Goal: Task Accomplishment & Management: Complete application form

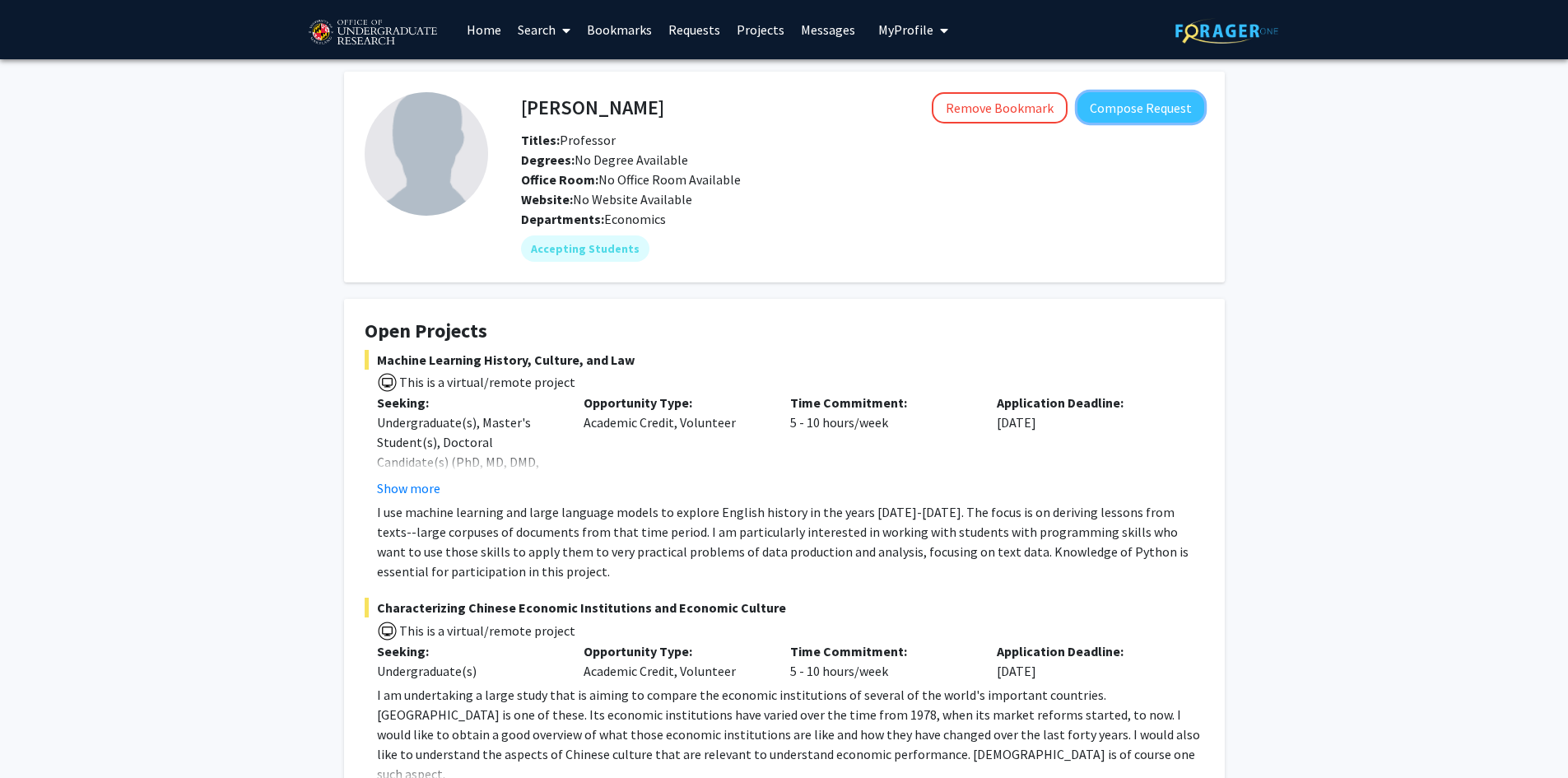
click at [1135, 107] on button "Compose Request" at bounding box center [1140, 107] width 127 height 31
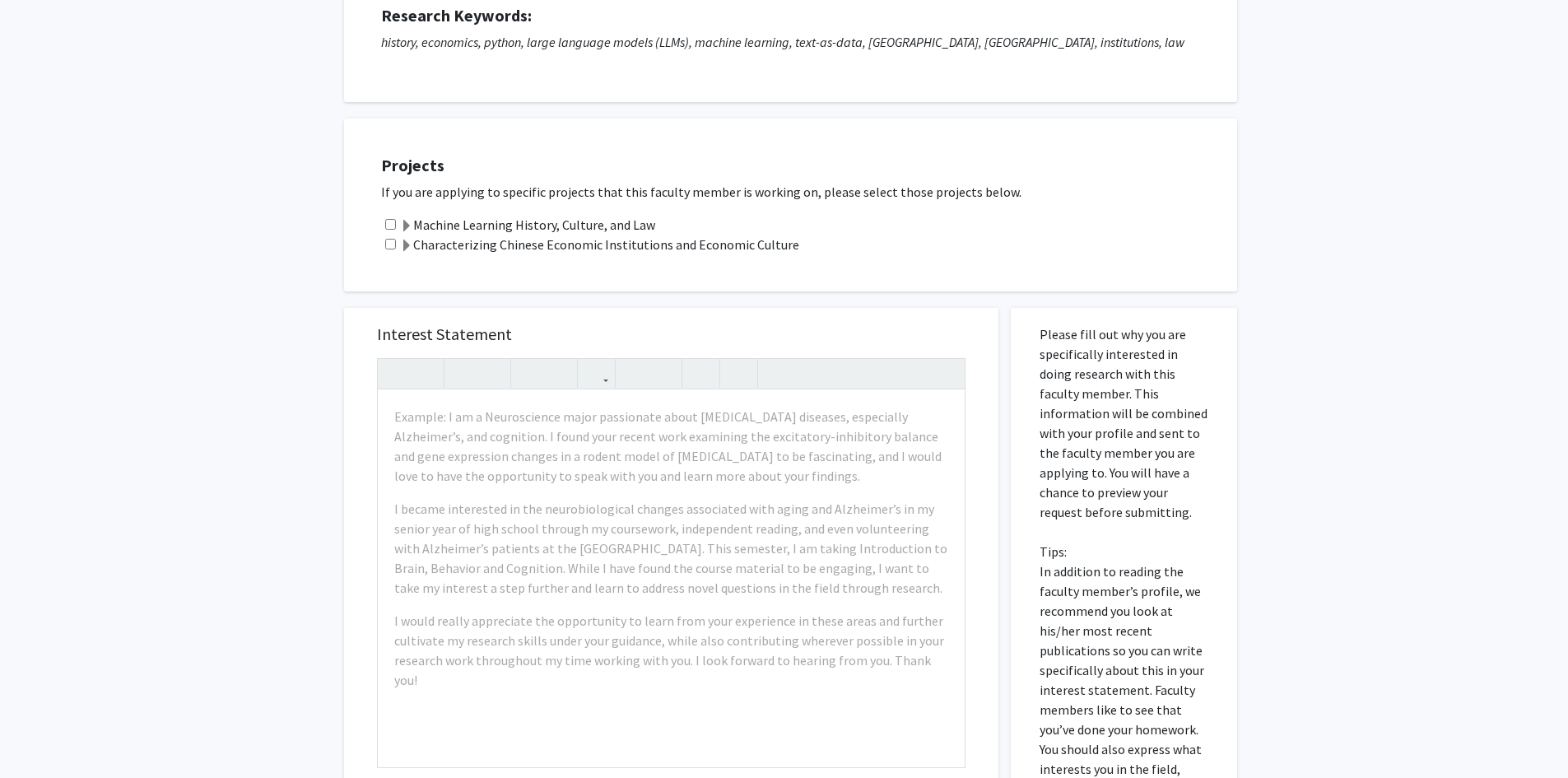
scroll to position [247, 0]
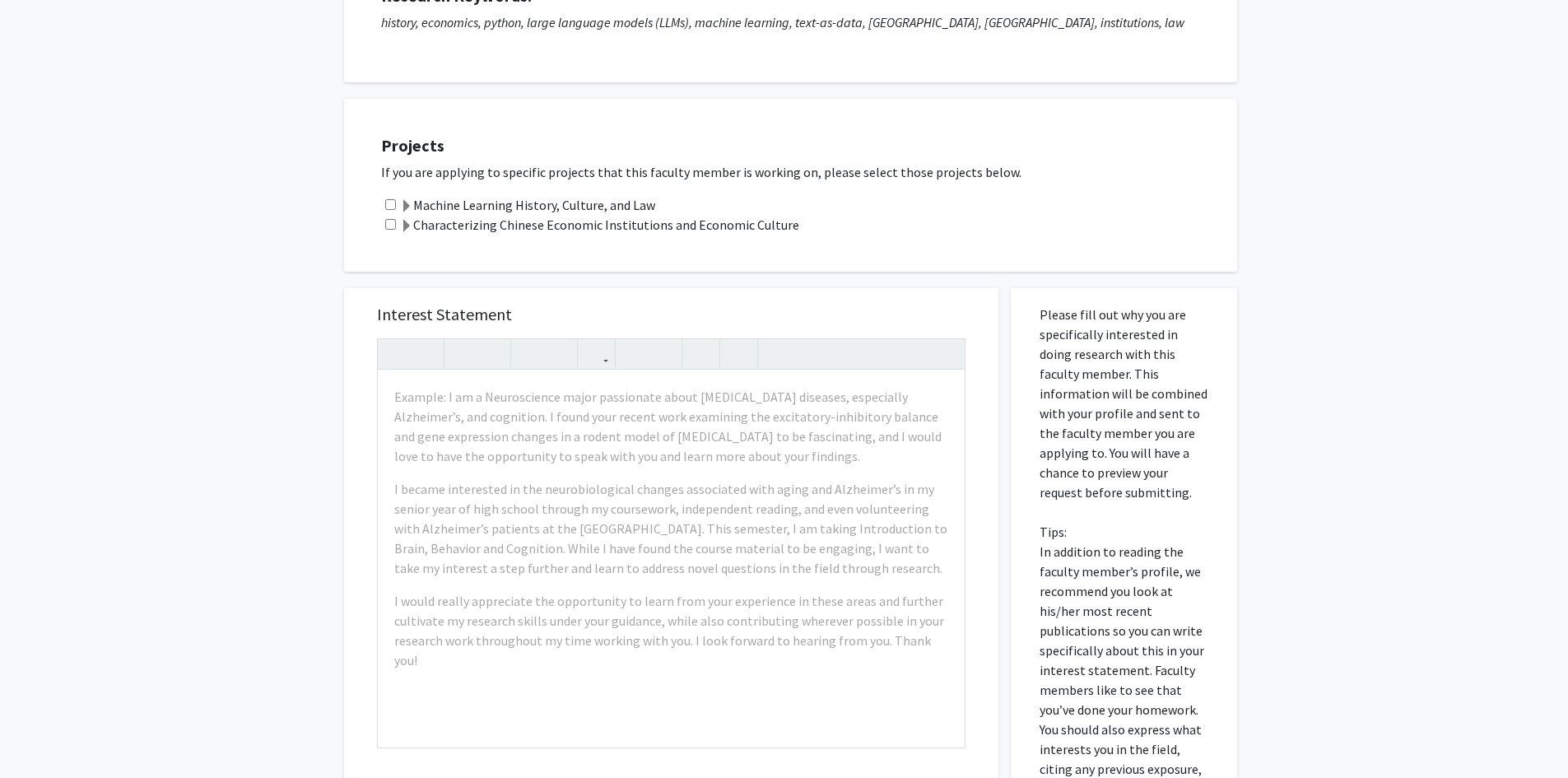
click at [392, 207] on input "checkbox" at bounding box center [390, 204] width 11 height 11
checkbox input "true"
click at [794, 252] on div "Projects If you are applying to specific projects that this faculty member is w…" at bounding box center [790, 185] width 893 height 173
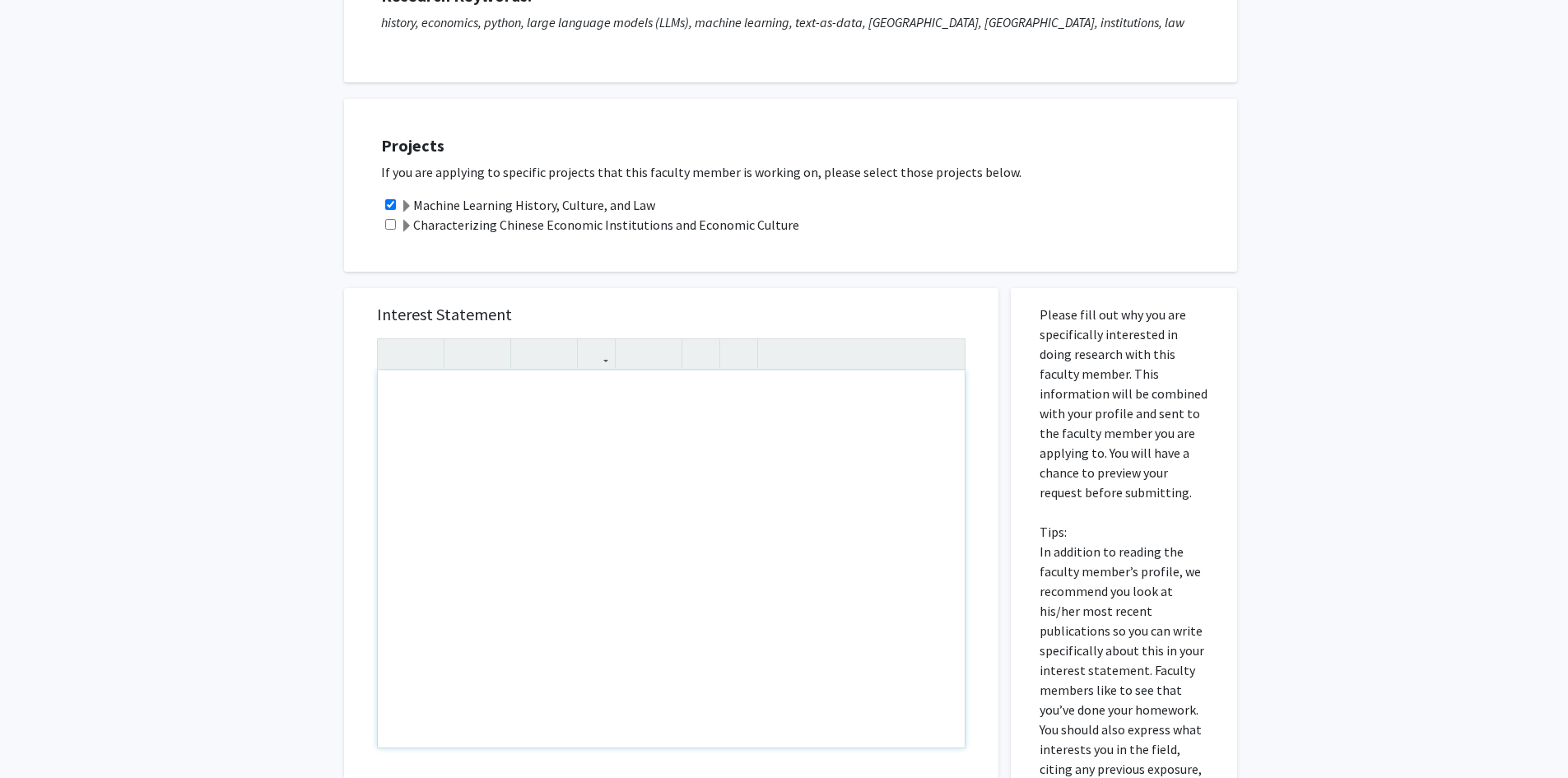
click at [583, 482] on div "Note to users with screen readers: Please press Alt+0 or Option+0 to deactivate…" at bounding box center [671, 558] width 587 height 377
paste div "Note to users with screen readers: Please press Alt+0 or Option+0 to deactivate…"
type textarea "<l>I do s ametc-adip Elitsedd Eiusmod tempo incididunt utlab etdolorem al enima…"
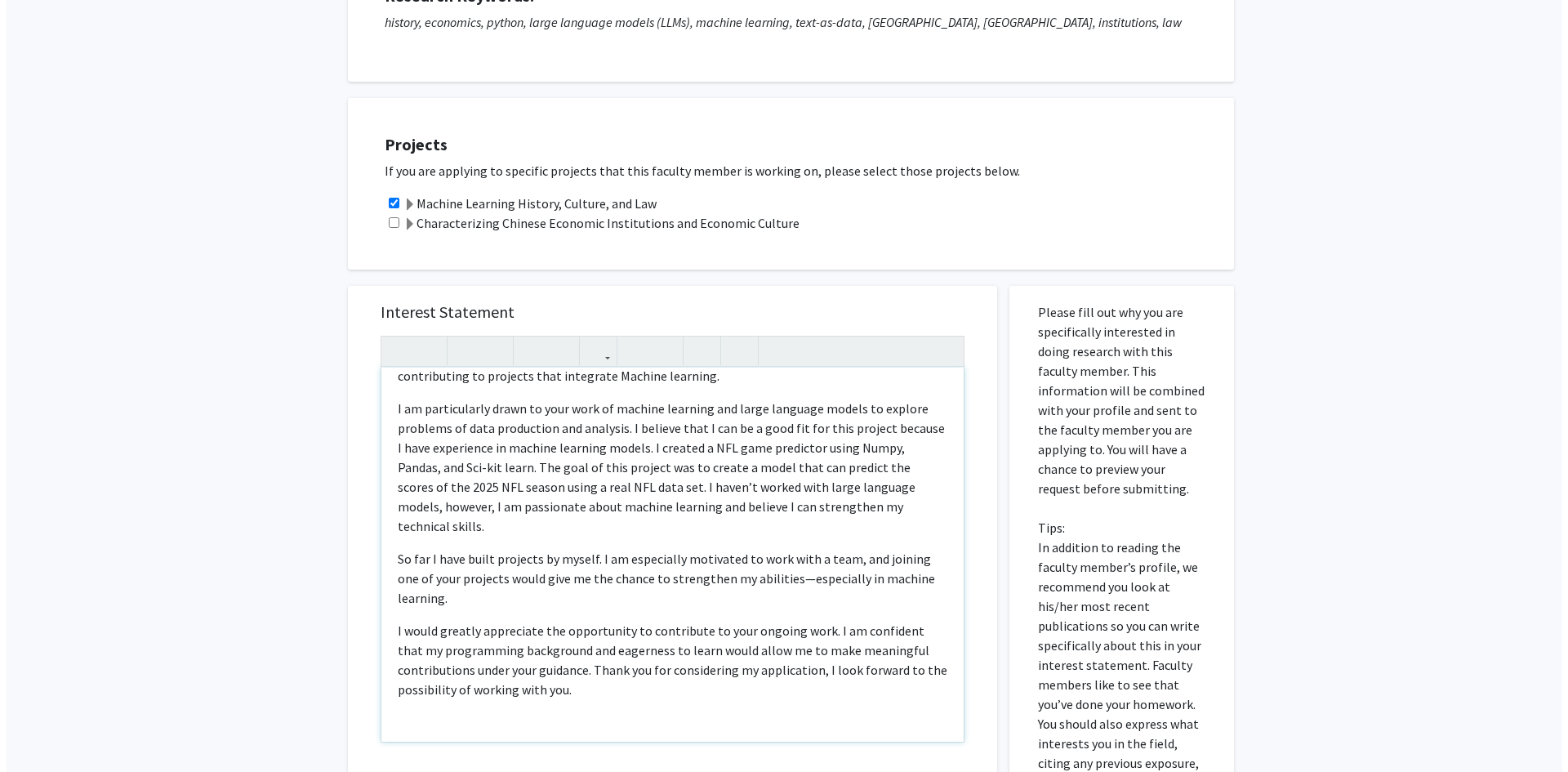
scroll to position [490, 0]
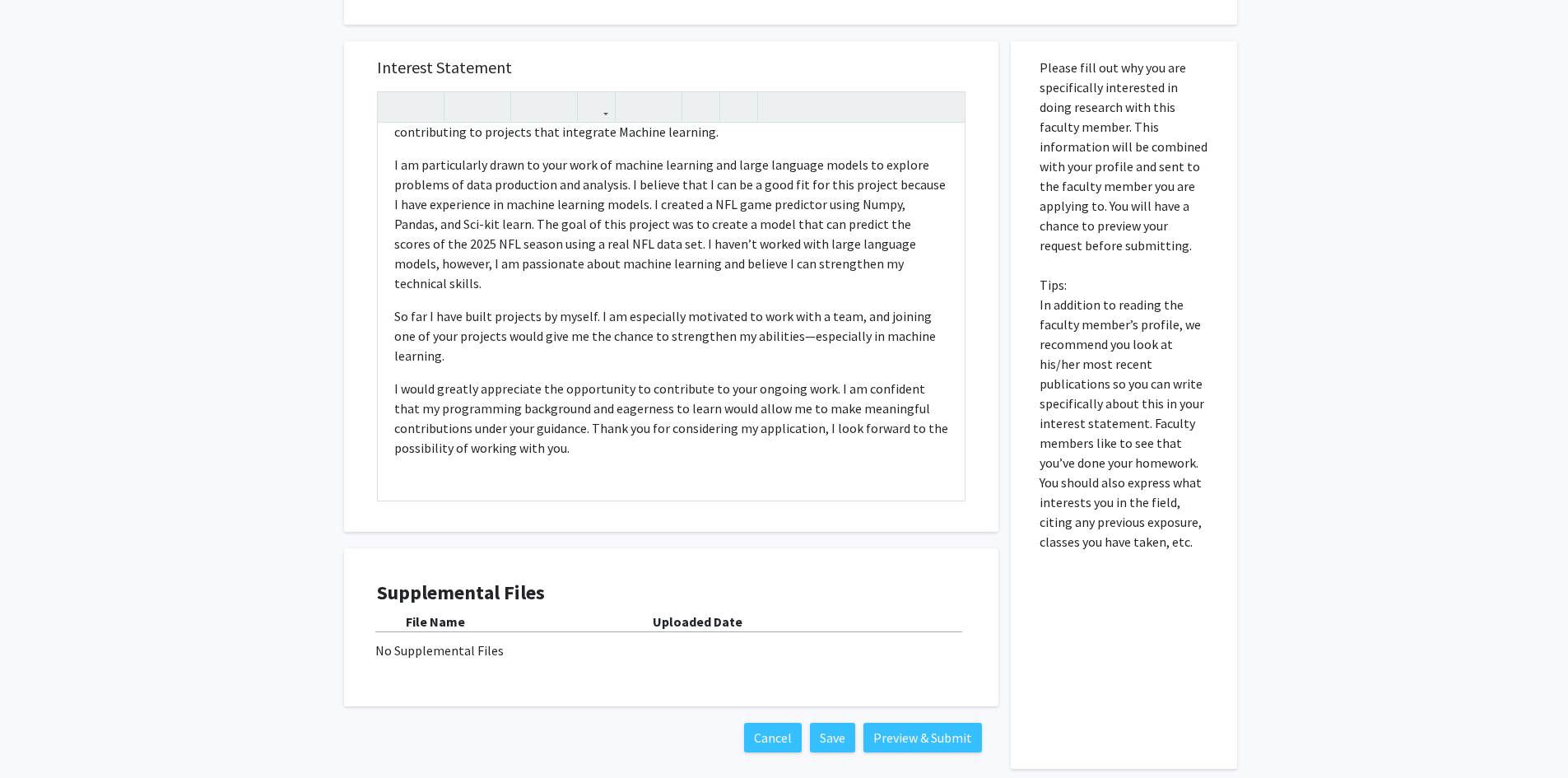
click at [1082, 658] on div "Please fill out why you are specifically interested in doing research with this…" at bounding box center [1124, 405] width 201 height 728
click at [907, 734] on button "Preview & Submit" at bounding box center [923, 737] width 119 height 30
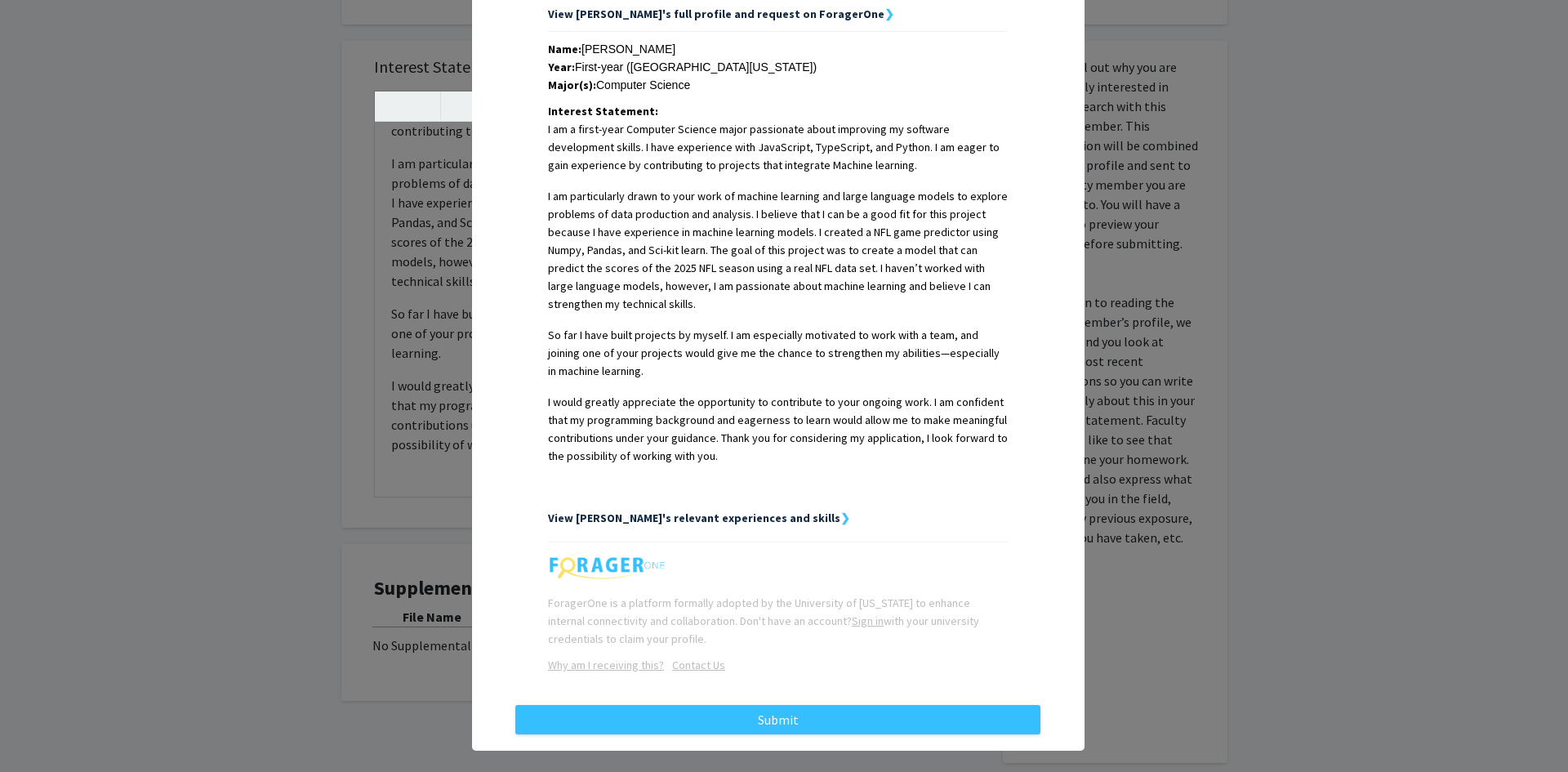
scroll to position [263, 0]
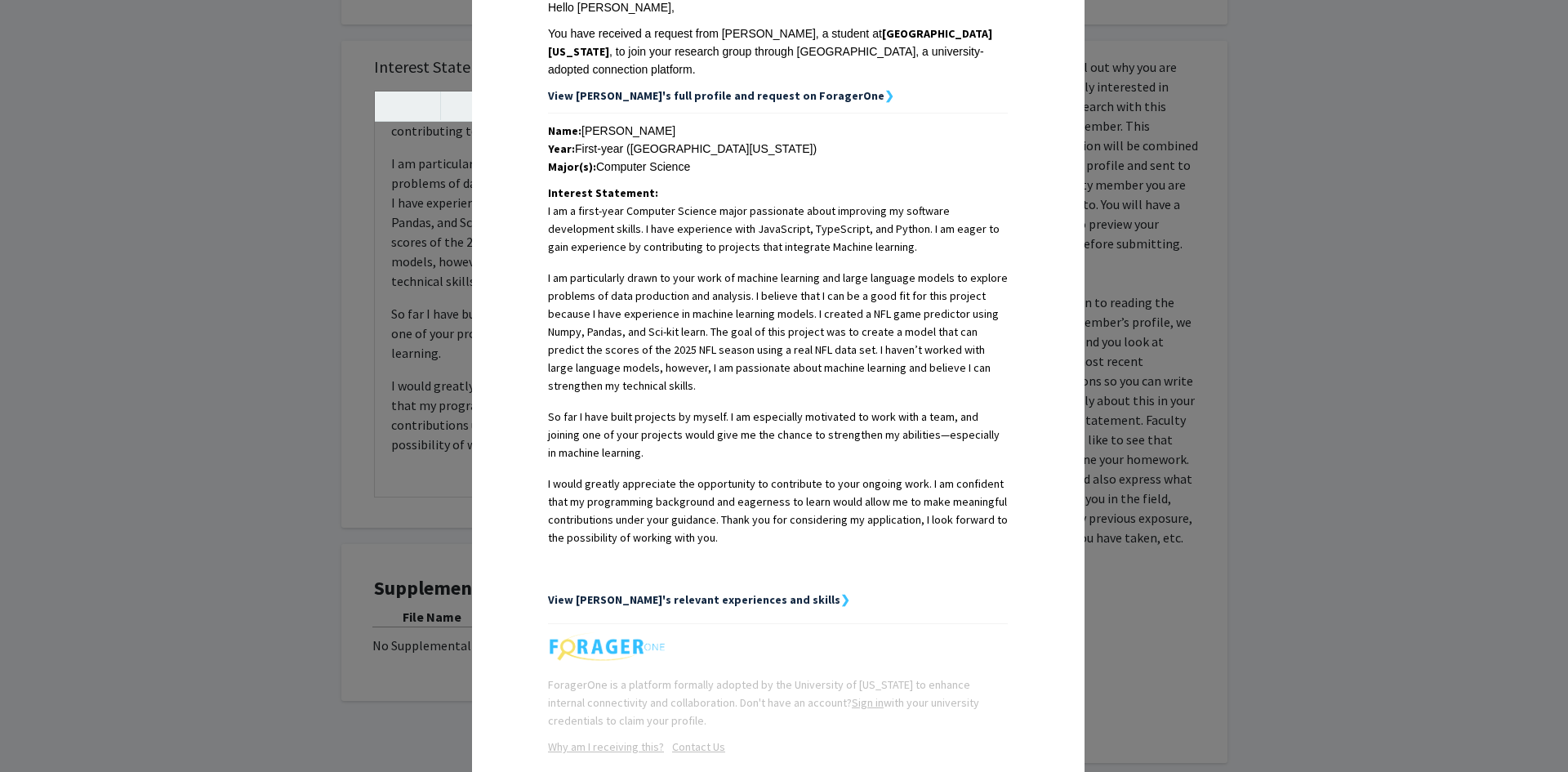
click at [721, 592] on strong "View [PERSON_NAME]'s relevant experiences and skills" at bounding box center [694, 599] width 292 height 14
click at [768, 592] on strong "View [PERSON_NAME]'s relevant experiences and skills" at bounding box center [694, 599] width 292 height 14
click at [840, 592] on strong "❯" at bounding box center [845, 599] width 10 height 14
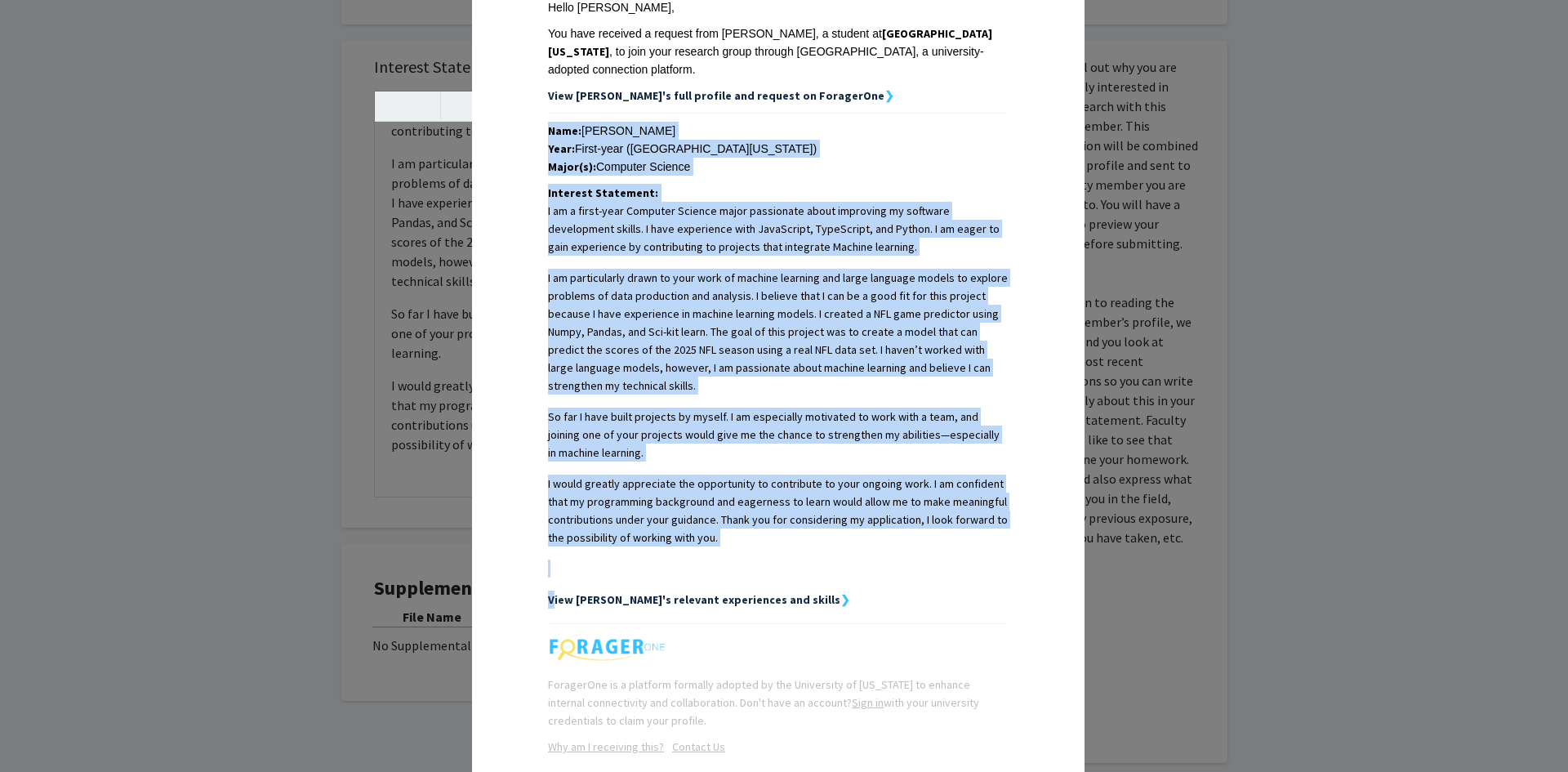
click at [840, 592] on strong "❯" at bounding box center [845, 599] width 10 height 14
click at [753, 592] on strong "View [PERSON_NAME]'s relevant experiences and skills" at bounding box center [694, 599] width 292 height 14
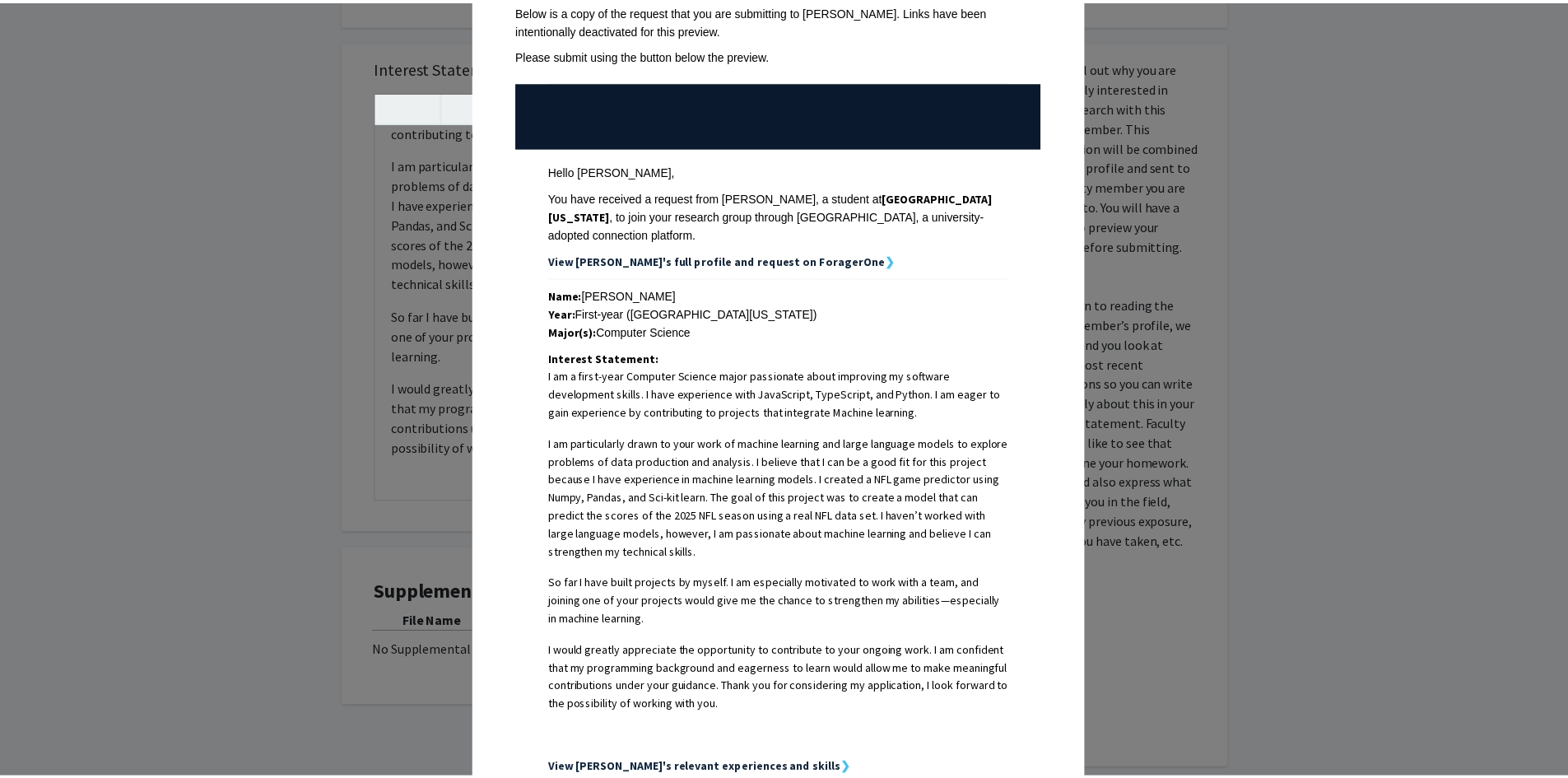
scroll to position [18, 0]
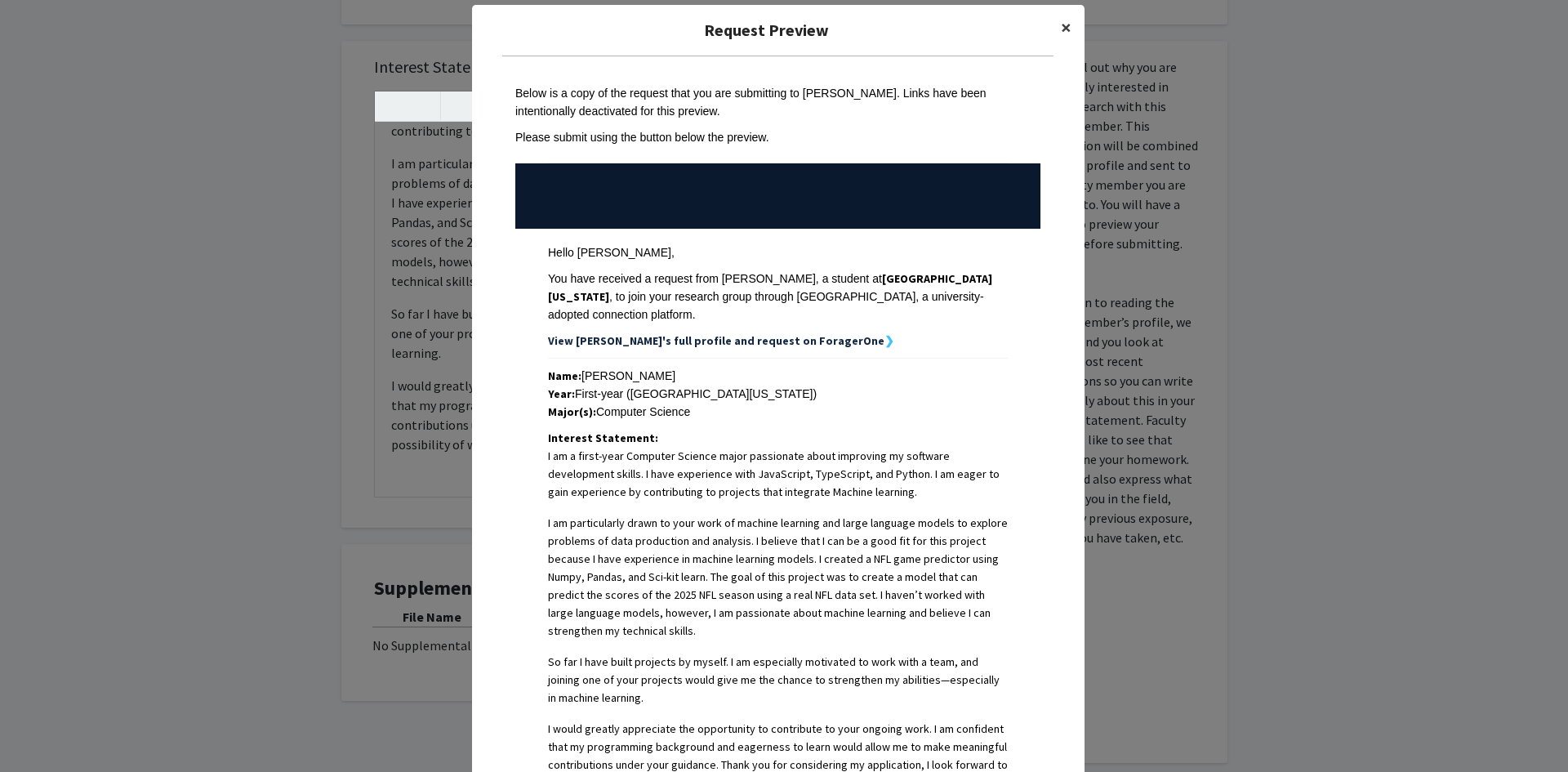
click at [1061, 33] on span "×" at bounding box center [1066, 27] width 10 height 26
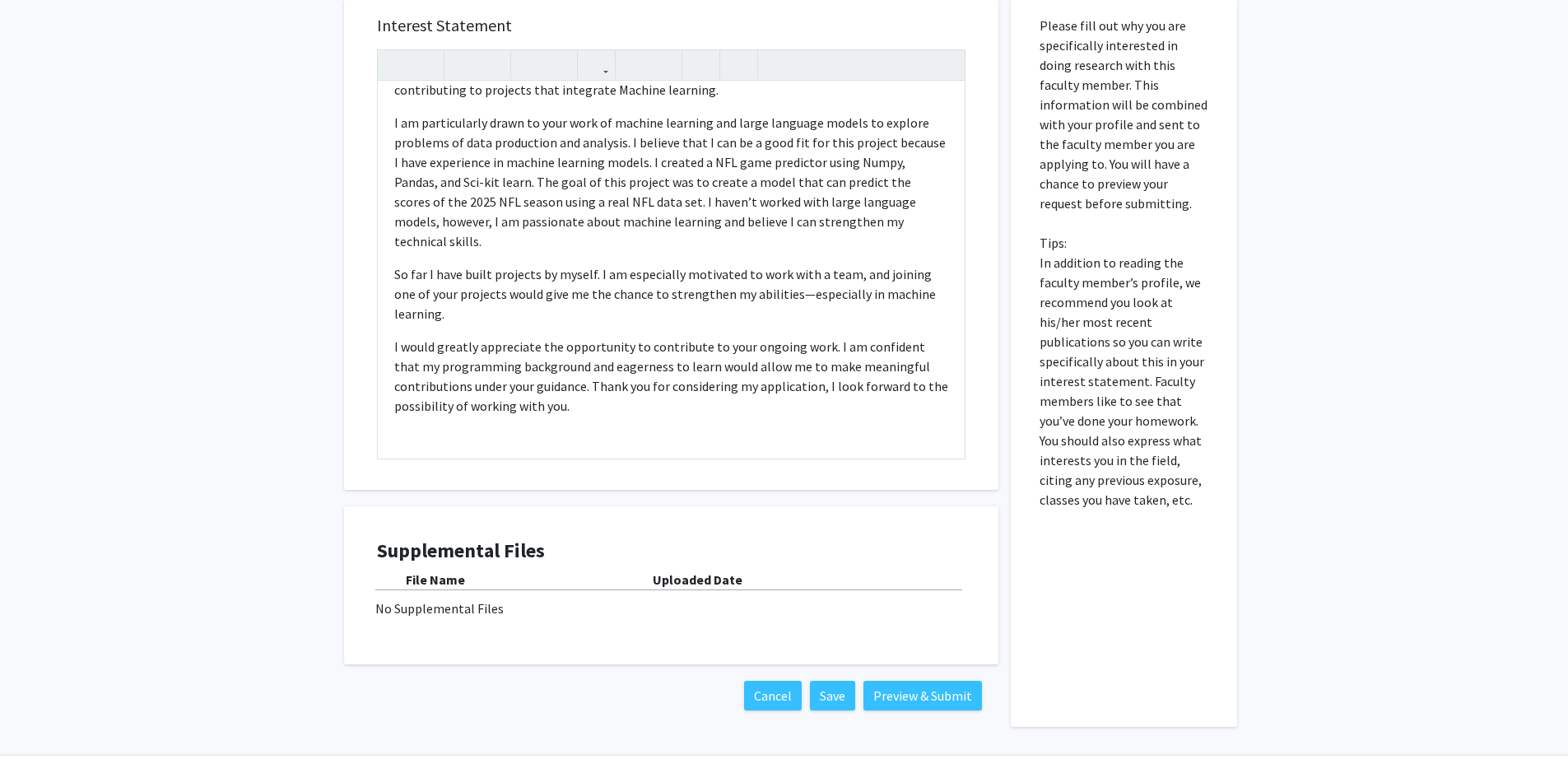
scroll to position [572, 0]
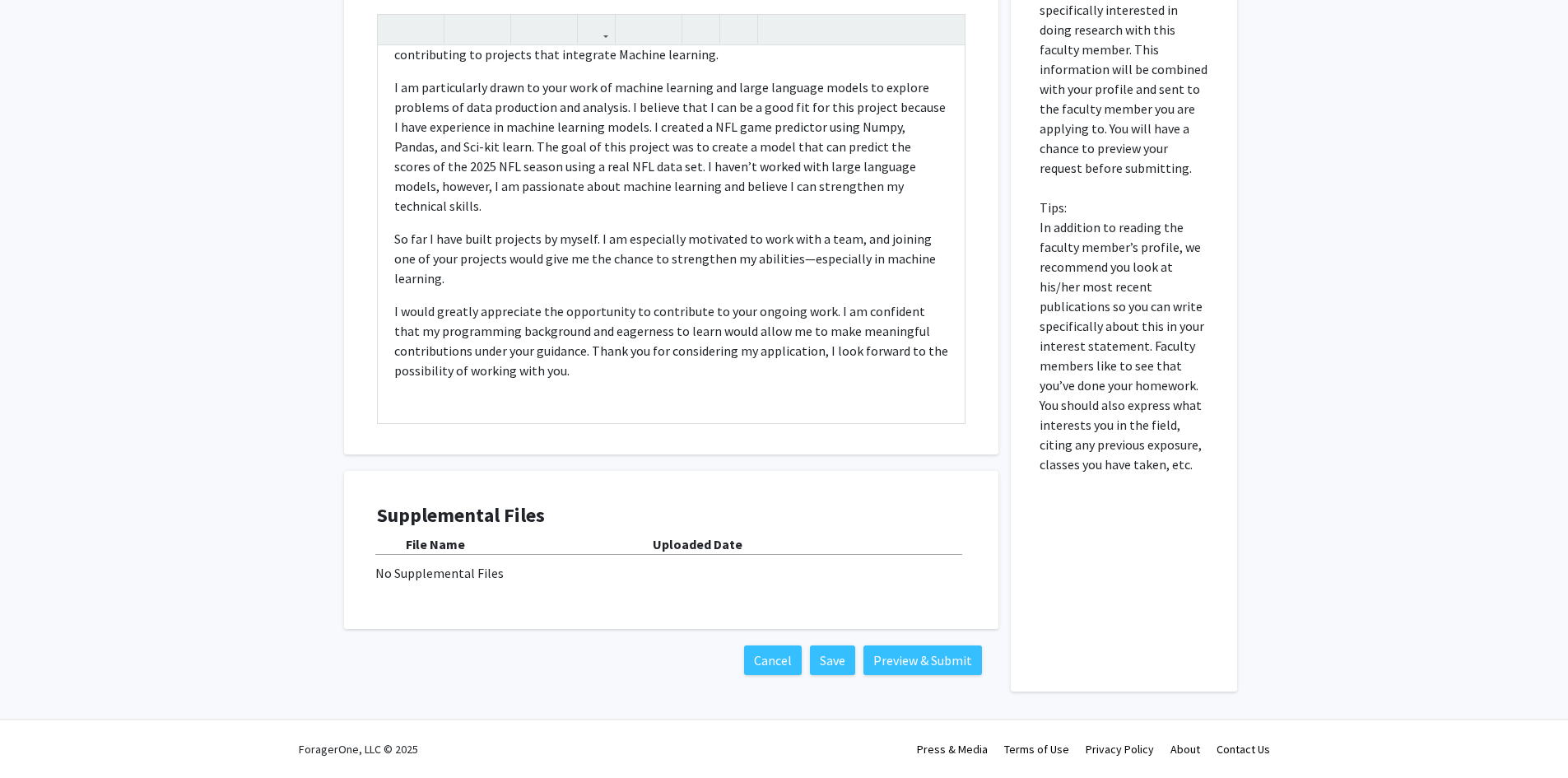
click at [457, 569] on div "No Supplemental Files" at bounding box center [670, 573] width 592 height 20
drag, startPoint x: 714, startPoint y: 578, endPoint x: 724, endPoint y: 578, distance: 10.0
click at [721, 578] on div "No Supplemental Files" at bounding box center [670, 573] width 592 height 20
click at [516, 572] on div "No Supplemental Files" at bounding box center [670, 573] width 592 height 20
click at [427, 554] on div "File Name Uploaded Date No Supplemental Files" at bounding box center [671, 558] width 589 height 49
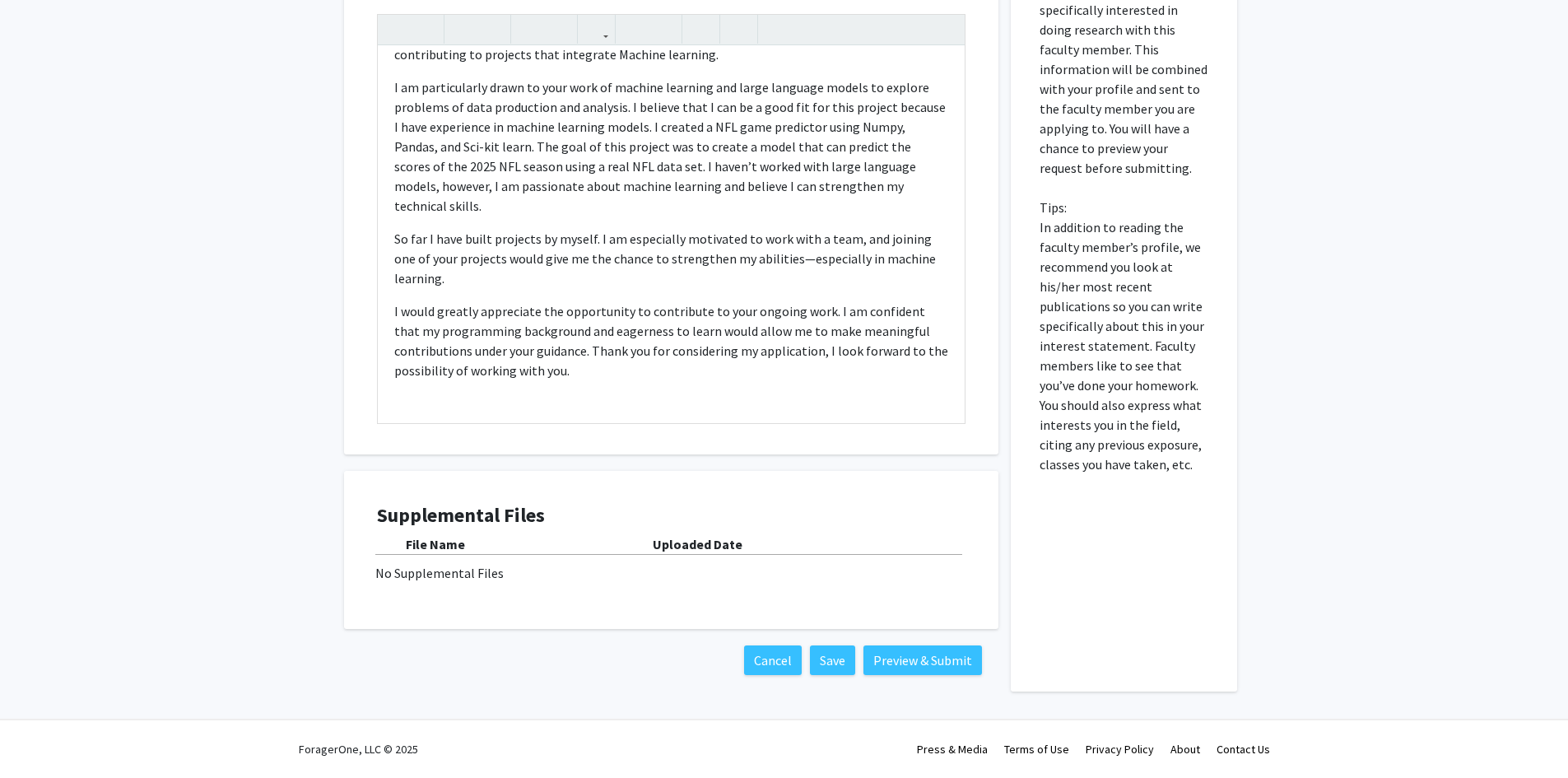
click at [513, 563] on div "File Name Uploaded Date No Supplemental Files" at bounding box center [671, 558] width 589 height 49
click at [397, 578] on div "No Supplemental Files" at bounding box center [670, 573] width 592 height 20
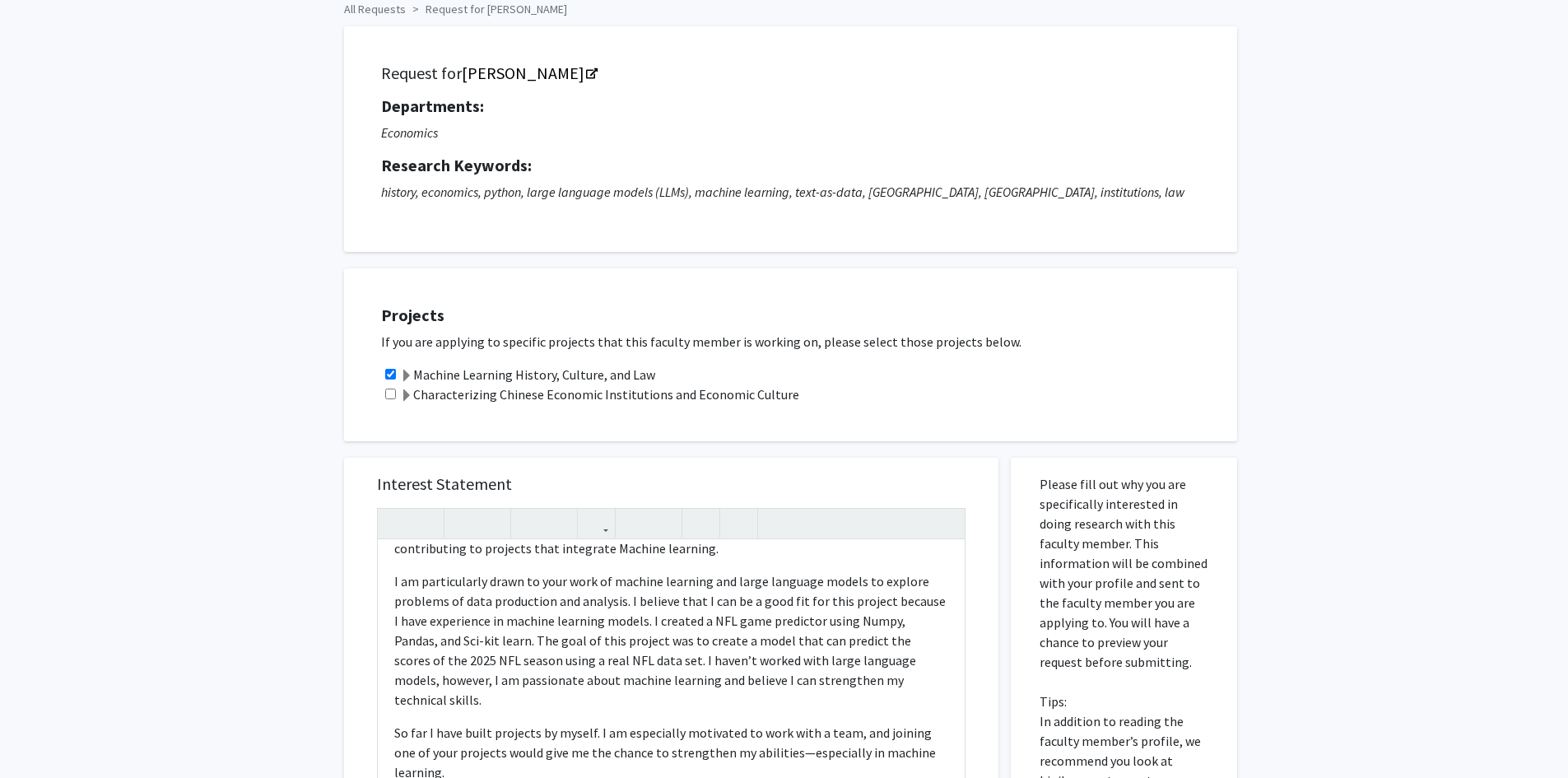
click at [867, 256] on div "Projects If you are applying to specific projects that this faculty member is w…" at bounding box center [784, 346] width 905 height 189
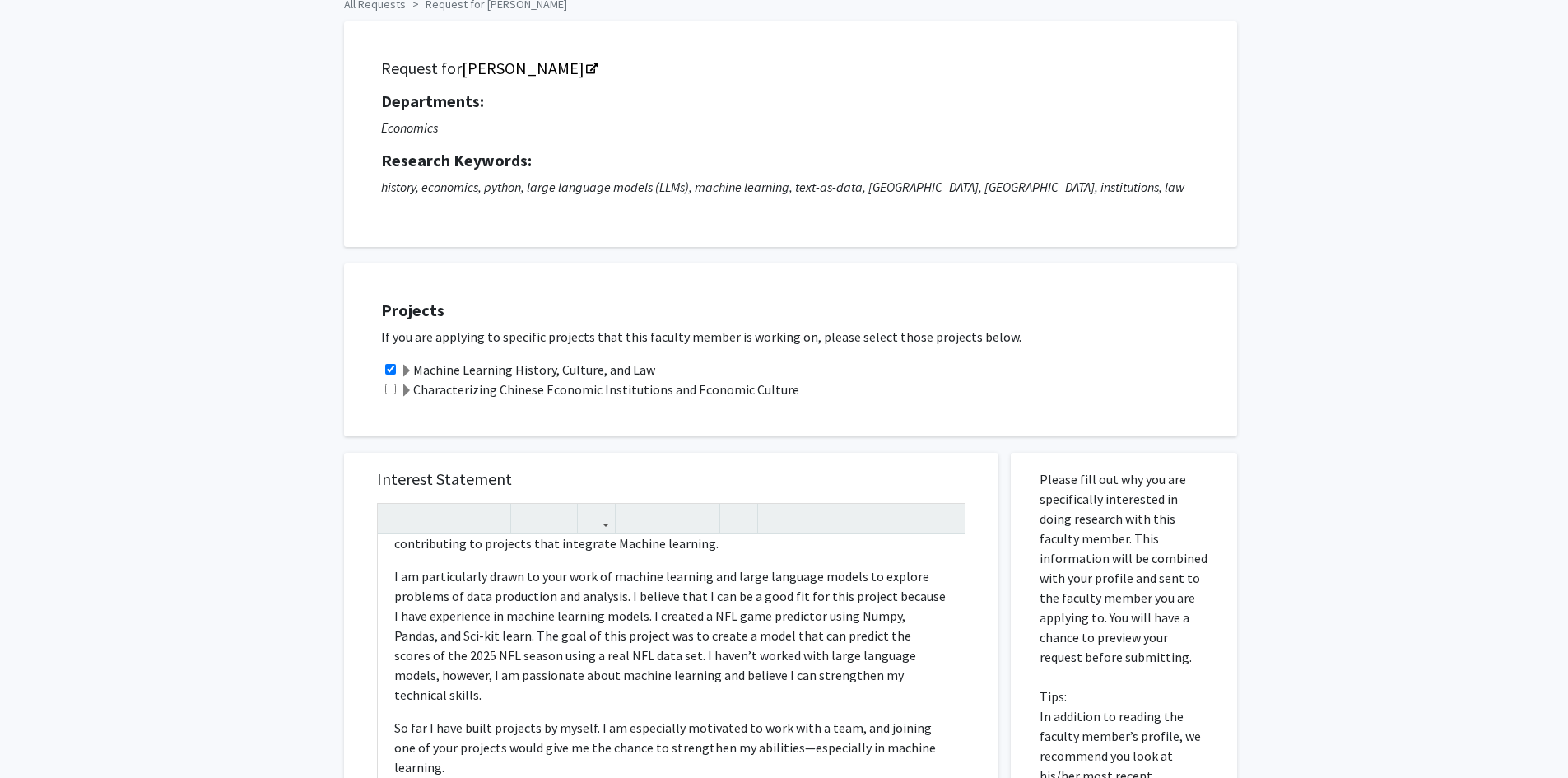
scroll to position [0, 0]
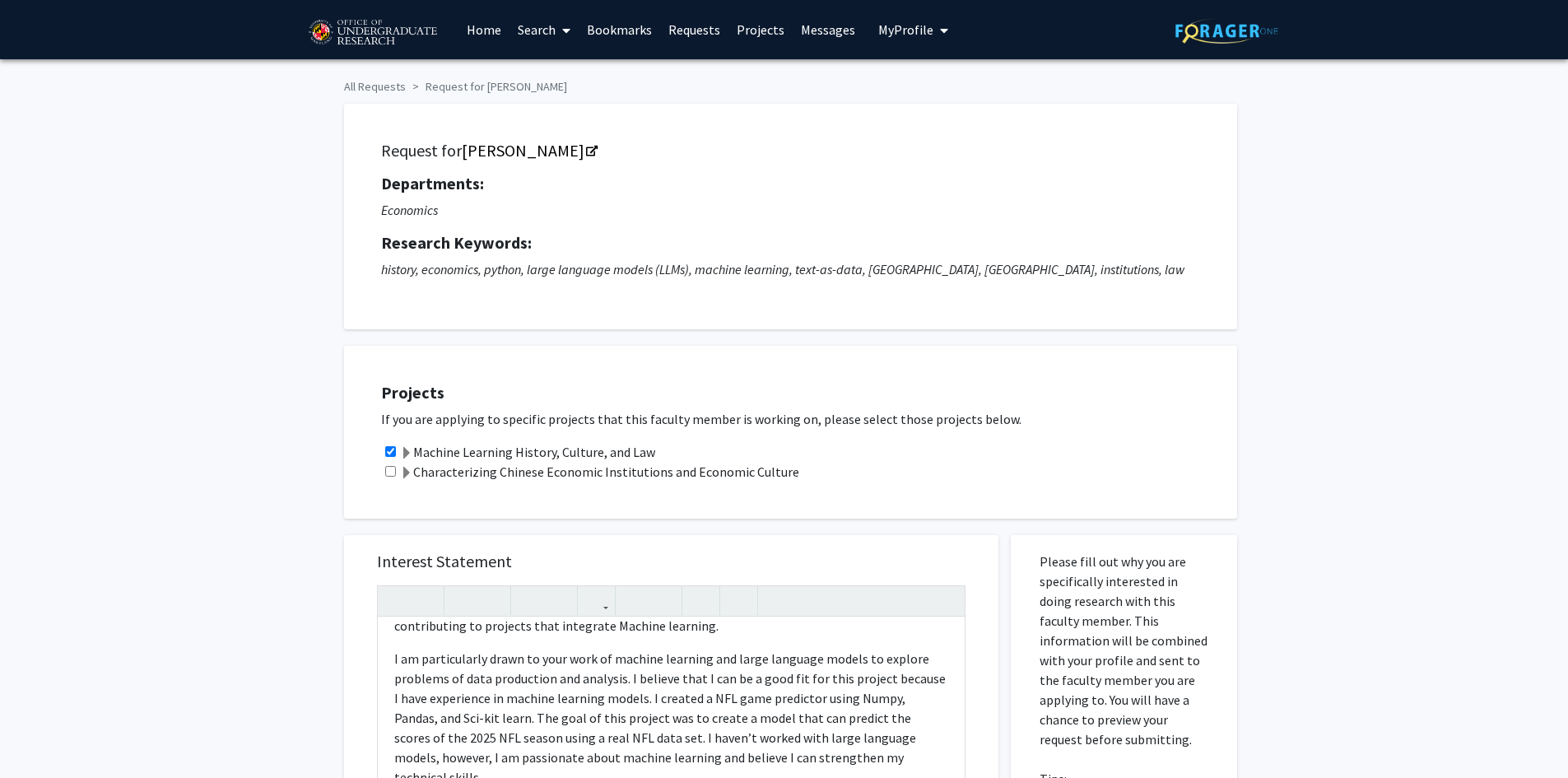
click at [885, 19] on button "My Profile" at bounding box center [912, 30] width 80 height 59
click at [951, 98] on span "View Profile" at bounding box center [981, 94] width 100 height 18
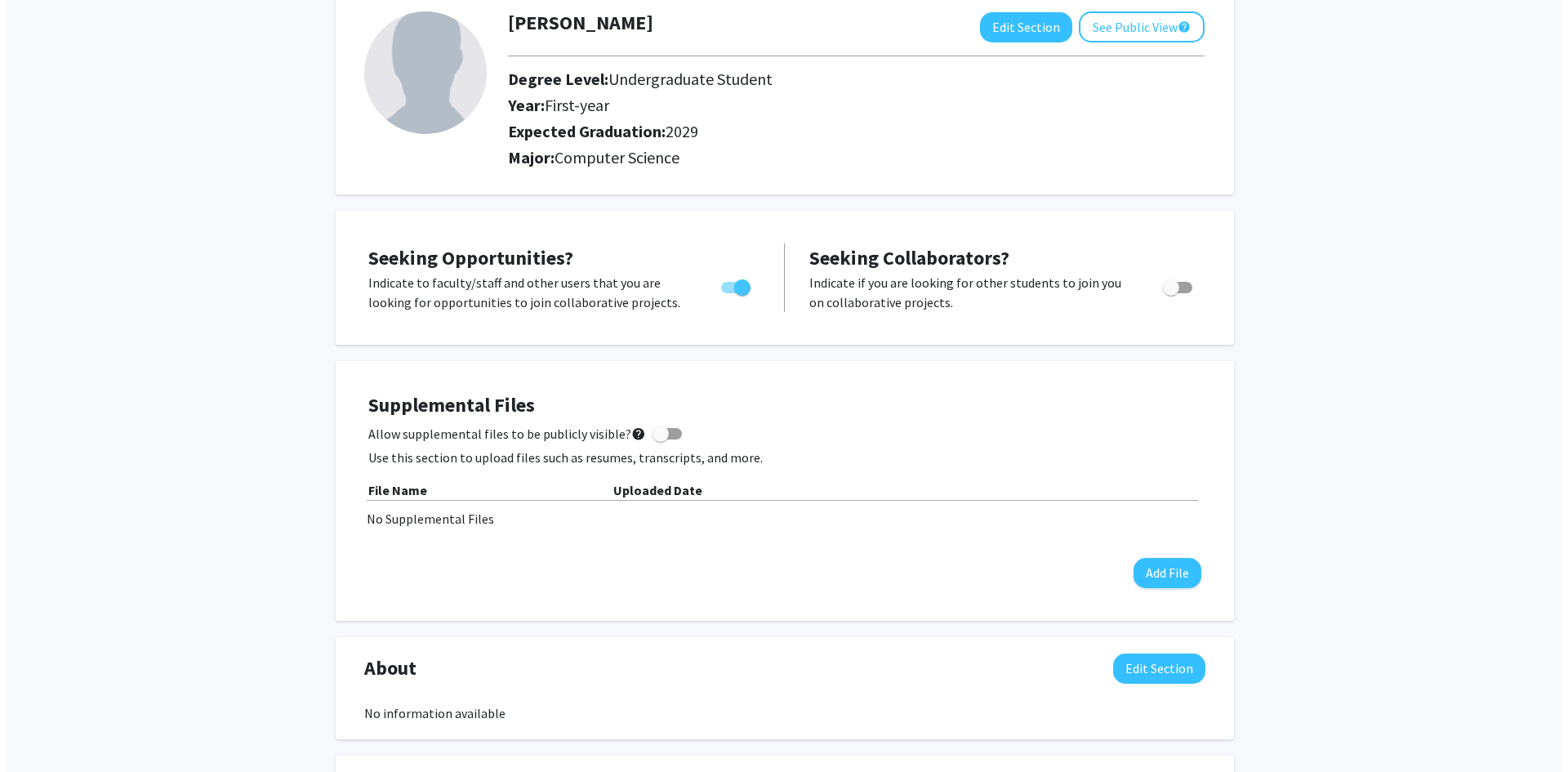
scroll to position [245, 0]
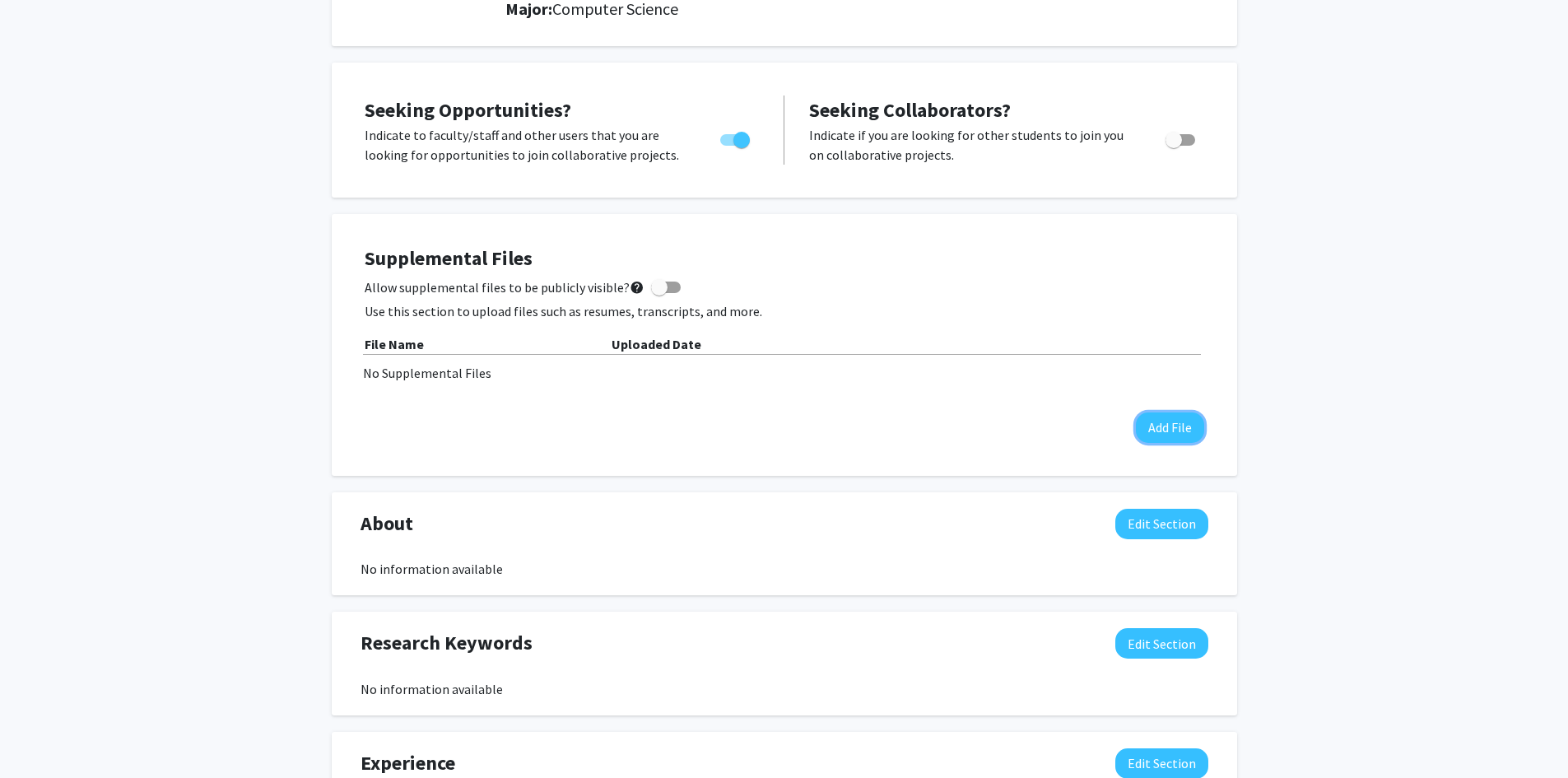
click at [1158, 417] on button "Add File" at bounding box center [1169, 428] width 68 height 31
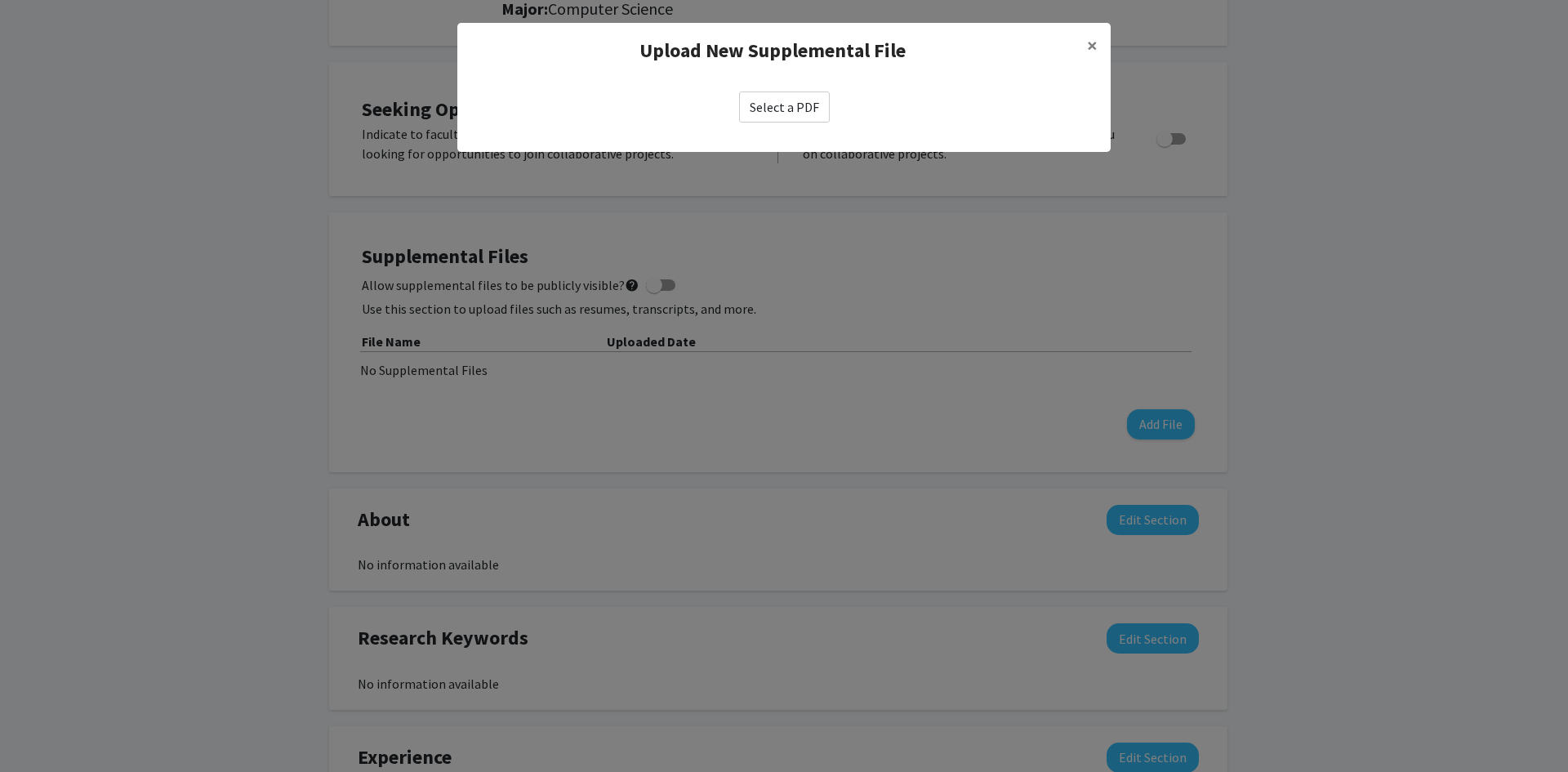
click at [771, 113] on label "Select a PDF" at bounding box center [784, 107] width 90 height 31
click at [0, 0] on input "Select a PDF" at bounding box center [0, 0] width 0 height 0
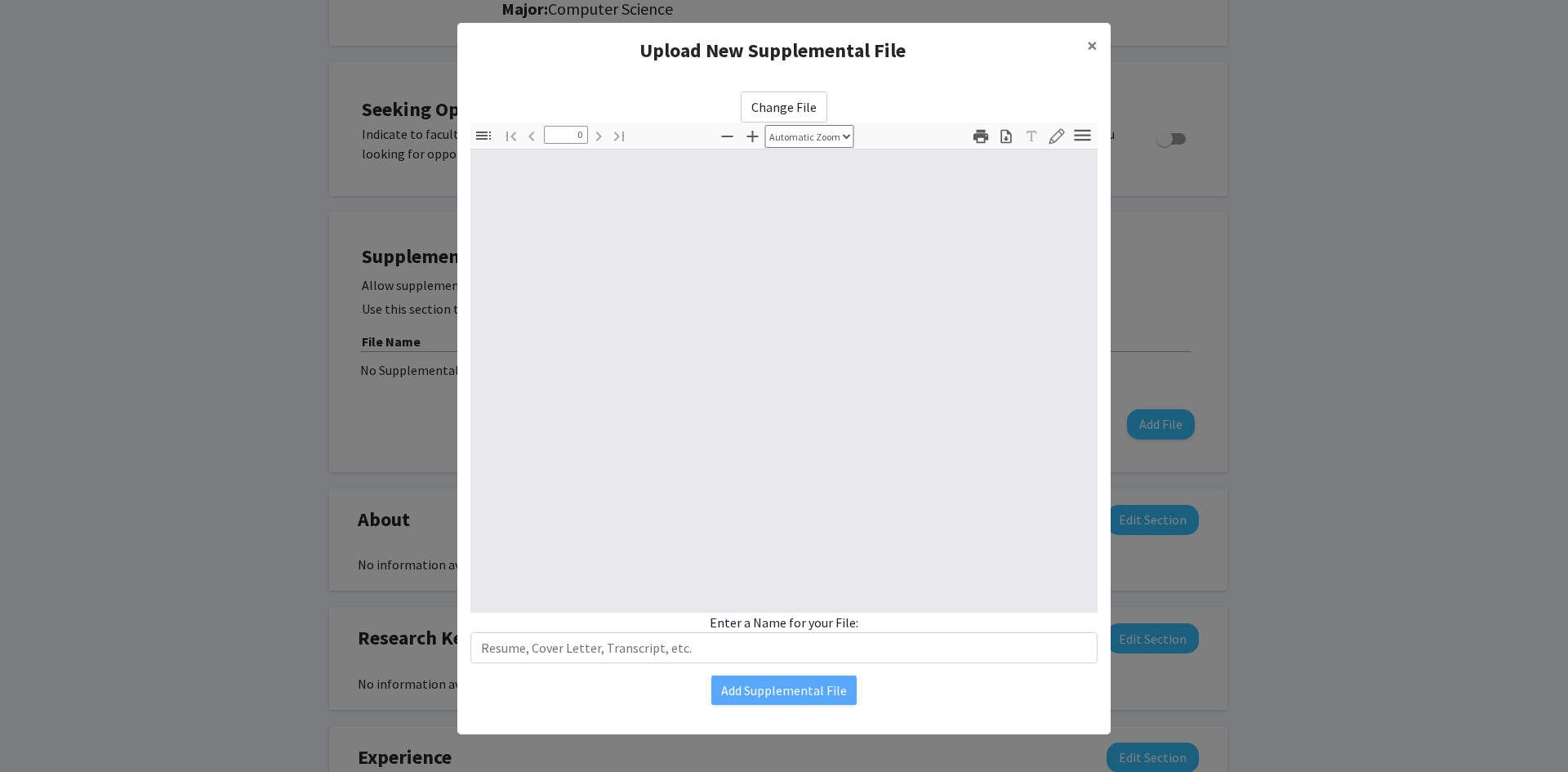
select select "custom"
type input "1"
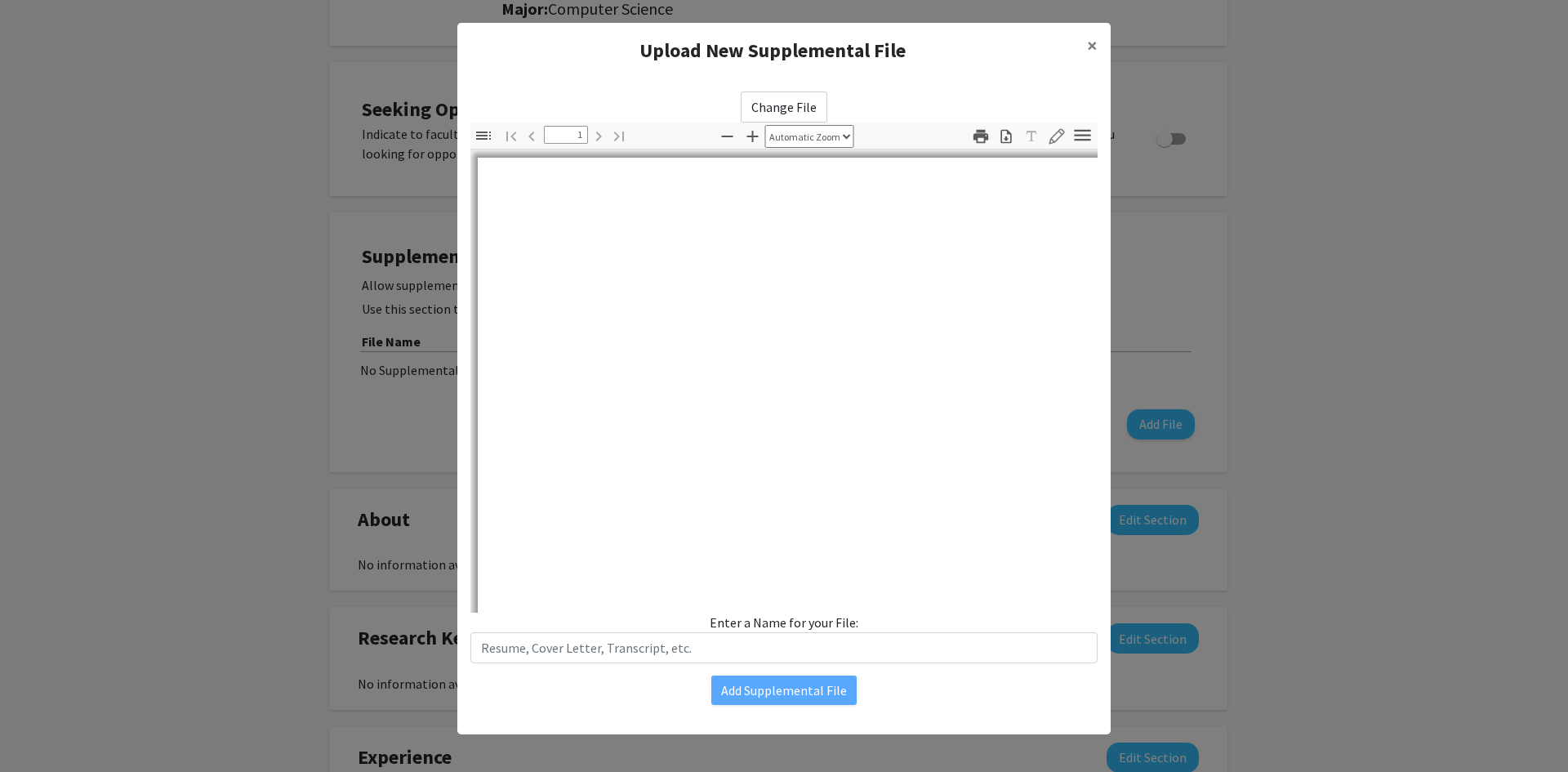
select select "auto"
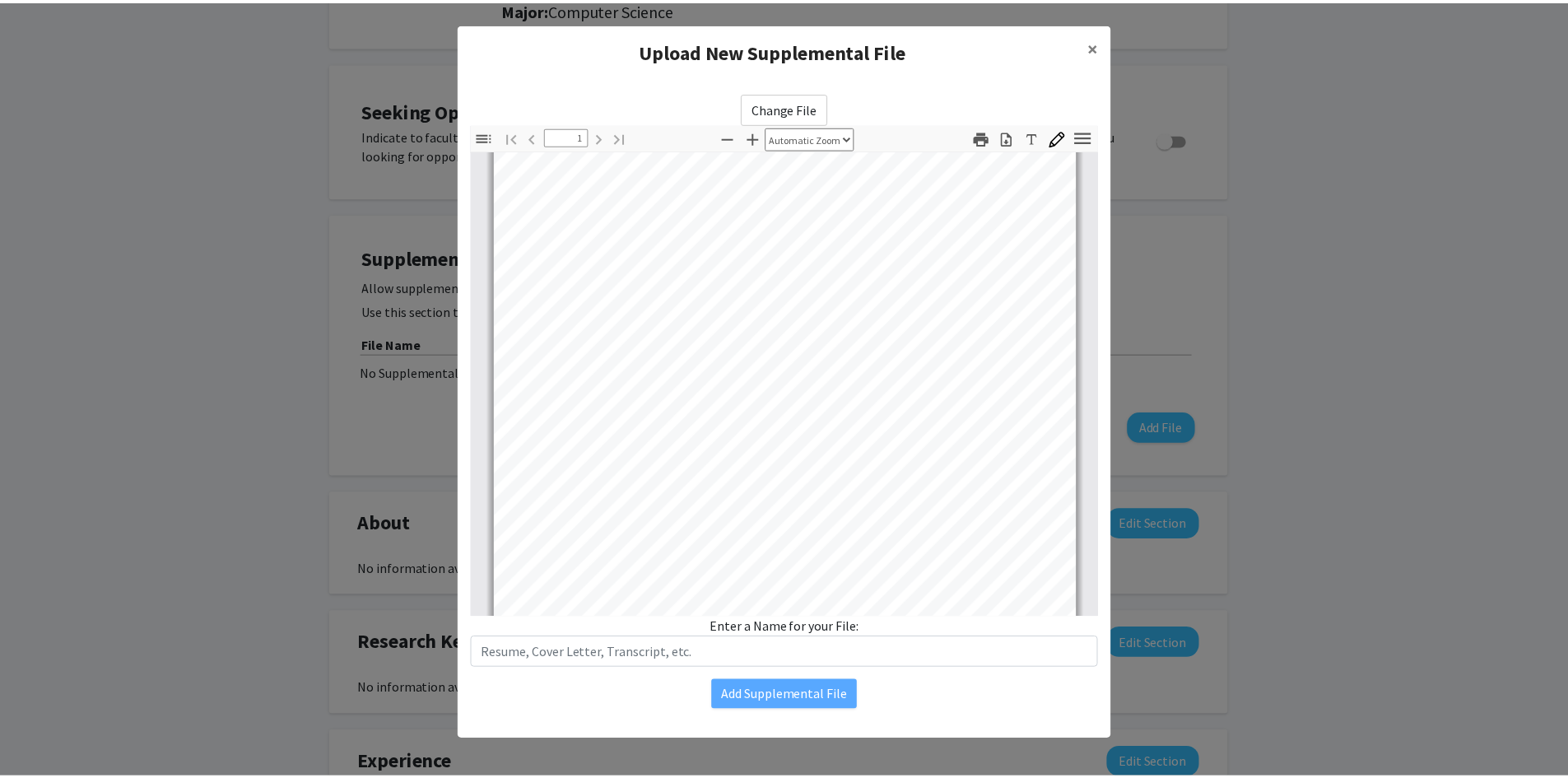
scroll to position [309, 0]
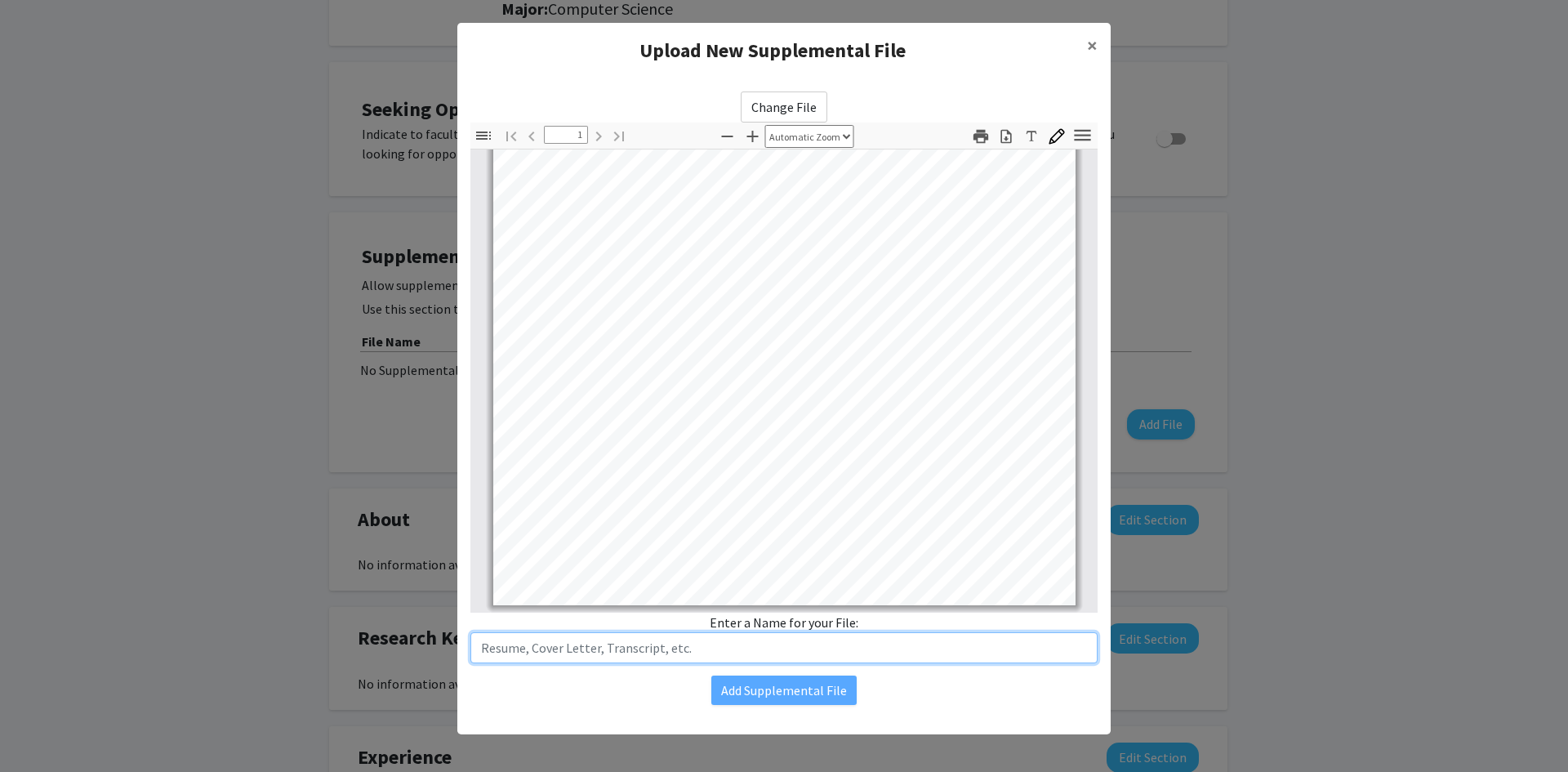
click at [739, 637] on input "text" at bounding box center [783, 647] width 627 height 31
type input "Resume"
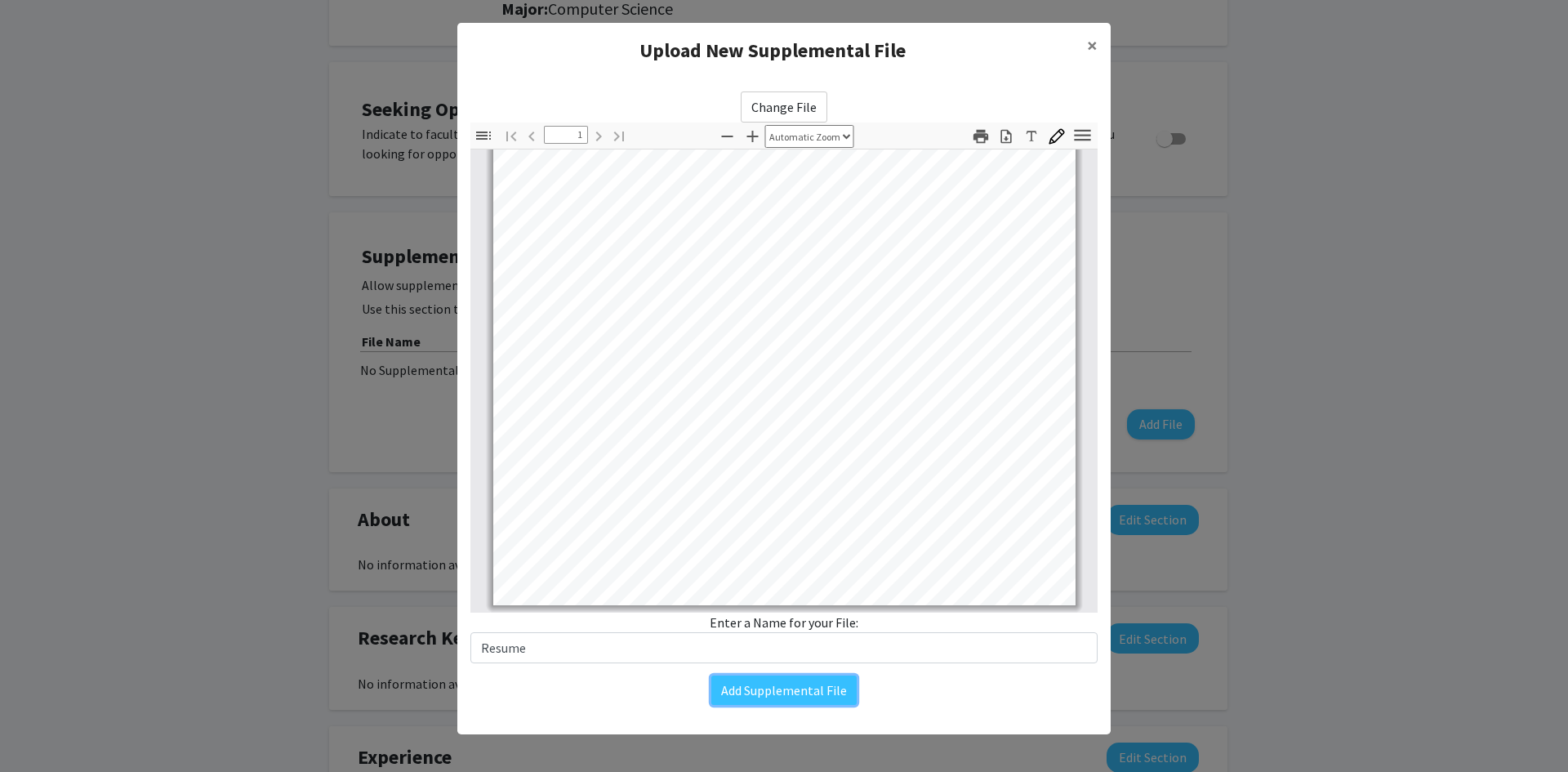
click at [755, 683] on button "Add Supplemental File" at bounding box center [783, 690] width 146 height 30
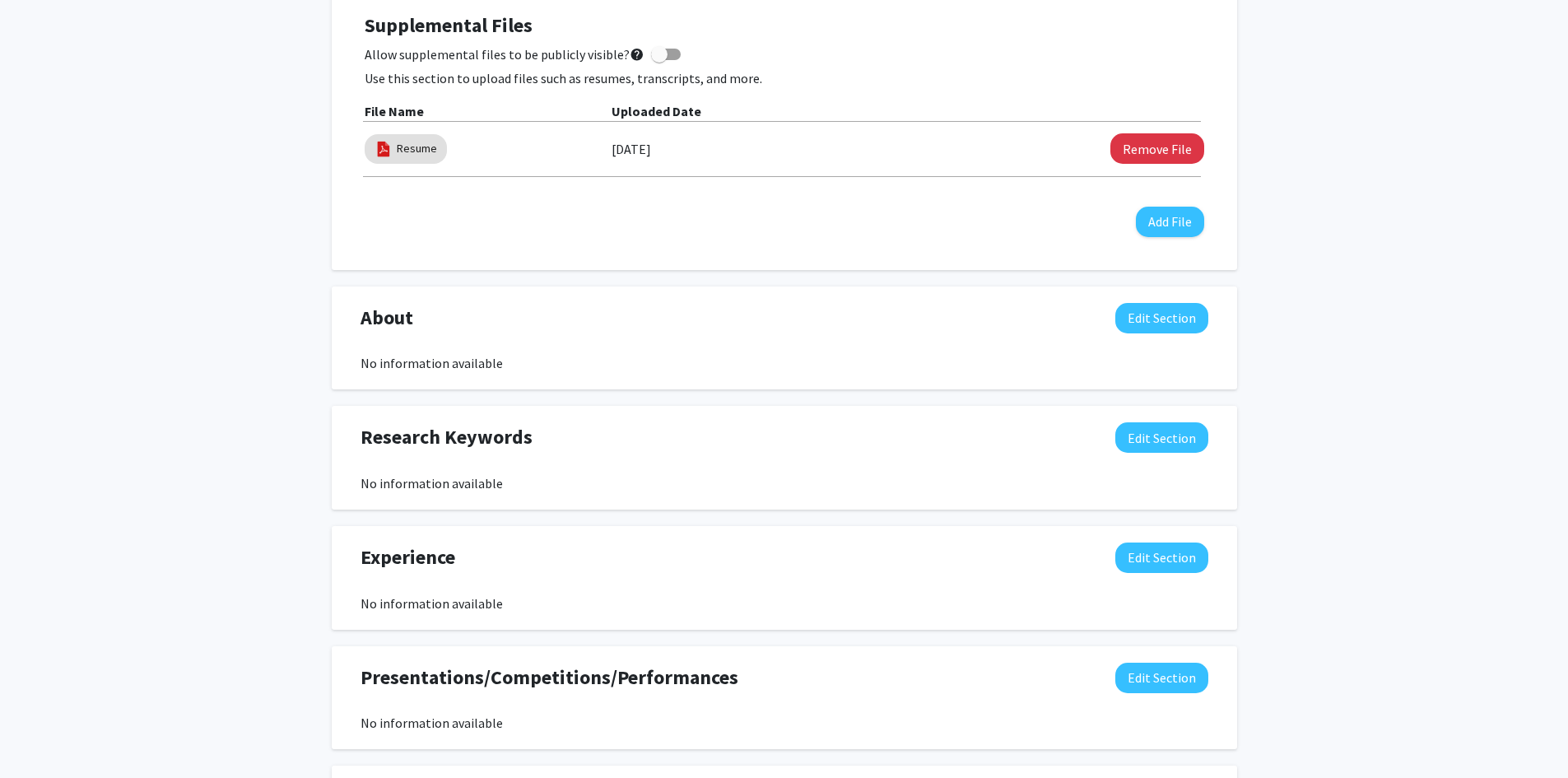
scroll to position [464, 0]
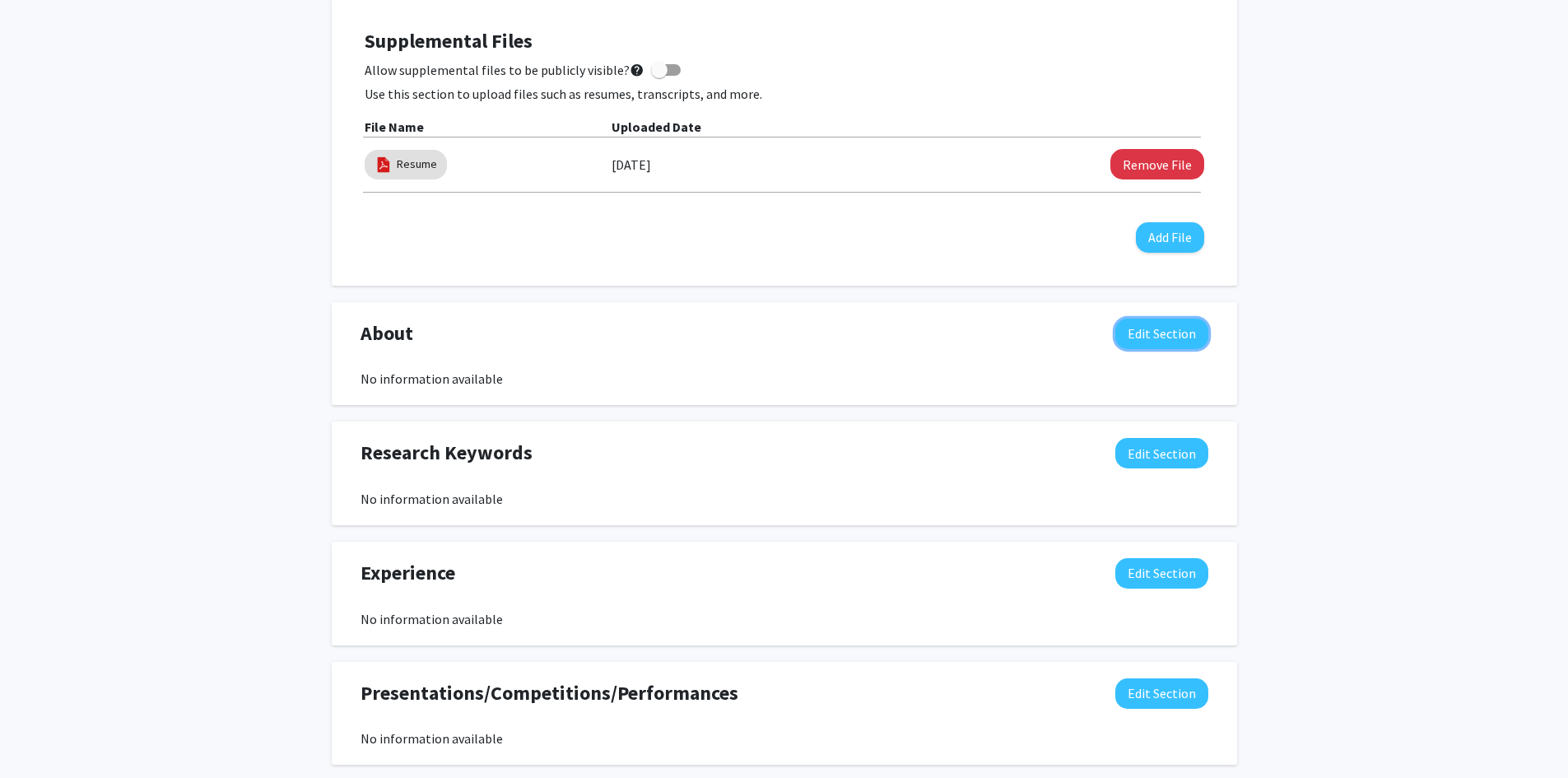
click at [1145, 337] on button "Edit Section" at bounding box center [1161, 334] width 93 height 31
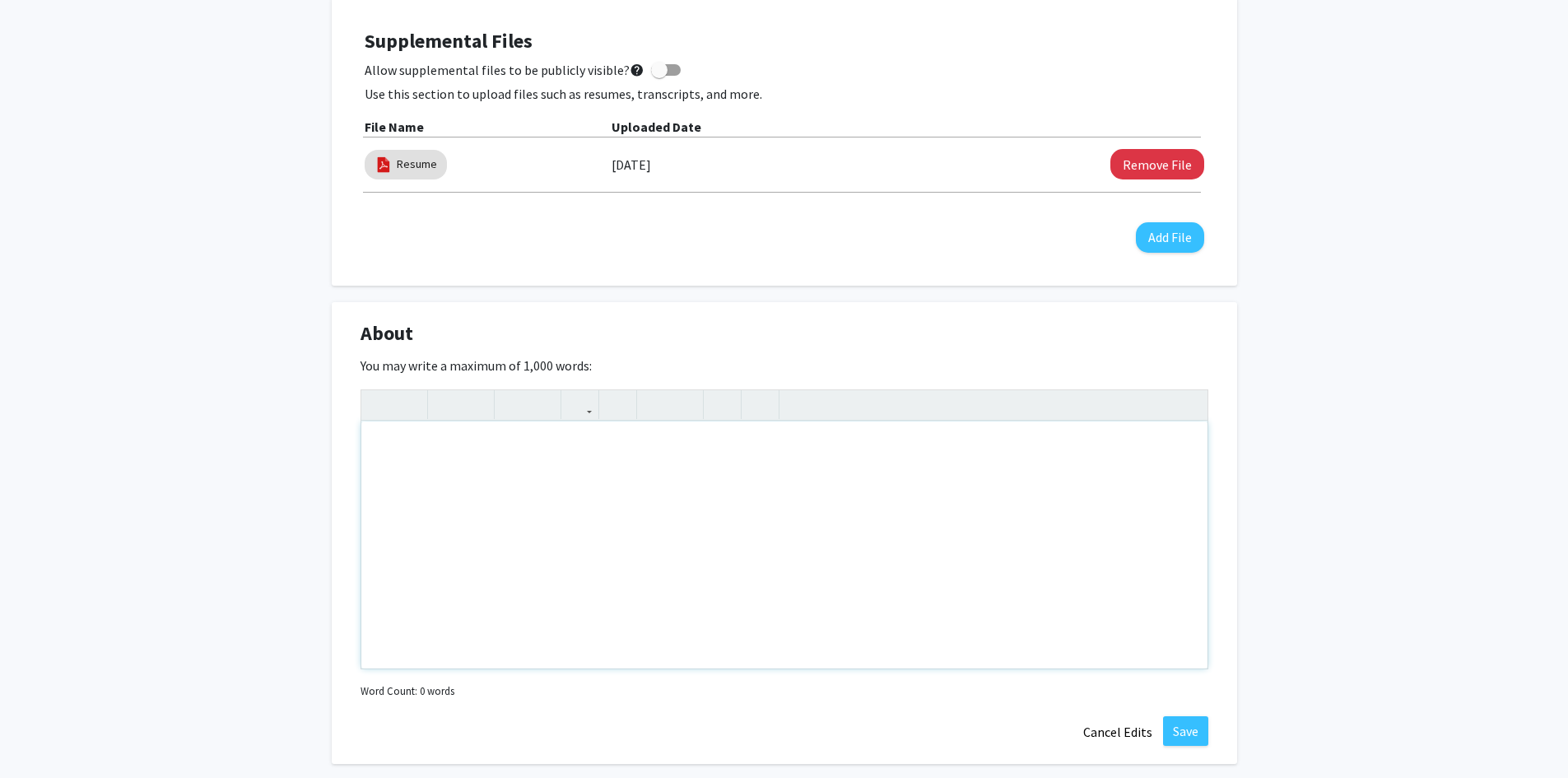
click at [601, 478] on div "Note to users with screen readers: Please deactivate our accessibility plugin f…" at bounding box center [784, 544] width 846 height 247
type textarea "1"
click at [516, 451] on div "First year CS major at UMD [GEOGRAPHIC_DATA]." at bounding box center [784, 544] width 846 height 247
click at [527, 443] on div "First year CS major at UMD [GEOGRAPHIC_DATA]." at bounding box center [784, 544] width 846 height 247
drag, startPoint x: 521, startPoint y: 447, endPoint x: 506, endPoint y: 446, distance: 15.0
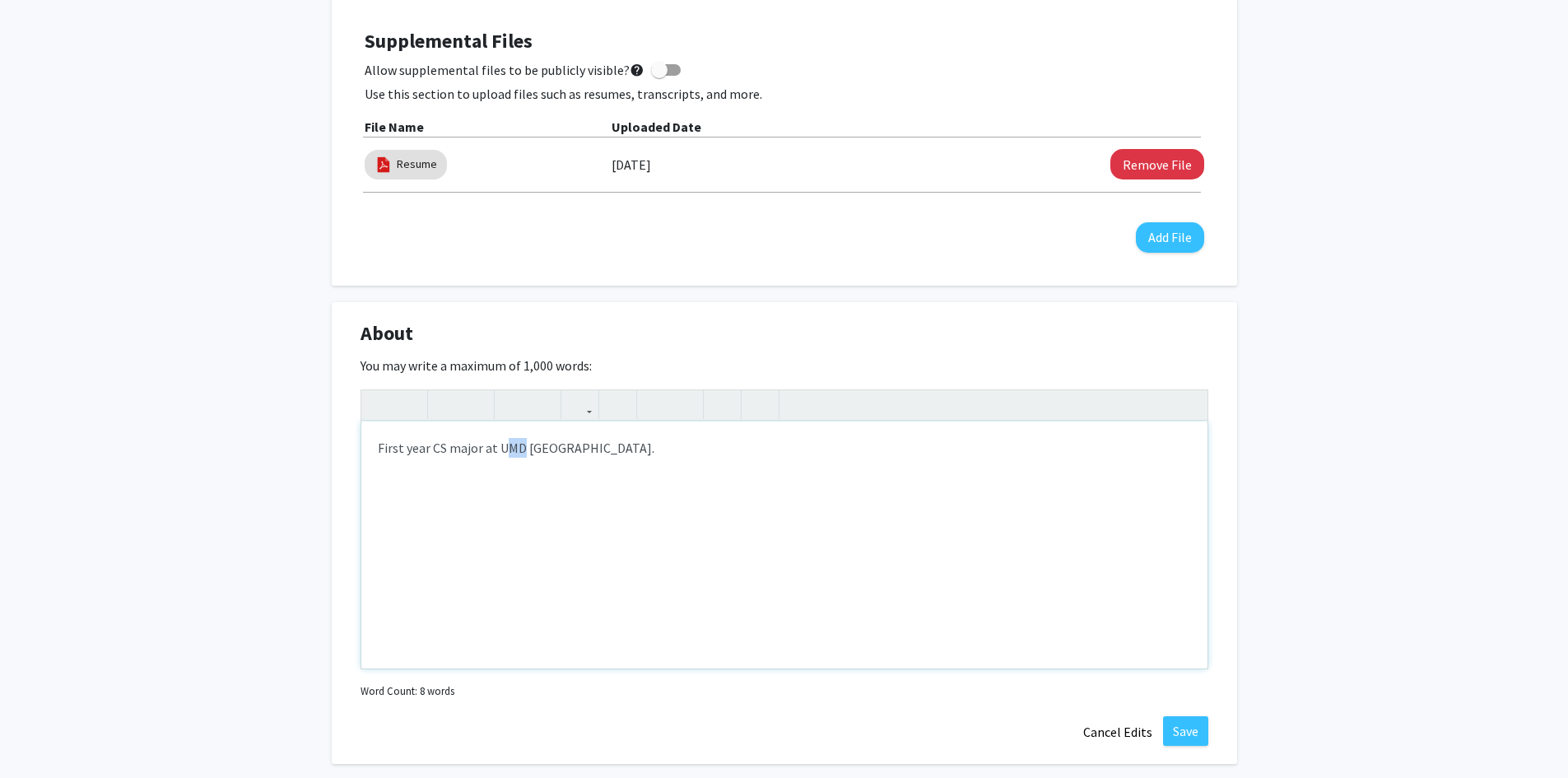
click at [506, 446] on div "First year CS major at UMD [GEOGRAPHIC_DATA]." at bounding box center [784, 544] width 846 height 247
click at [660, 442] on div "First year CS major at UMD [GEOGRAPHIC_DATA]." at bounding box center [784, 544] width 846 height 247
drag, startPoint x: 635, startPoint y: 445, endPoint x: 560, endPoint y: 444, distance: 75.0
click at [560, 444] on div "First year CS major at UMD [GEOGRAPHIC_DATA]." at bounding box center [784, 544] width 846 height 247
click at [525, 447] on div "First year CS major at UMD CMNS." at bounding box center [784, 544] width 846 height 247
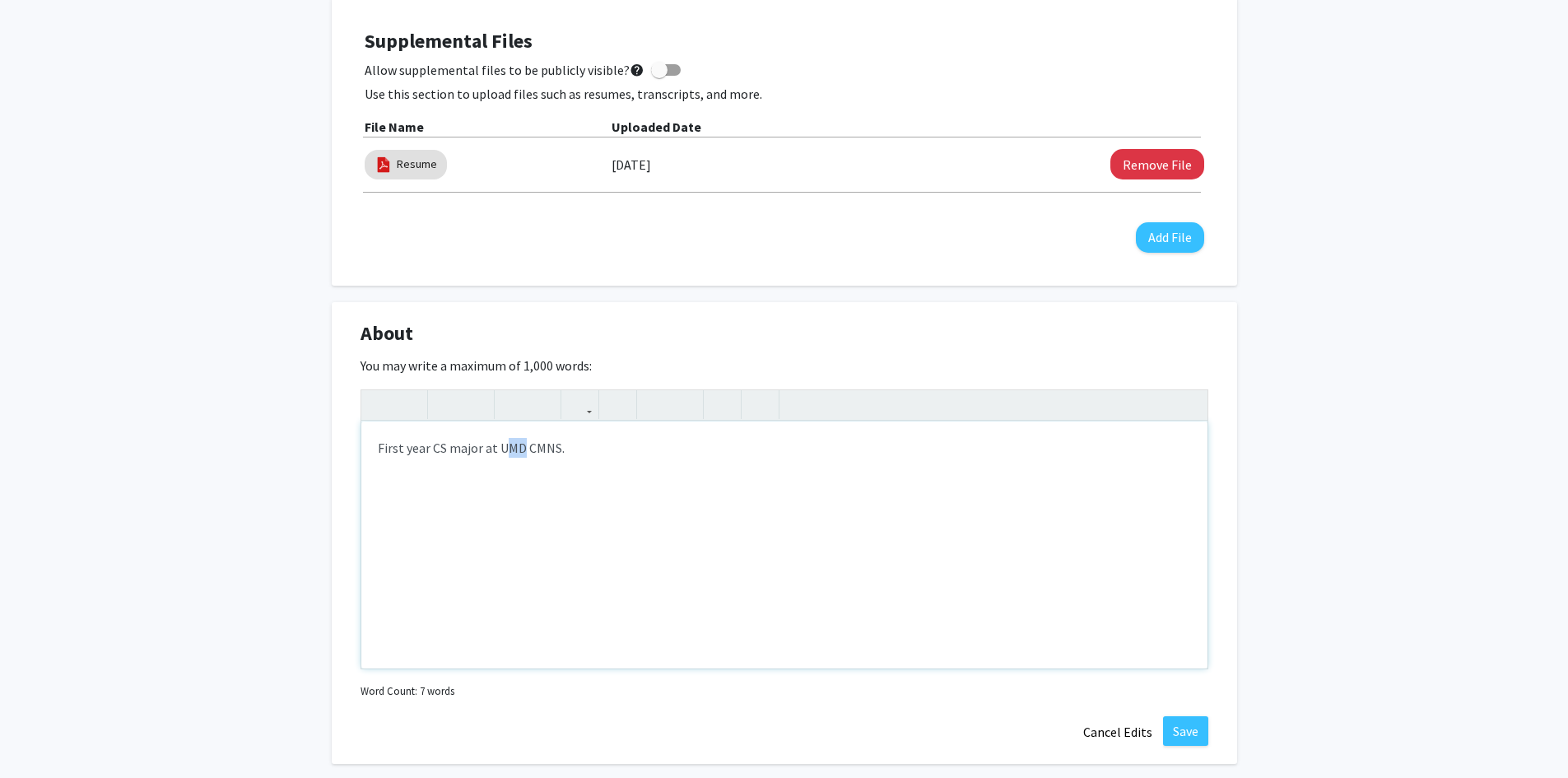
drag, startPoint x: 519, startPoint y: 447, endPoint x: 508, endPoint y: 446, distance: 11.0
click at [508, 446] on div "First year CS major at UMD CMNS." at bounding box center [784, 544] width 846 height 247
type textarea "First year CS major at [GEOGRAPHIC_DATA][US_STATE], [GEOGRAPHIC_DATA], CMNS."
click at [1011, 320] on div "About Edit Section" at bounding box center [784, 337] width 873 height 37
click at [977, 367] on div "You may write a maximum of 1,000 words: First year CS major at [GEOGRAPHIC_DATA…" at bounding box center [784, 530] width 848 height 347
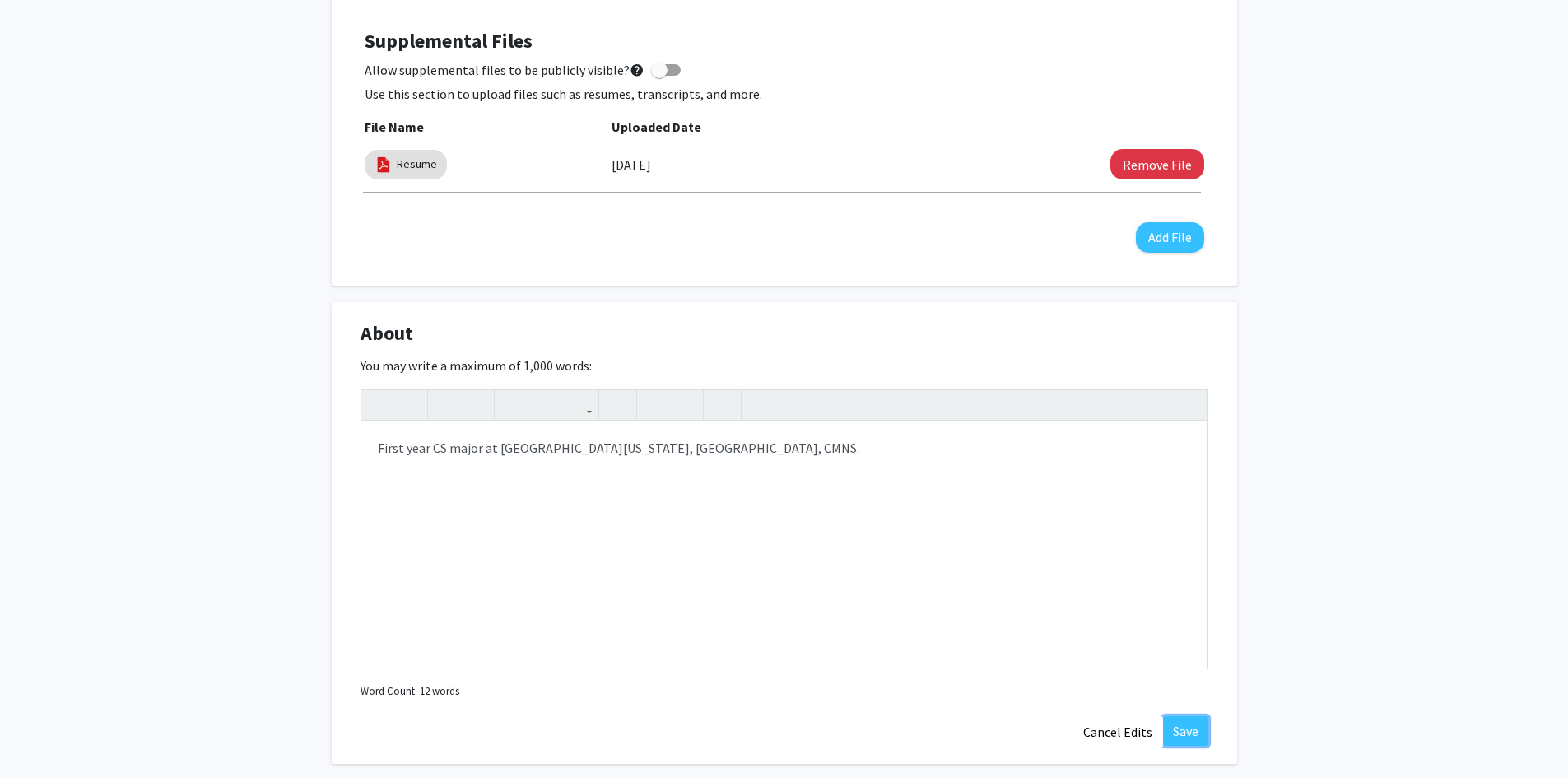
click at [1203, 731] on button "Save" at bounding box center [1185, 731] width 45 height 30
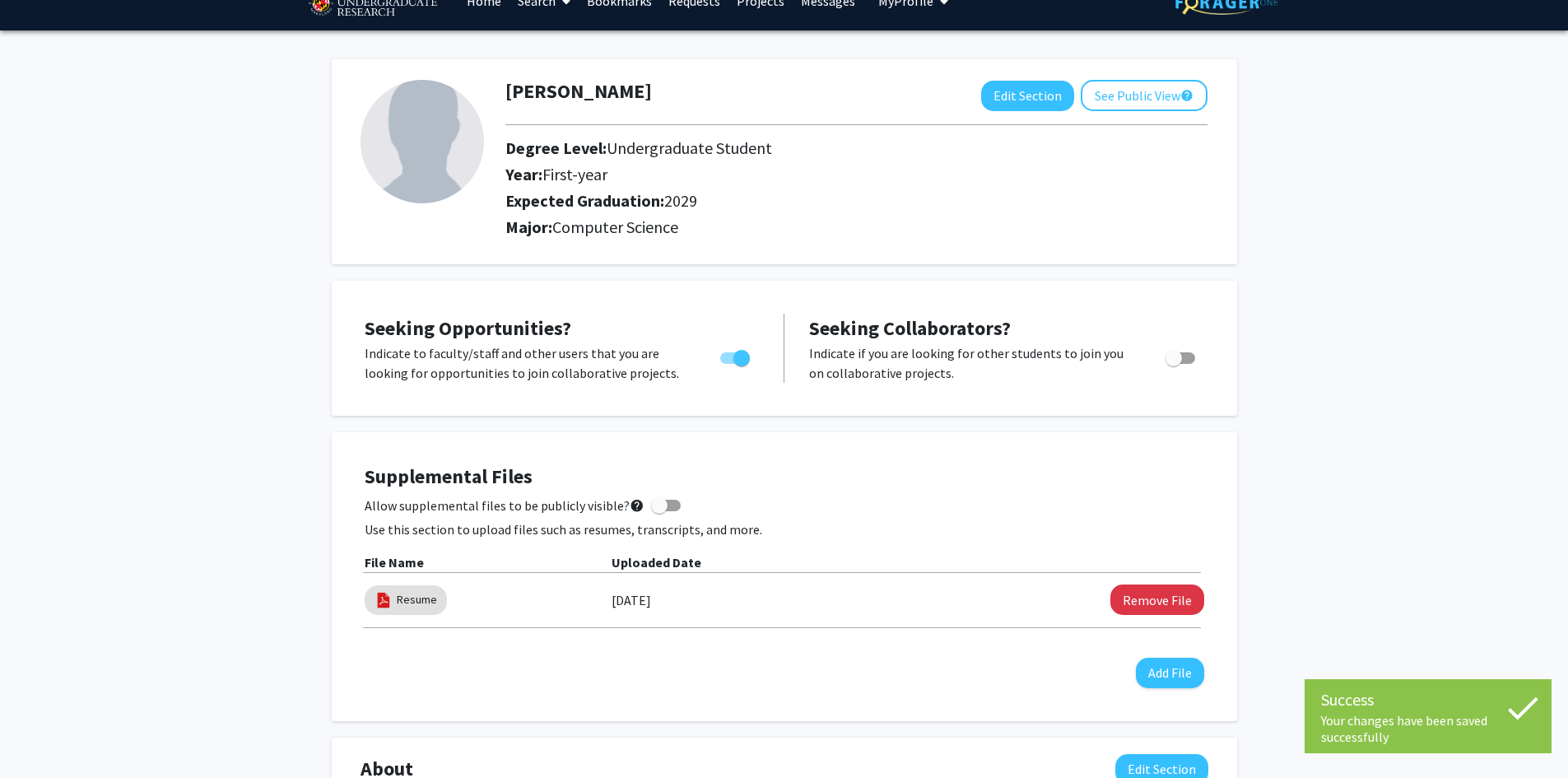
scroll to position [0, 0]
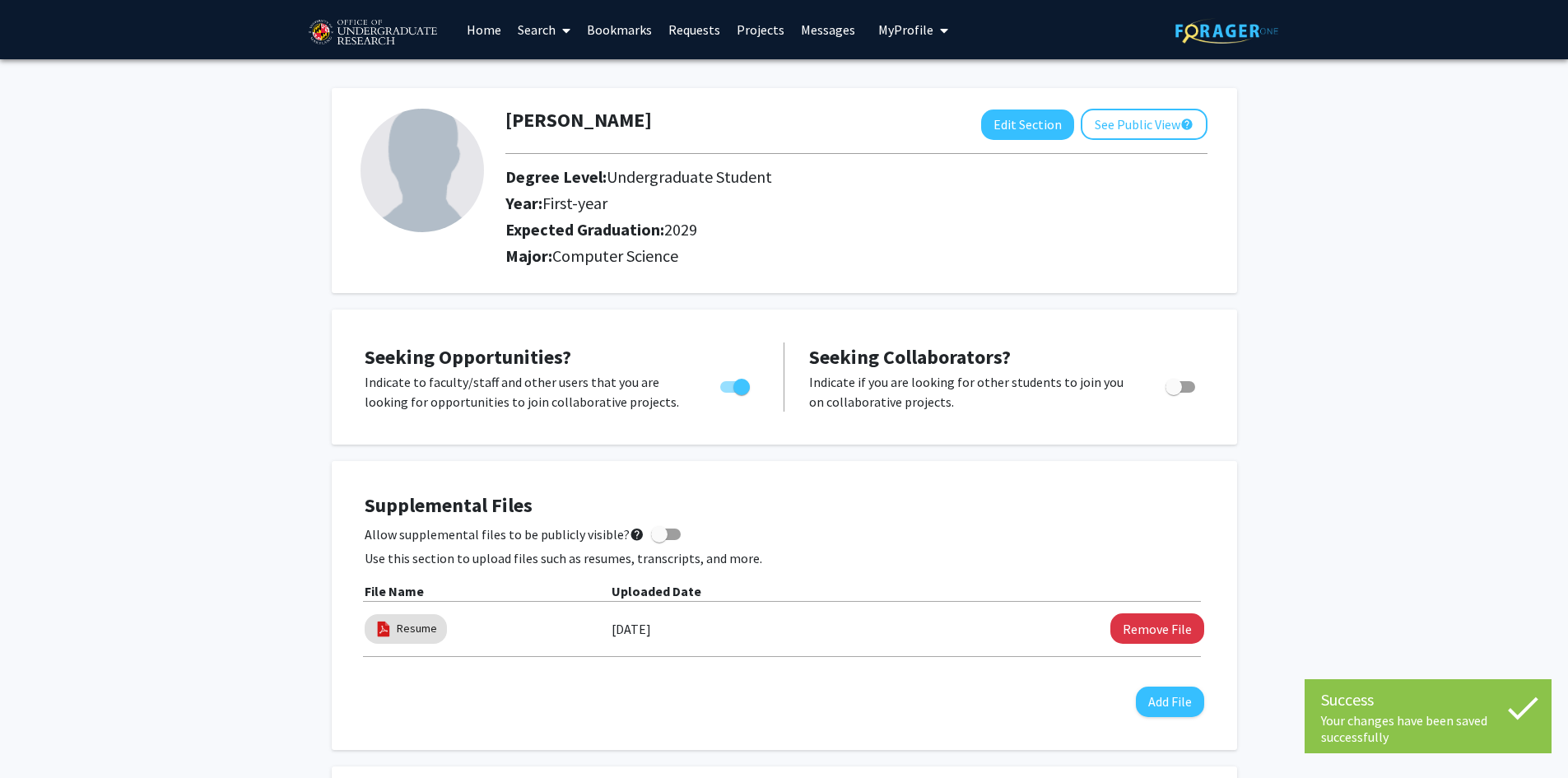
click at [480, 35] on link "Home" at bounding box center [483, 30] width 51 height 58
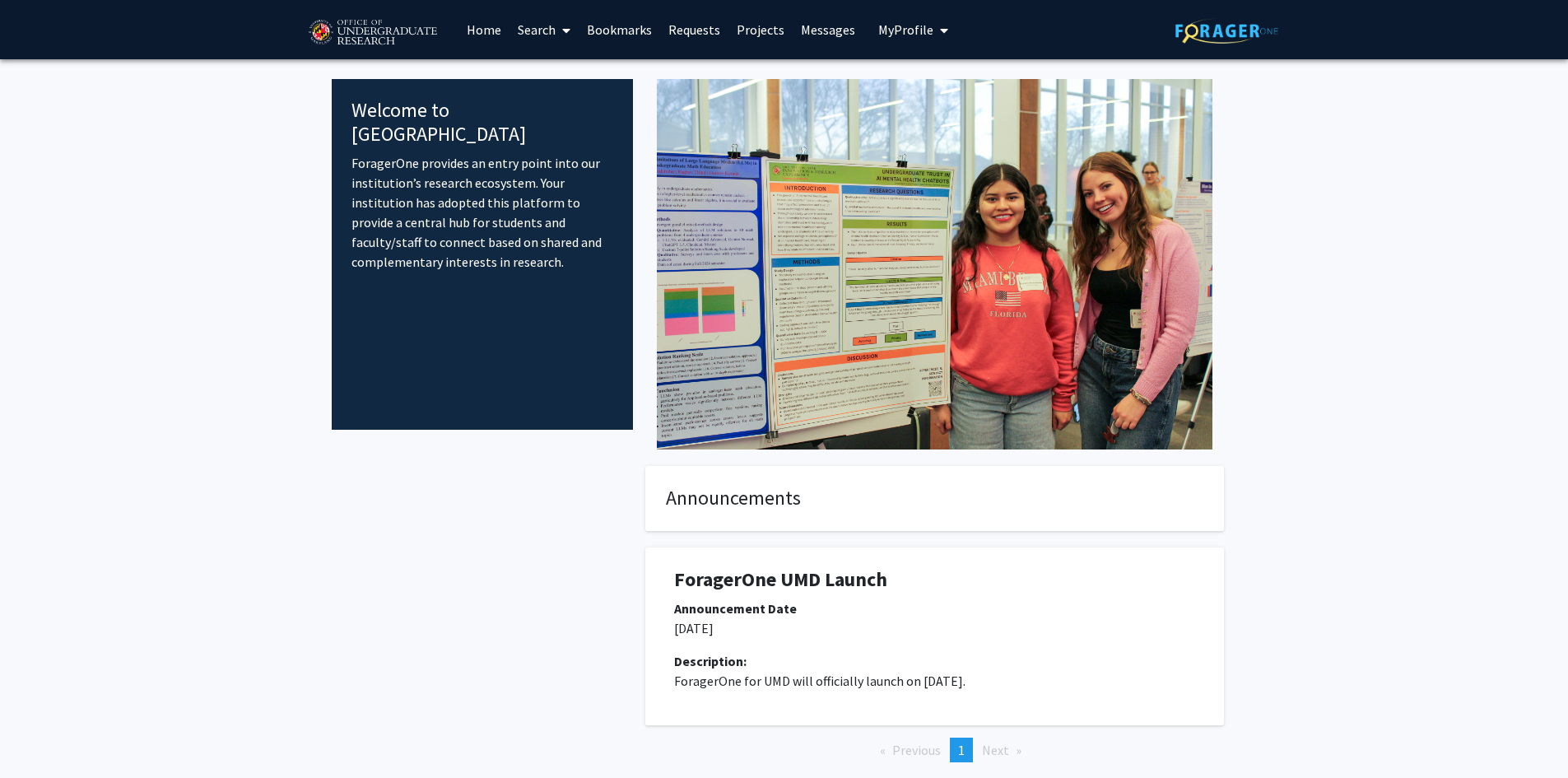
click at [629, 39] on link "Bookmarks" at bounding box center [619, 30] width 82 height 58
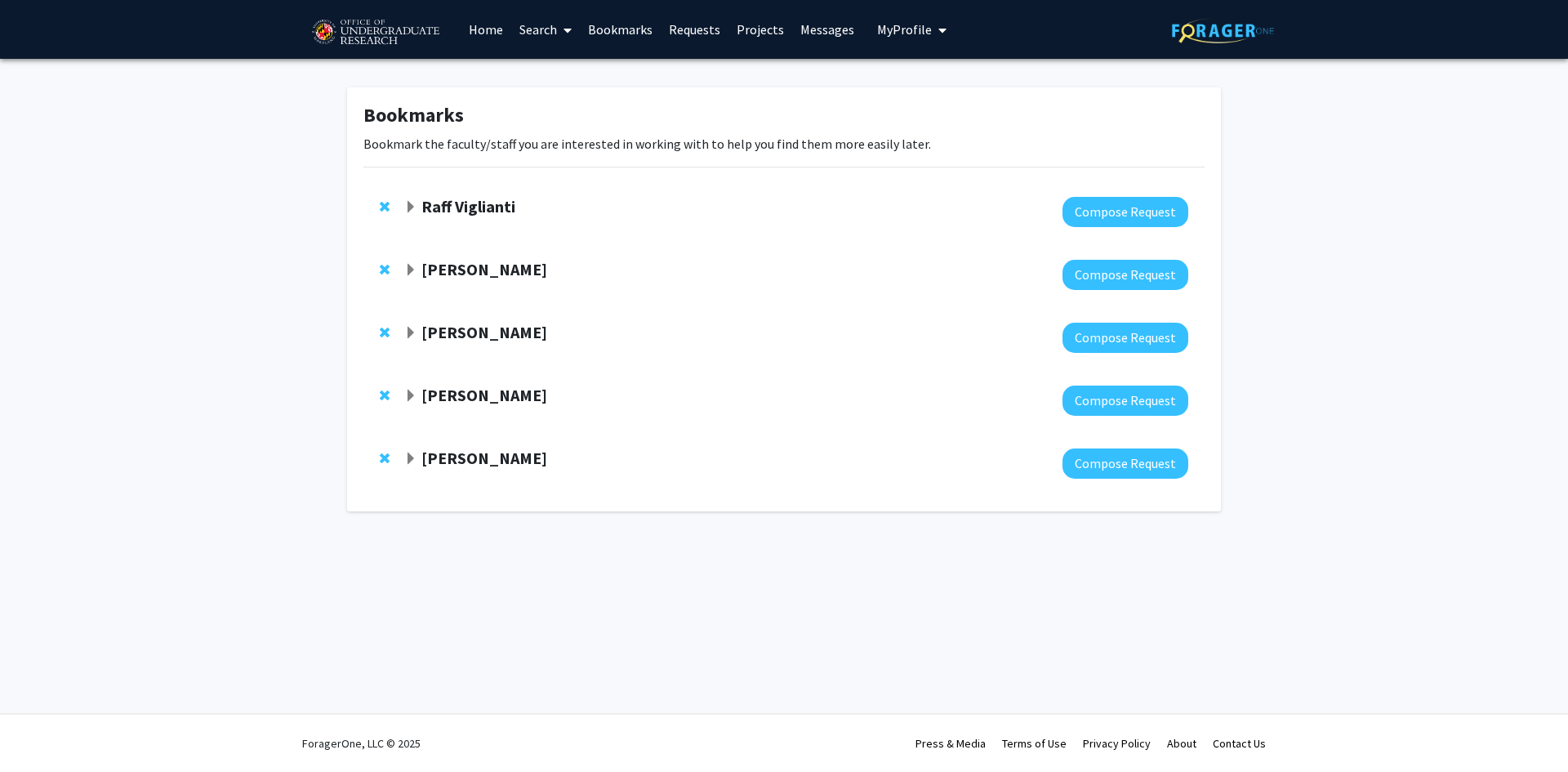
click at [414, 333] on span "Expand Peter Murrell Bookmark" at bounding box center [411, 333] width 13 height 13
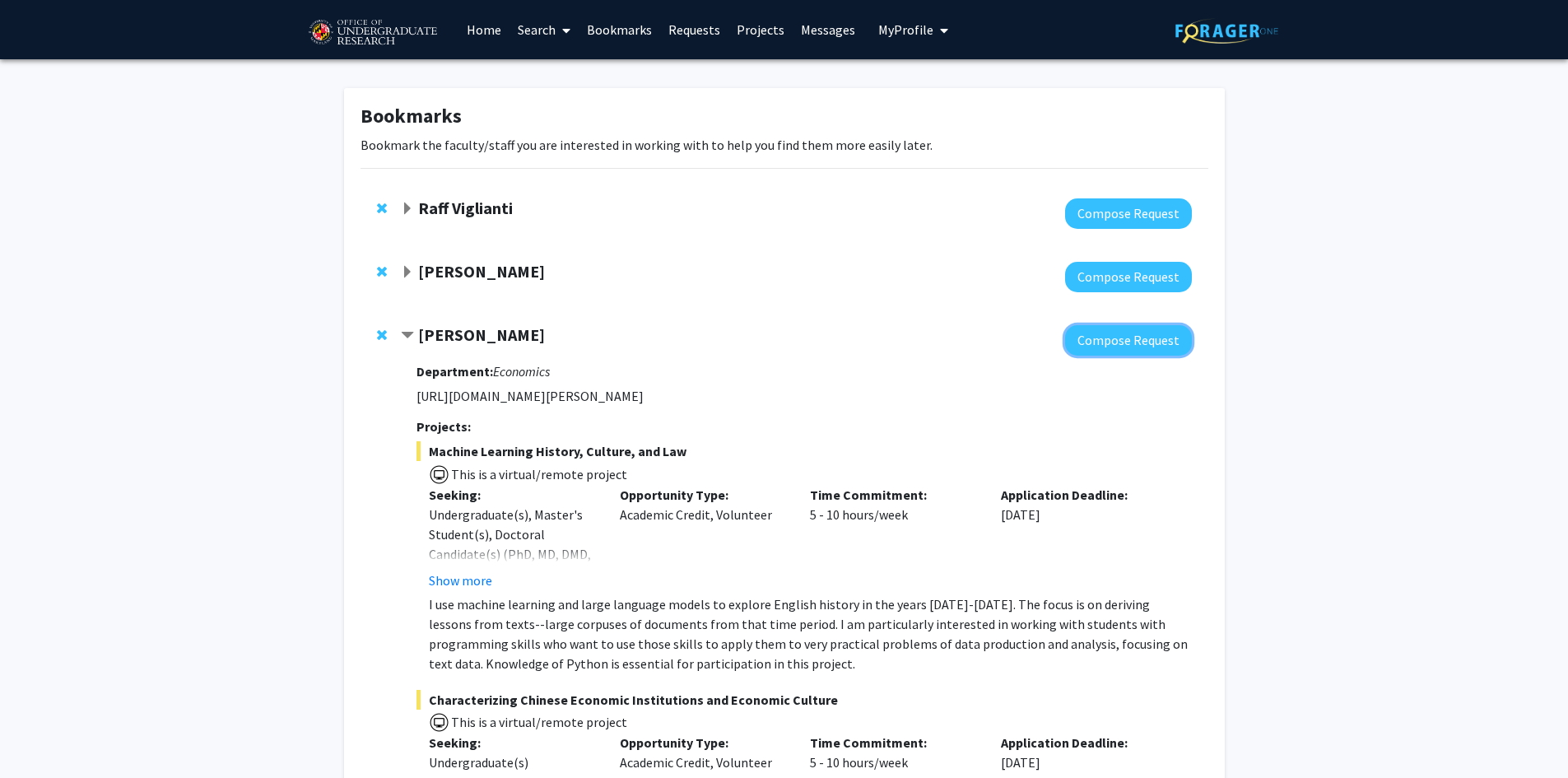
click at [1184, 349] on button "Compose Request" at bounding box center [1128, 341] width 127 height 31
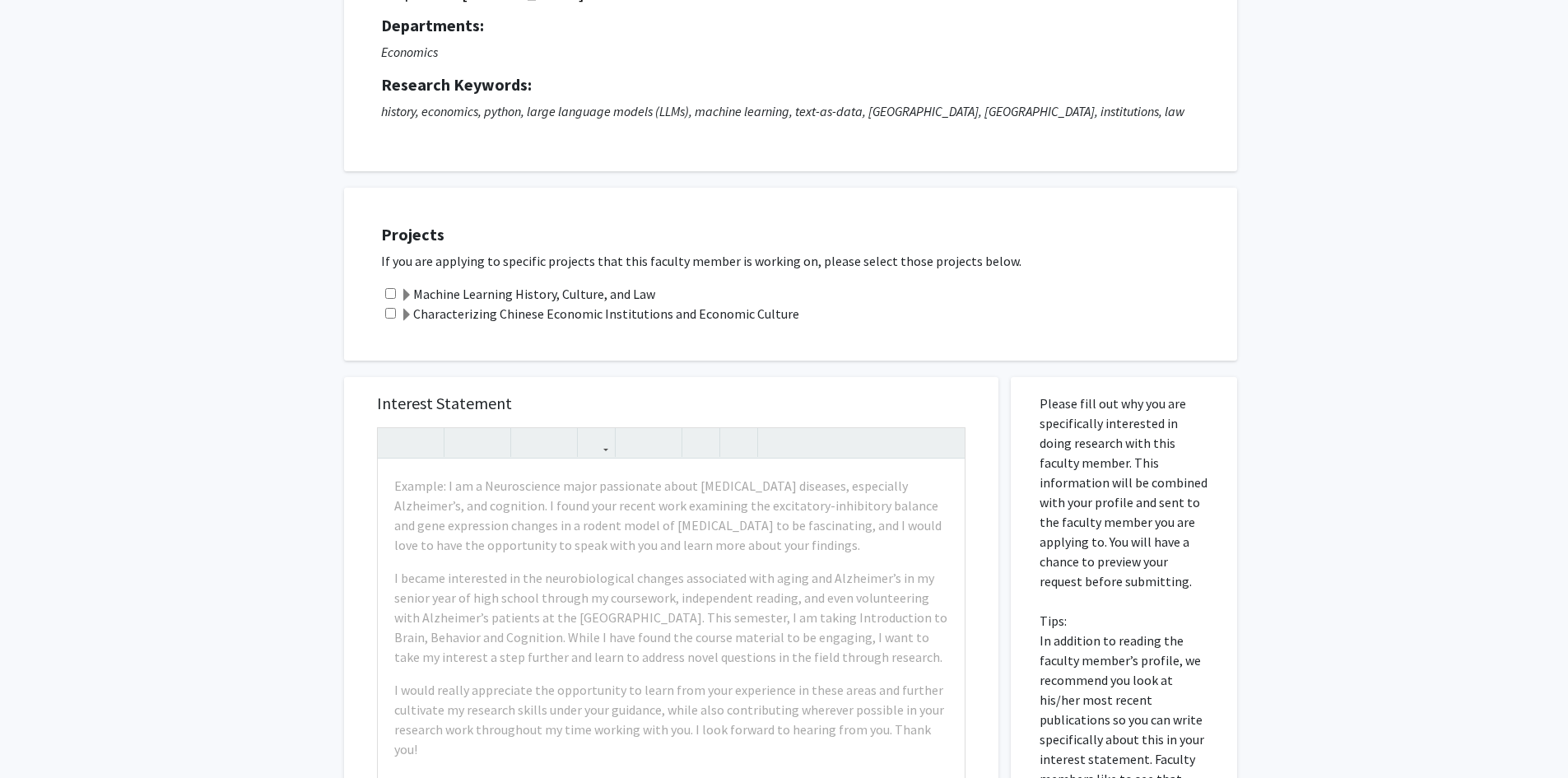
scroll to position [165, 0]
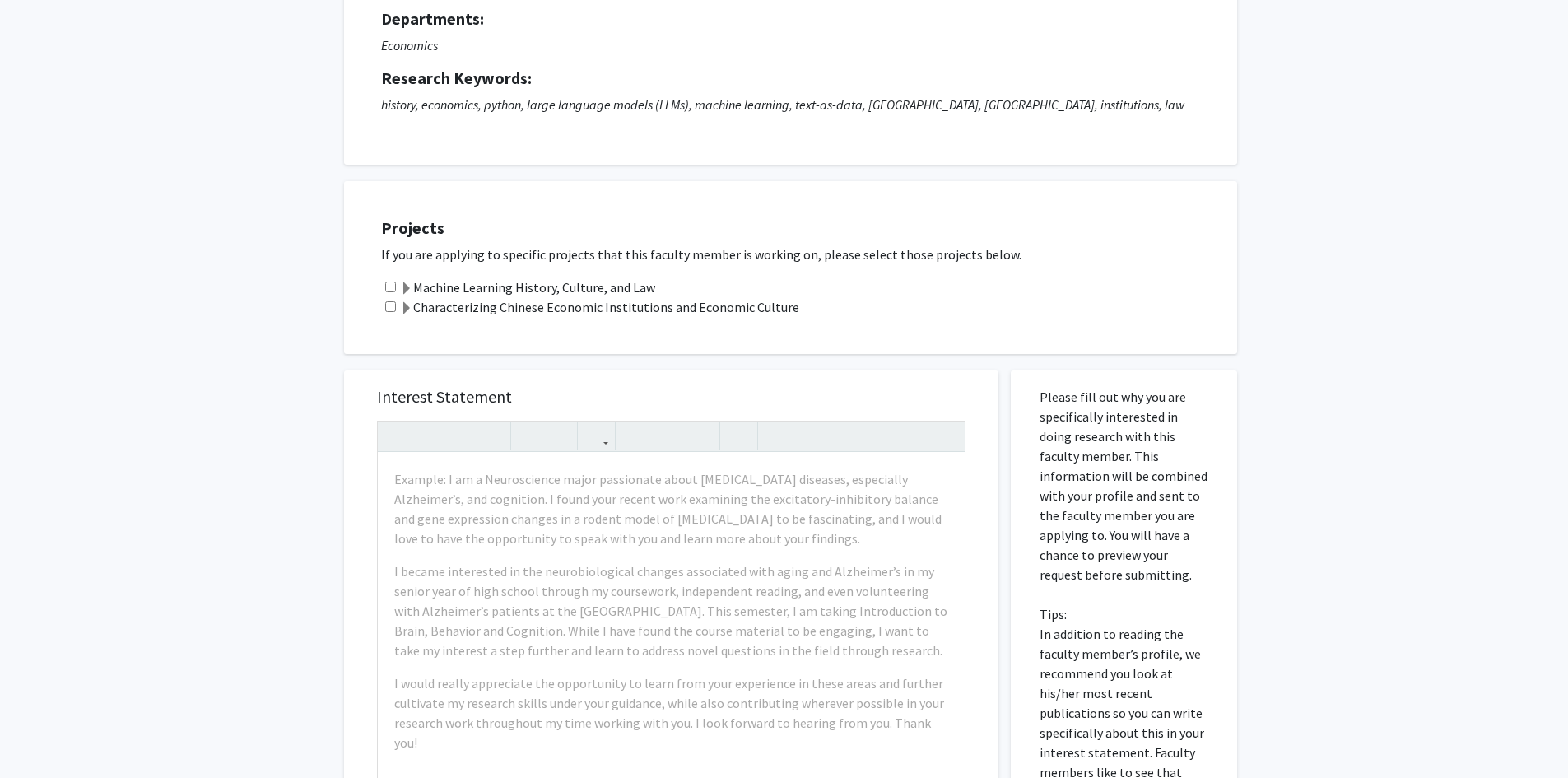
click at [446, 281] on label "Machine Learning History, Culture, and Law" at bounding box center [527, 287] width 255 height 20
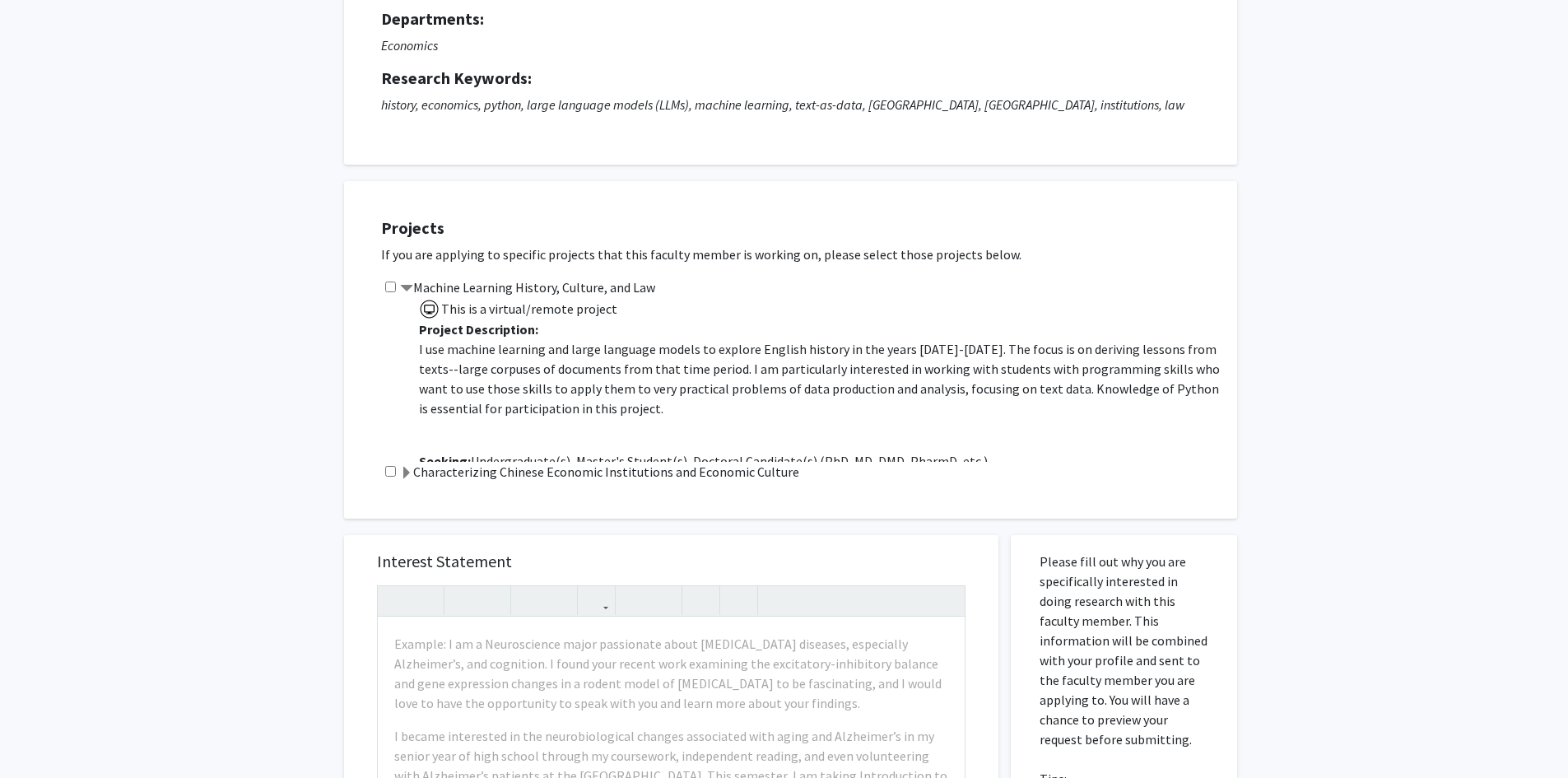
click at [397, 277] on div "Machine Learning History, Culture, and Law This is a virtual/remote project Pro…" at bounding box center [800, 369] width 839 height 184
click at [383, 277] on div "Projects If you are applying to specific projects that this faculty member is w…" at bounding box center [801, 349] width 873 height 296
click at [388, 289] on input "checkbox" at bounding box center [390, 286] width 11 height 11
checkbox input "true"
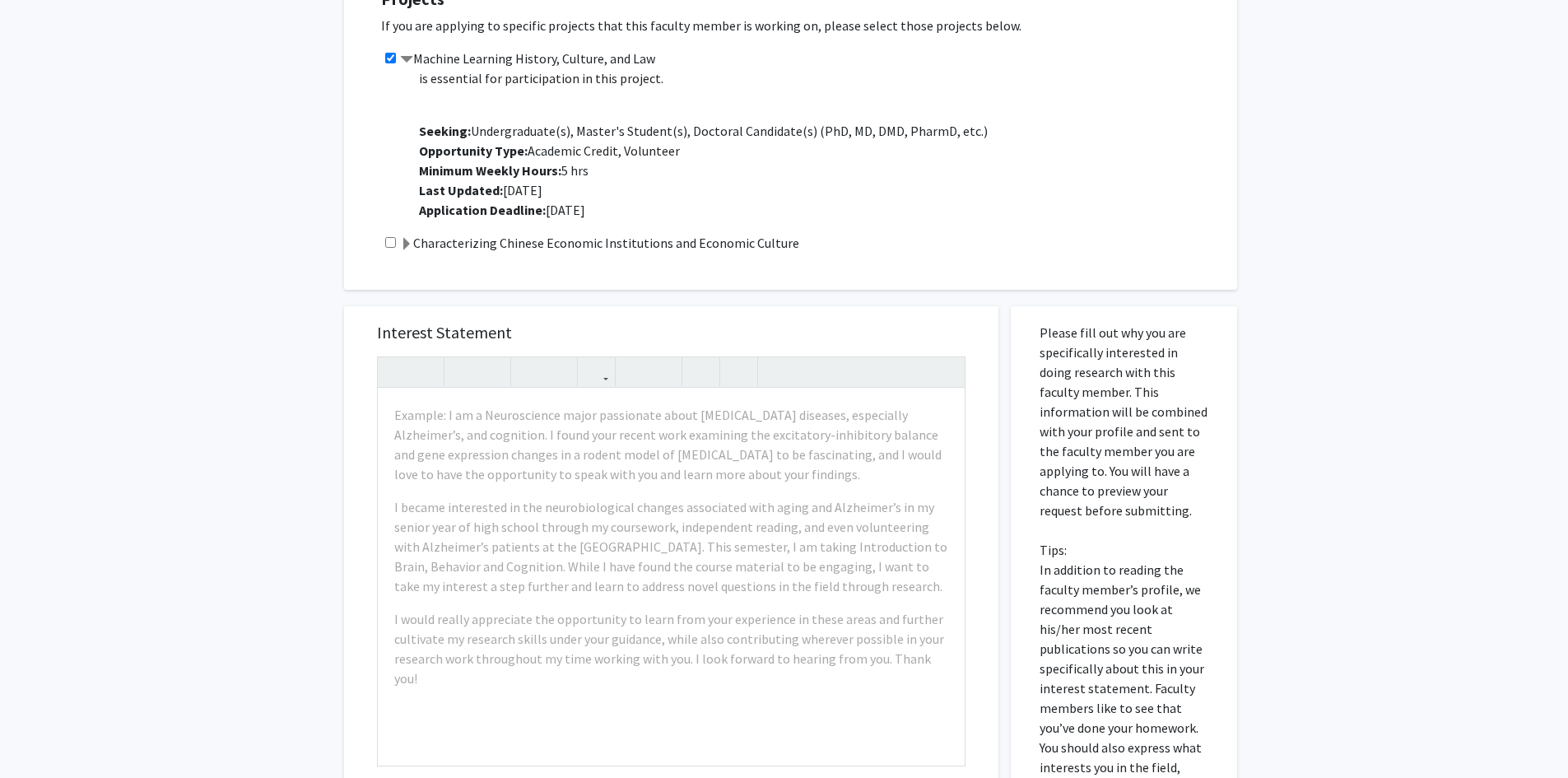
scroll to position [412, 0]
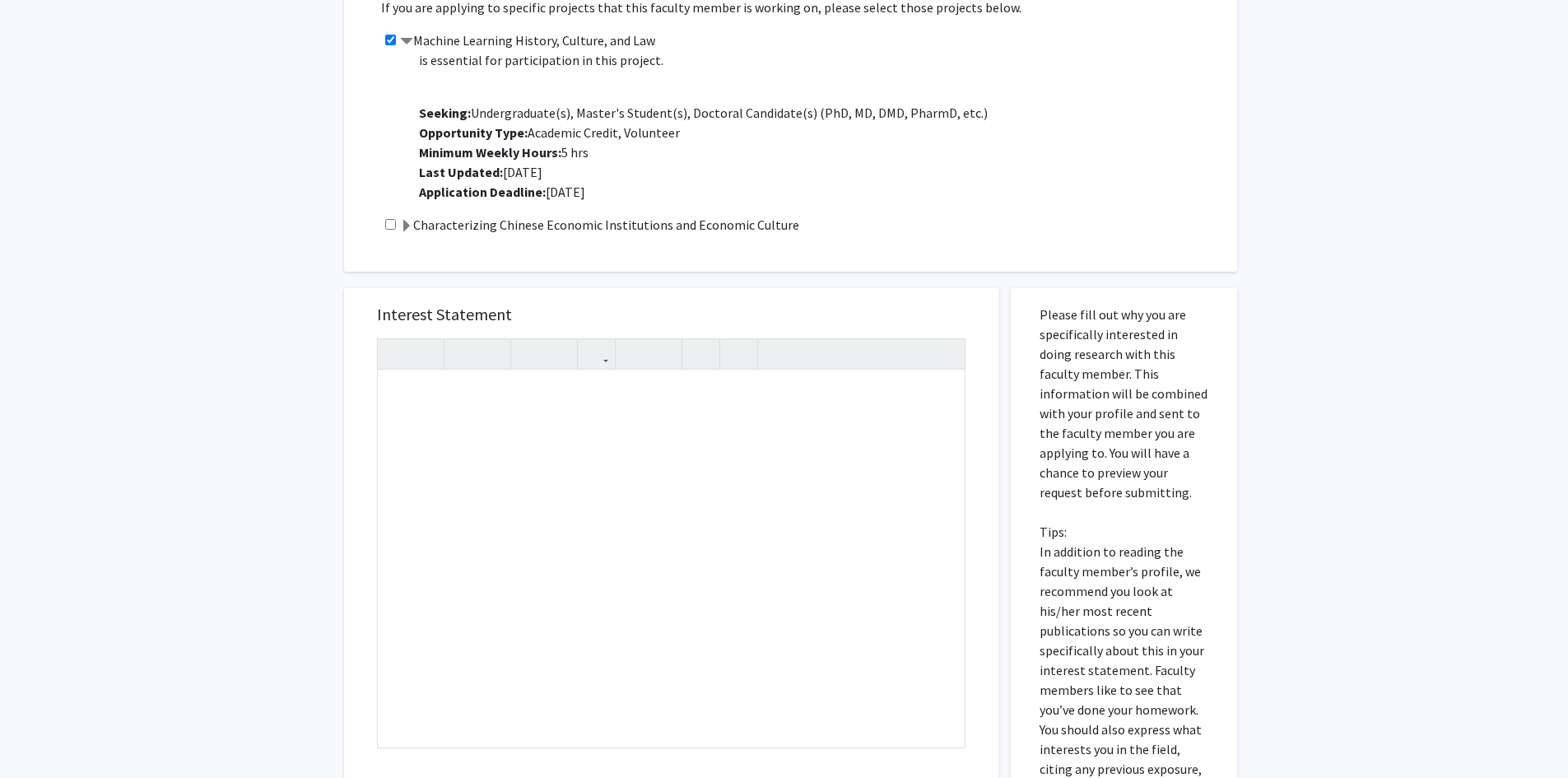
click at [303, 413] on div "All Requests Request for [PERSON_NAME] Request for [PERSON_NAME] Departments: E…" at bounding box center [784, 364] width 1568 height 1432
click at [587, 460] on div "Note to users with screen readers: Please press Alt+0 or Option+0 to deactivate…" at bounding box center [671, 558] width 587 height 377
paste div "Note to users with screen readers: Please press Alt+0 or Option+0 to deactivate…"
type textarea "<l>I do s ametc-adip Elitsedd Eiusmod tempo incididunt utlab etdolorem al enima…"
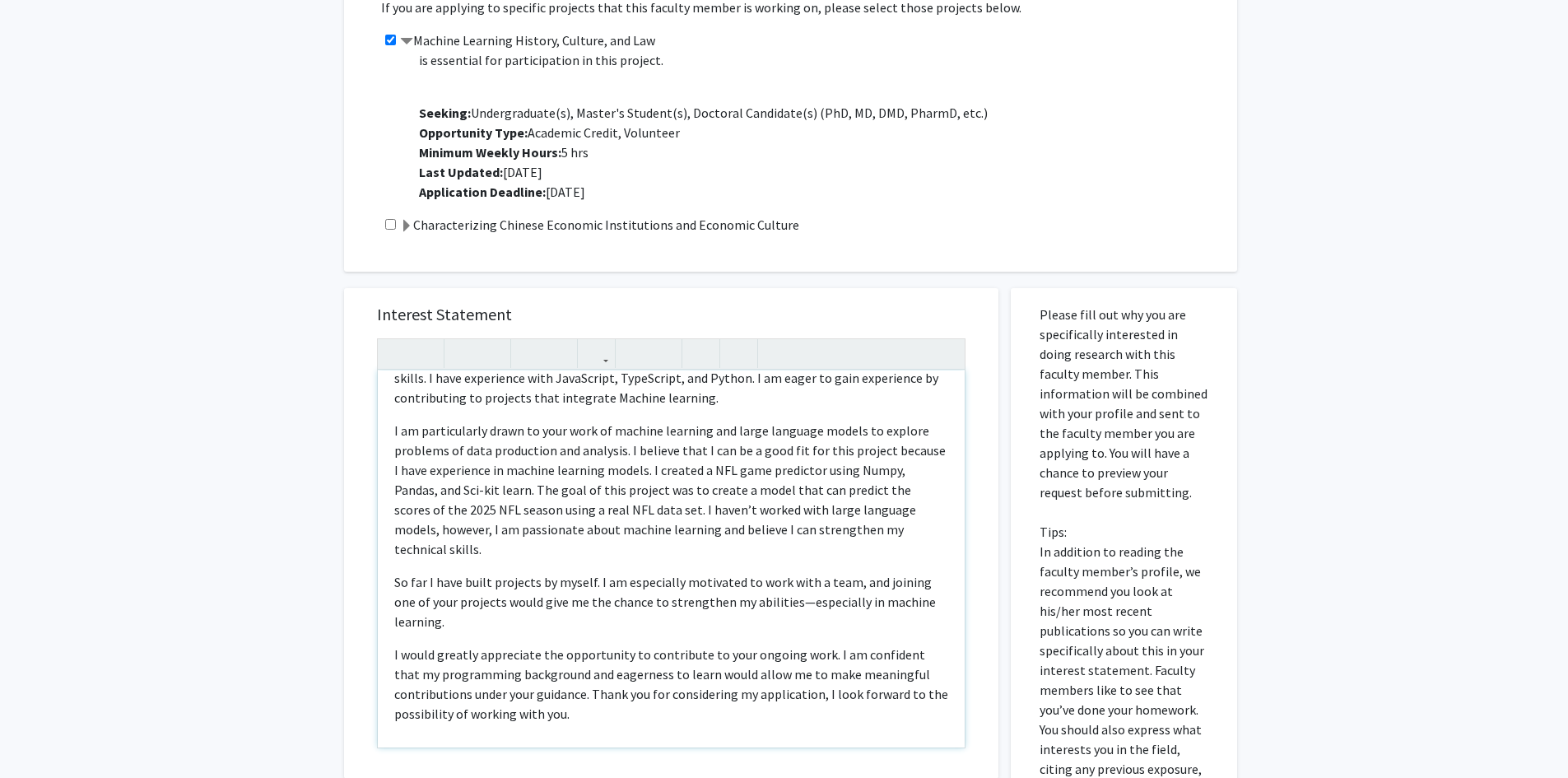
scroll to position [58, 0]
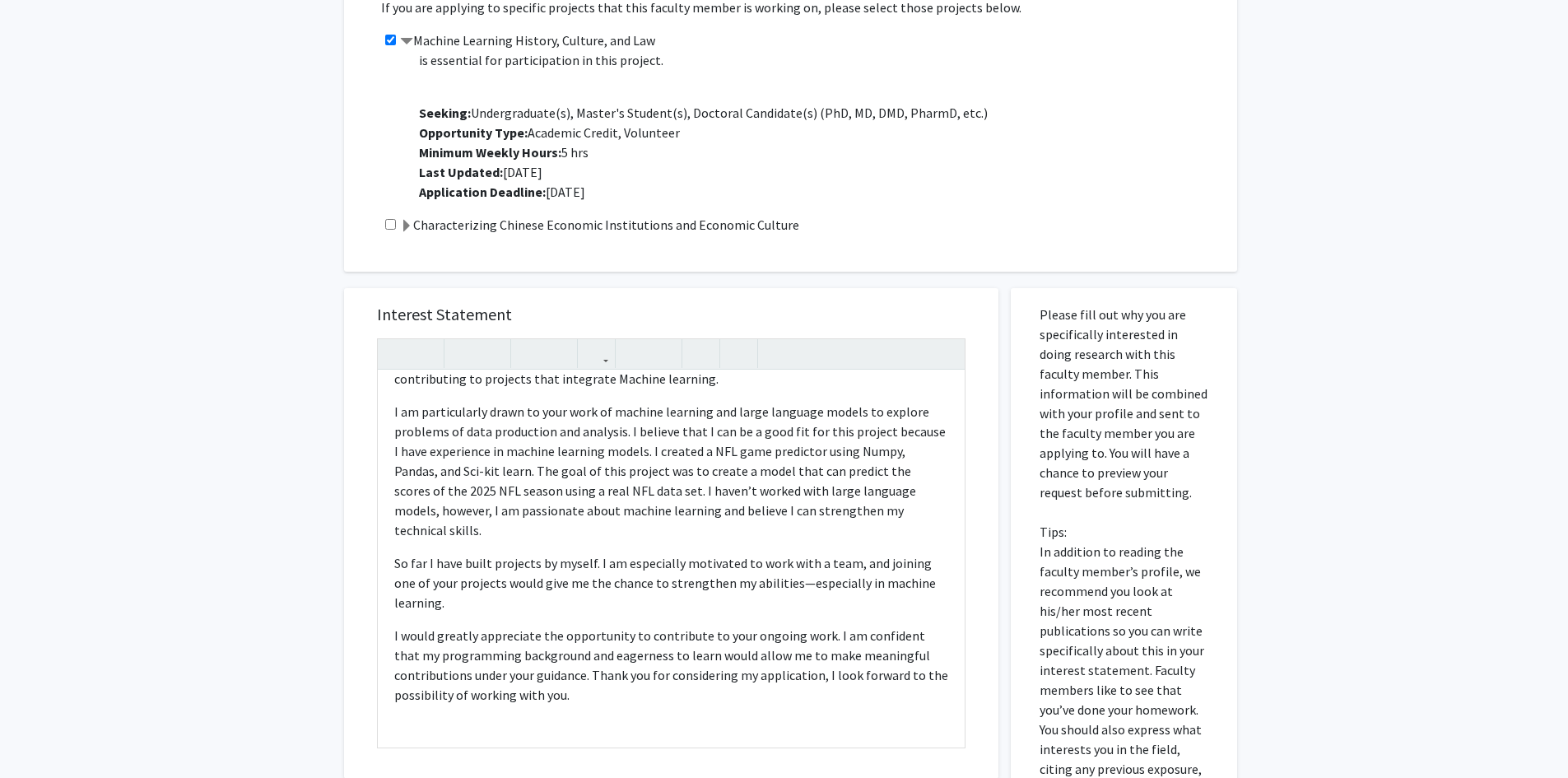
click at [1273, 361] on div "All Requests Request for [PERSON_NAME] Request for [PERSON_NAME] Departments: E…" at bounding box center [784, 364] width 1568 height 1432
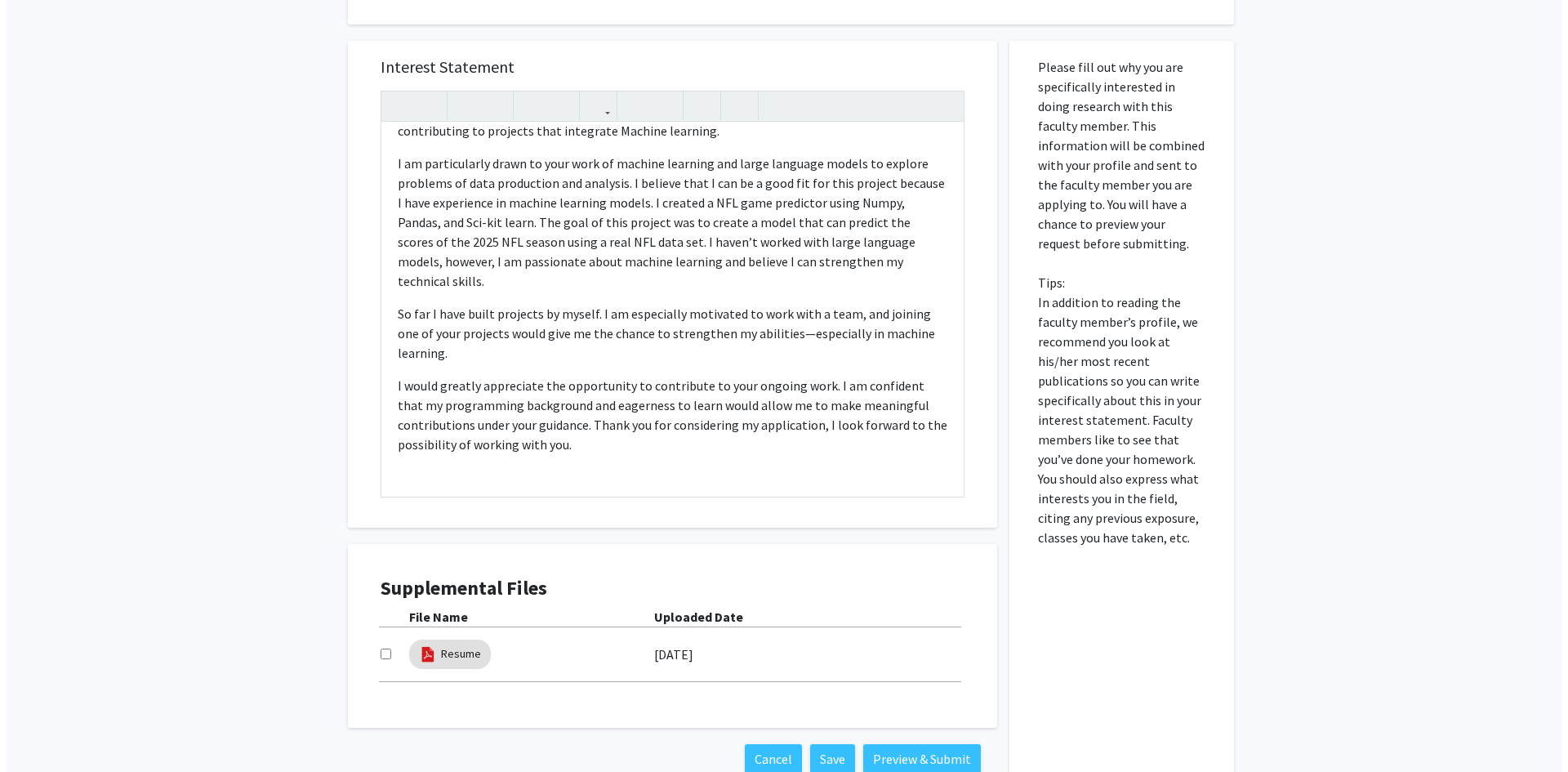
scroll to position [757, 0]
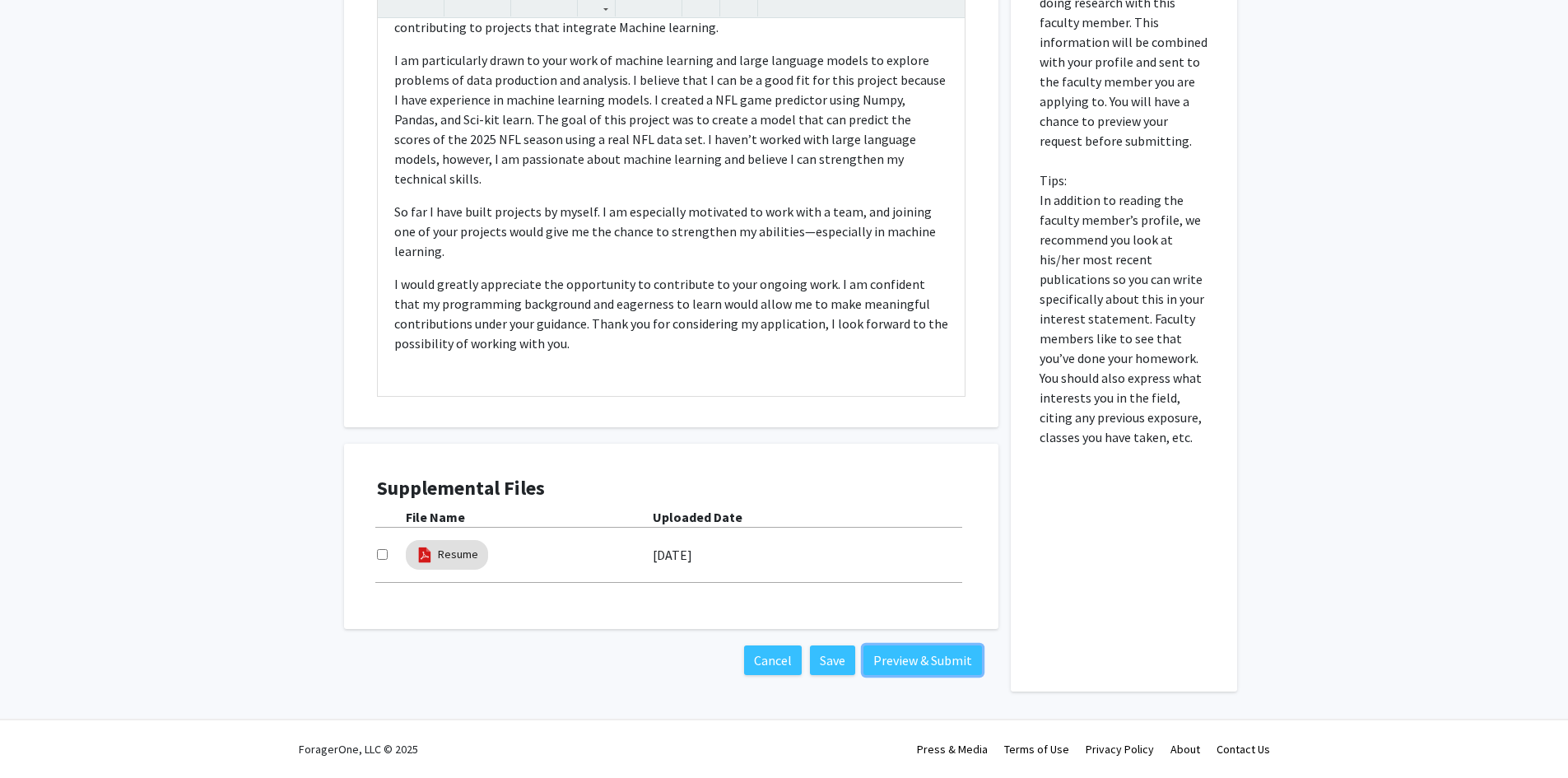
click at [924, 662] on button "Preview & Submit" at bounding box center [923, 660] width 119 height 30
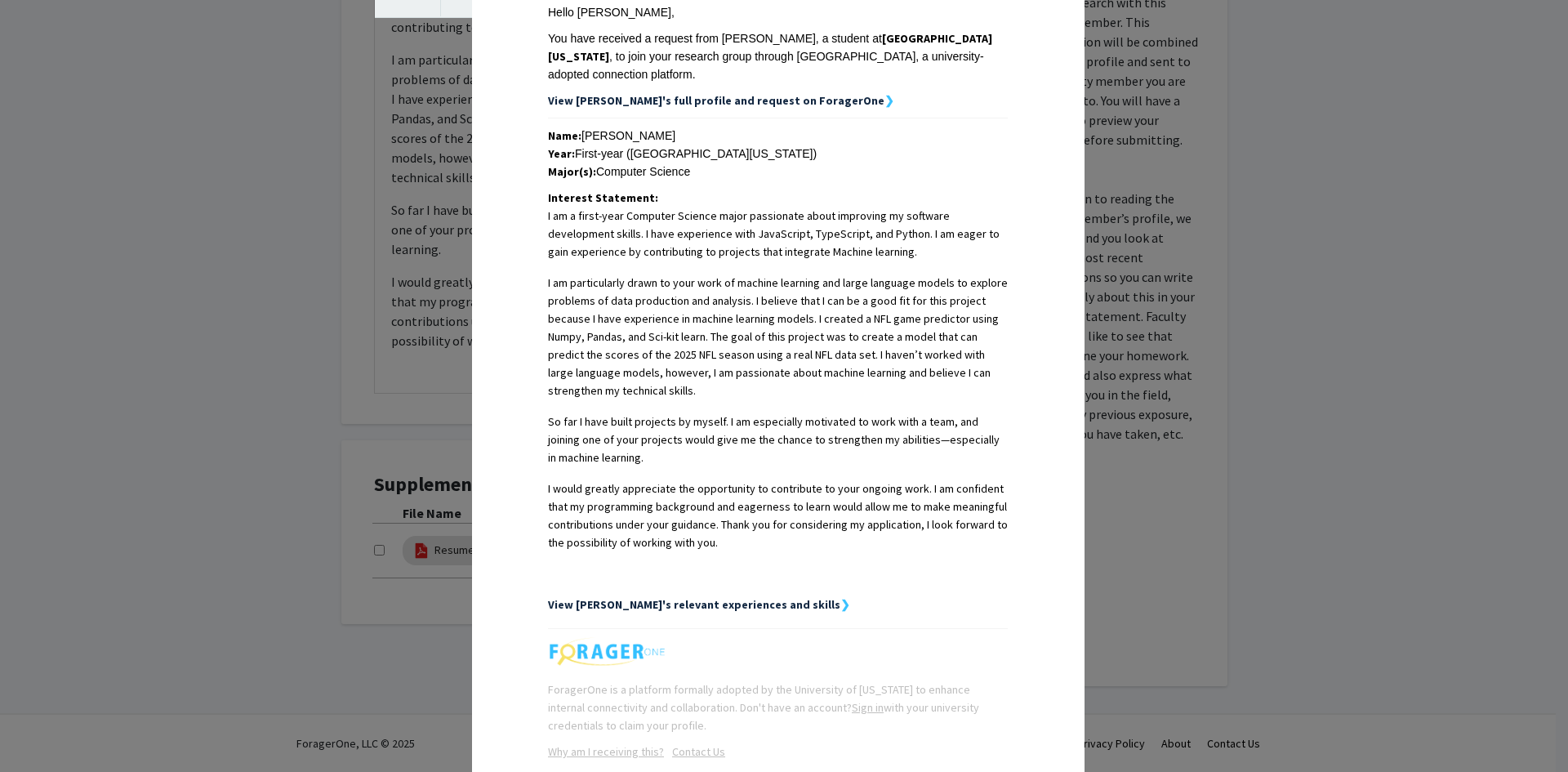
scroll to position [345, 0]
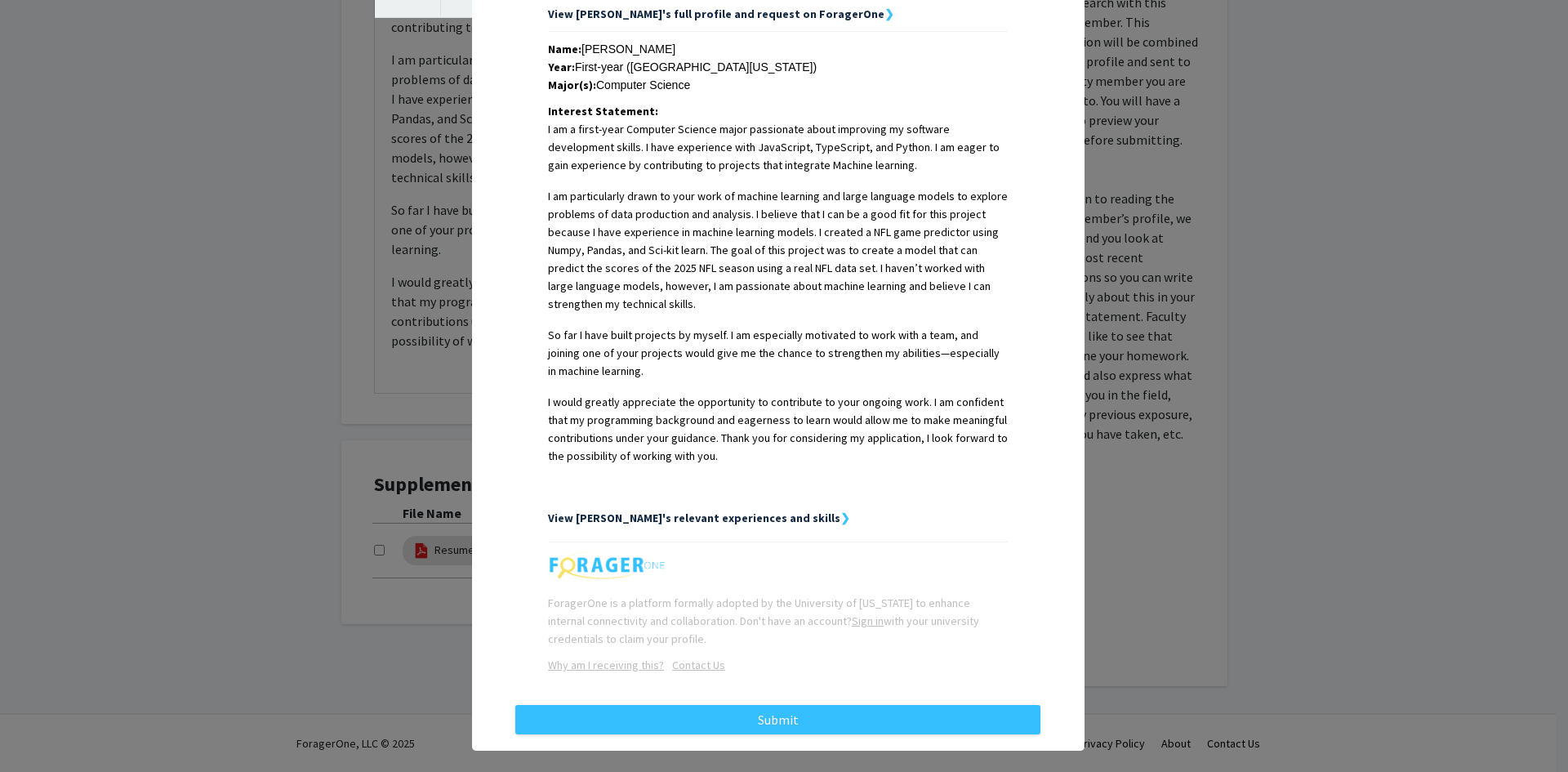
click at [769, 510] on strong "View [PERSON_NAME]'s relevant experiences and skills" at bounding box center [694, 517] width 292 height 14
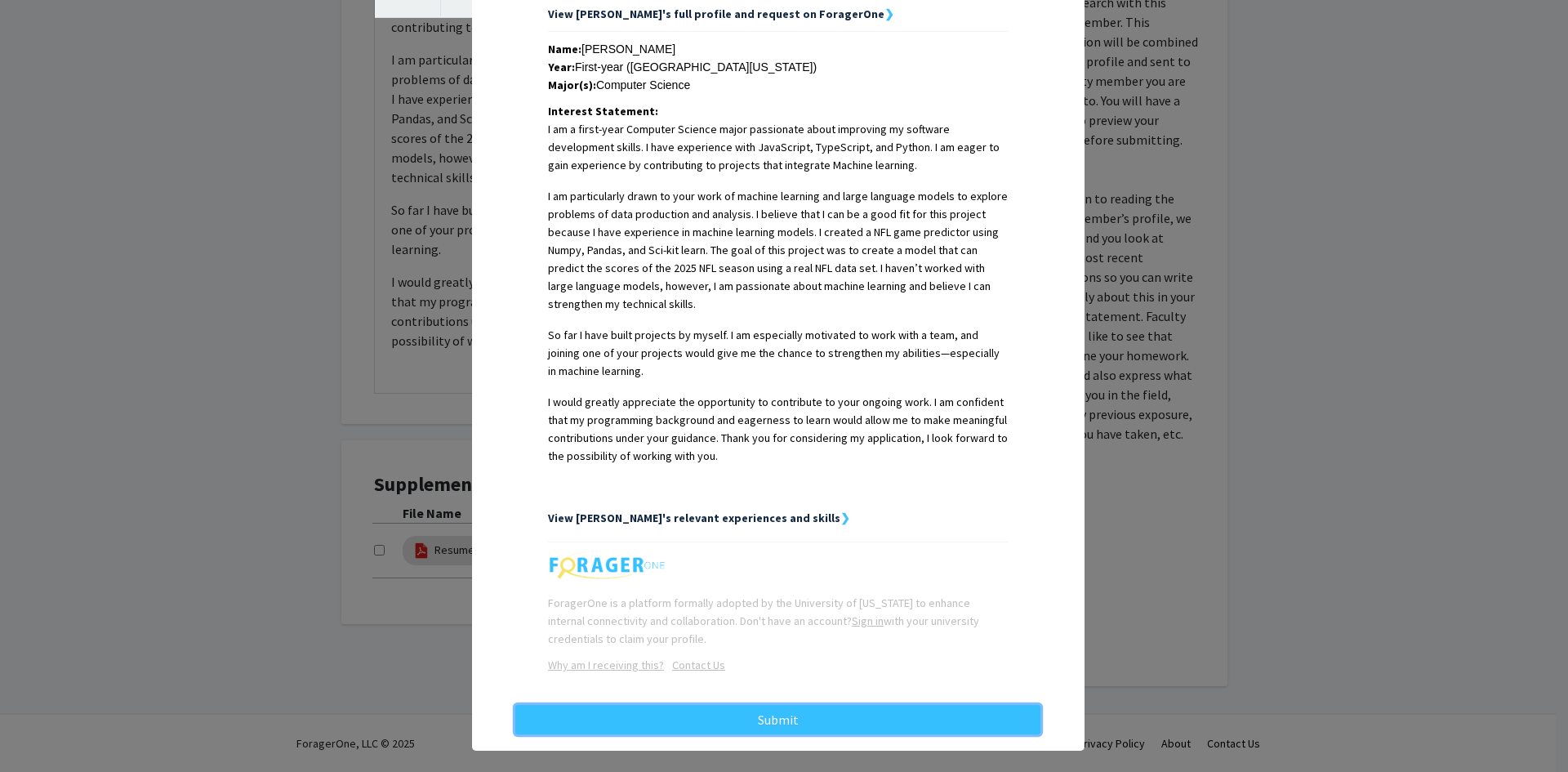
click at [871, 705] on button "Submit" at bounding box center [777, 720] width 525 height 30
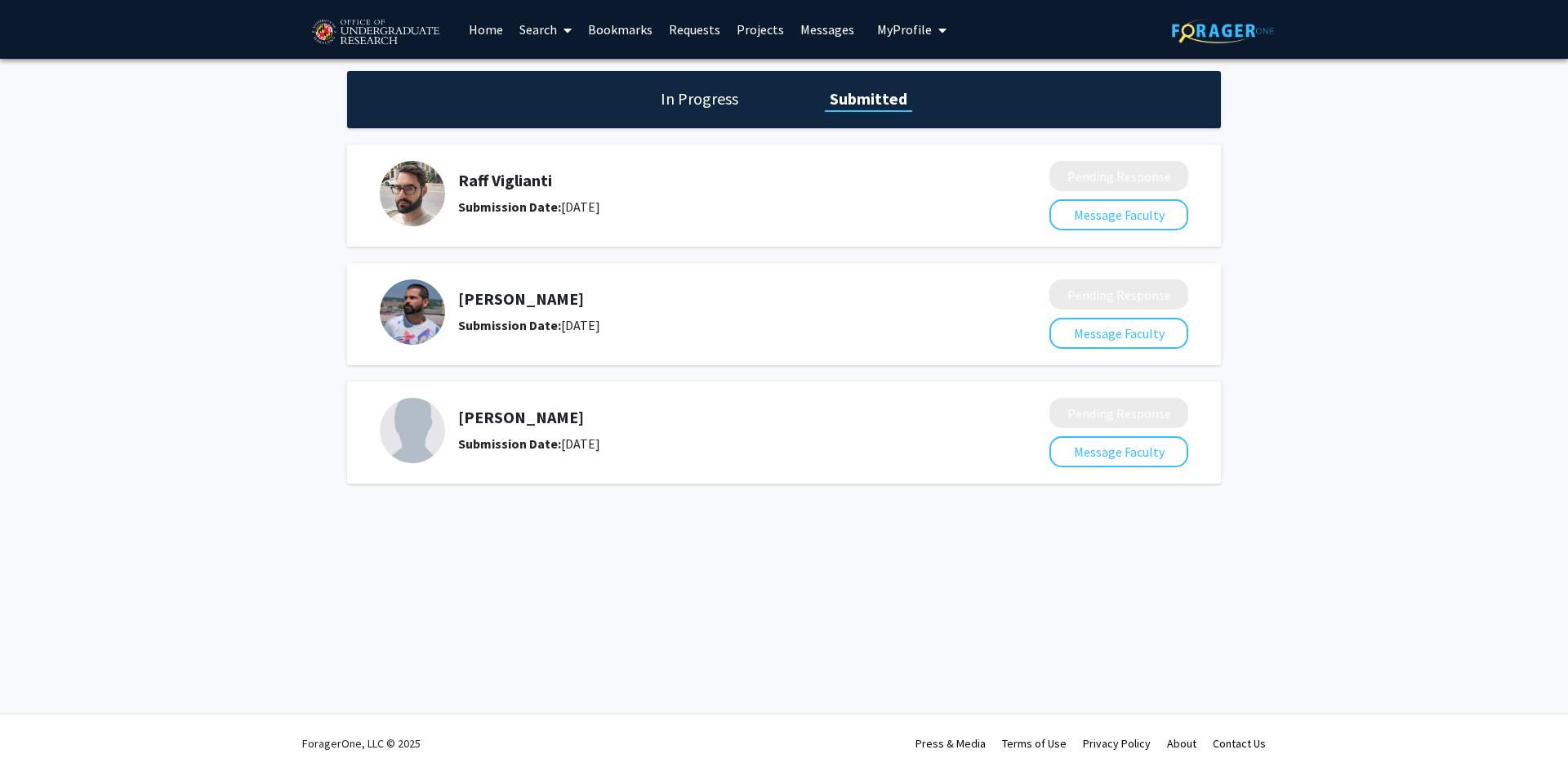
click at [626, 29] on link "Bookmarks" at bounding box center [619, 30] width 81 height 57
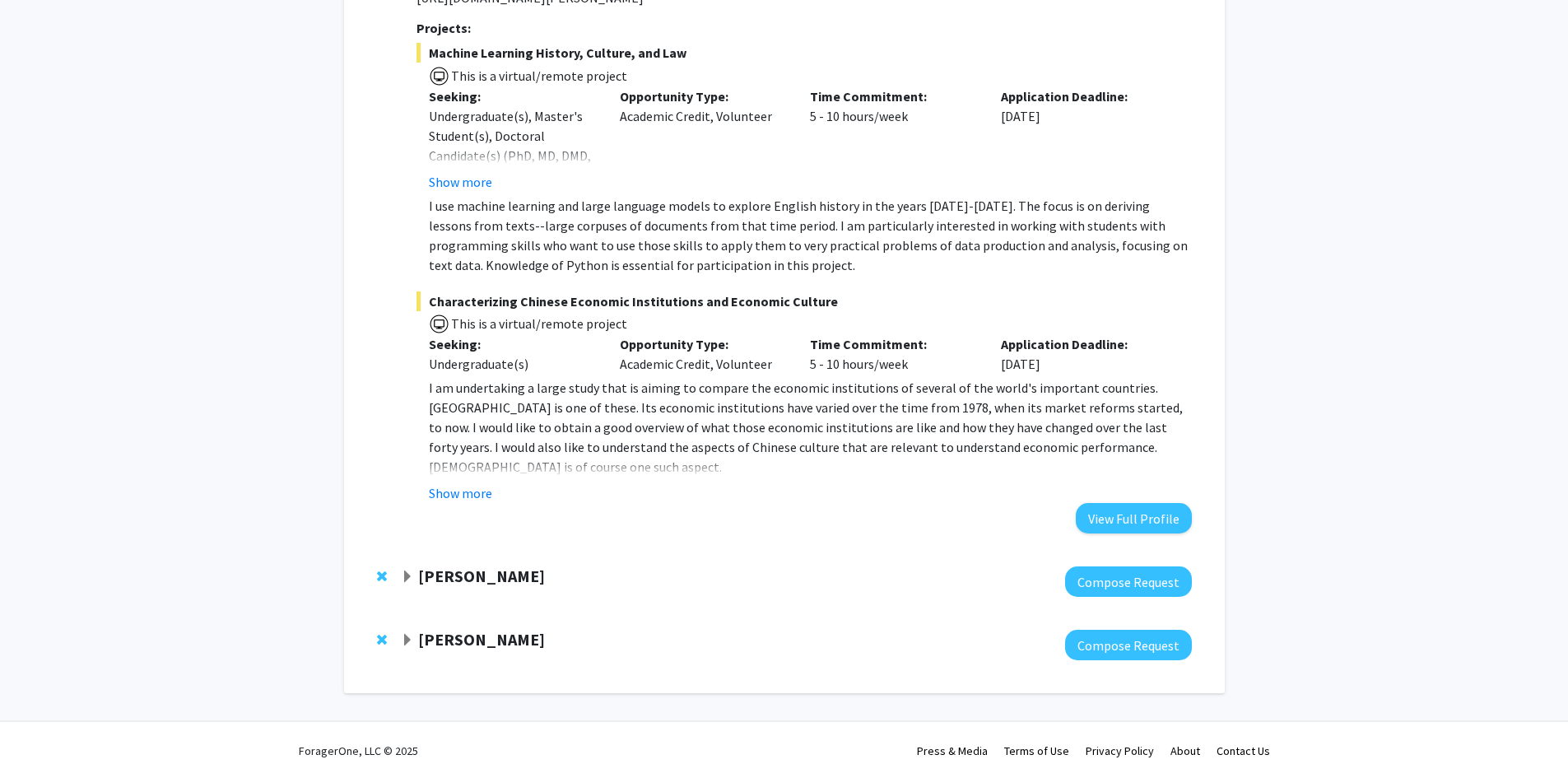
scroll to position [400, 0]
click at [450, 563] on div "[PERSON_NAME] Compose Request" at bounding box center [784, 580] width 848 height 63
click at [451, 569] on strong "[PERSON_NAME]" at bounding box center [481, 574] width 127 height 20
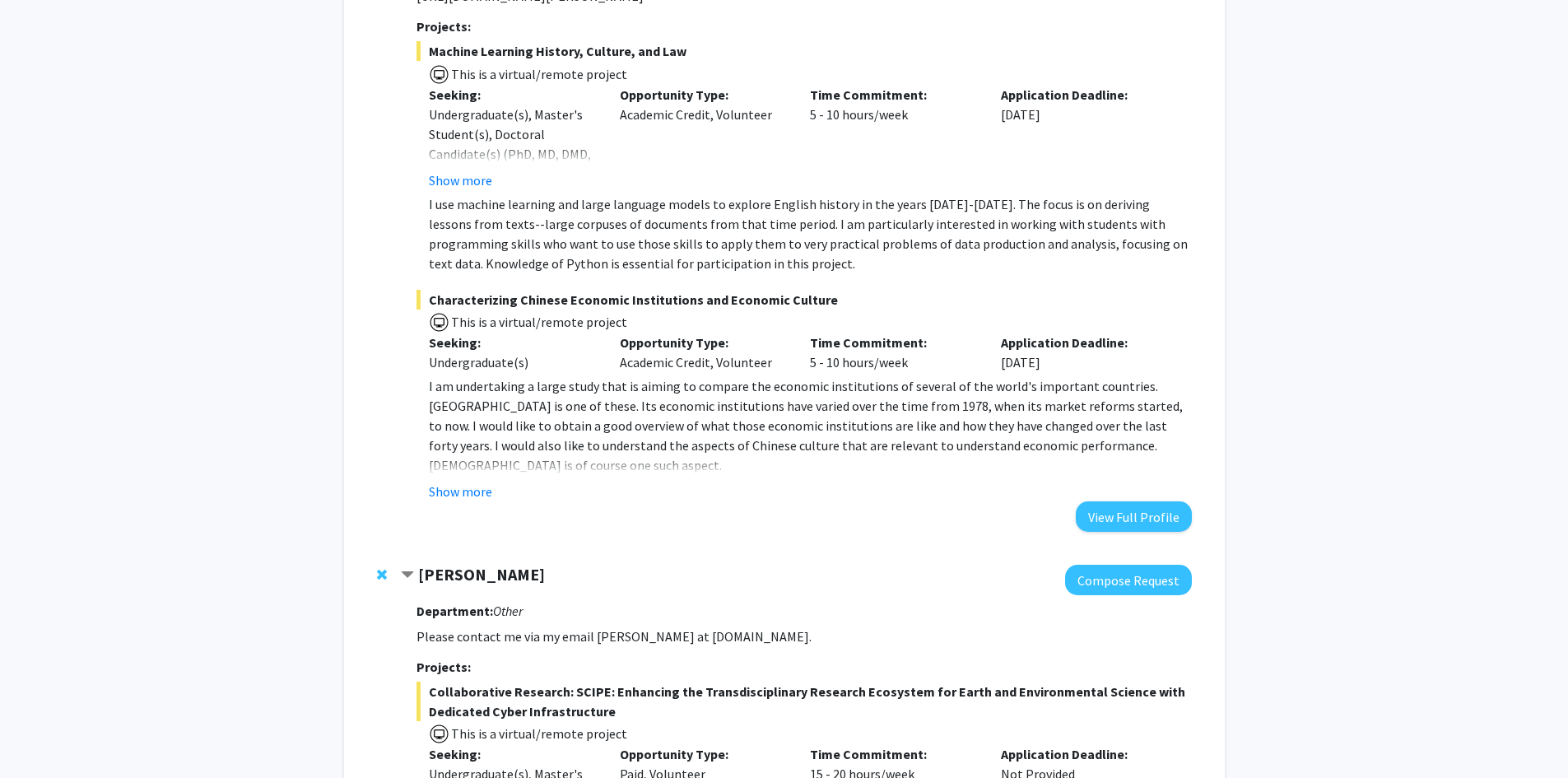
scroll to position [702, 0]
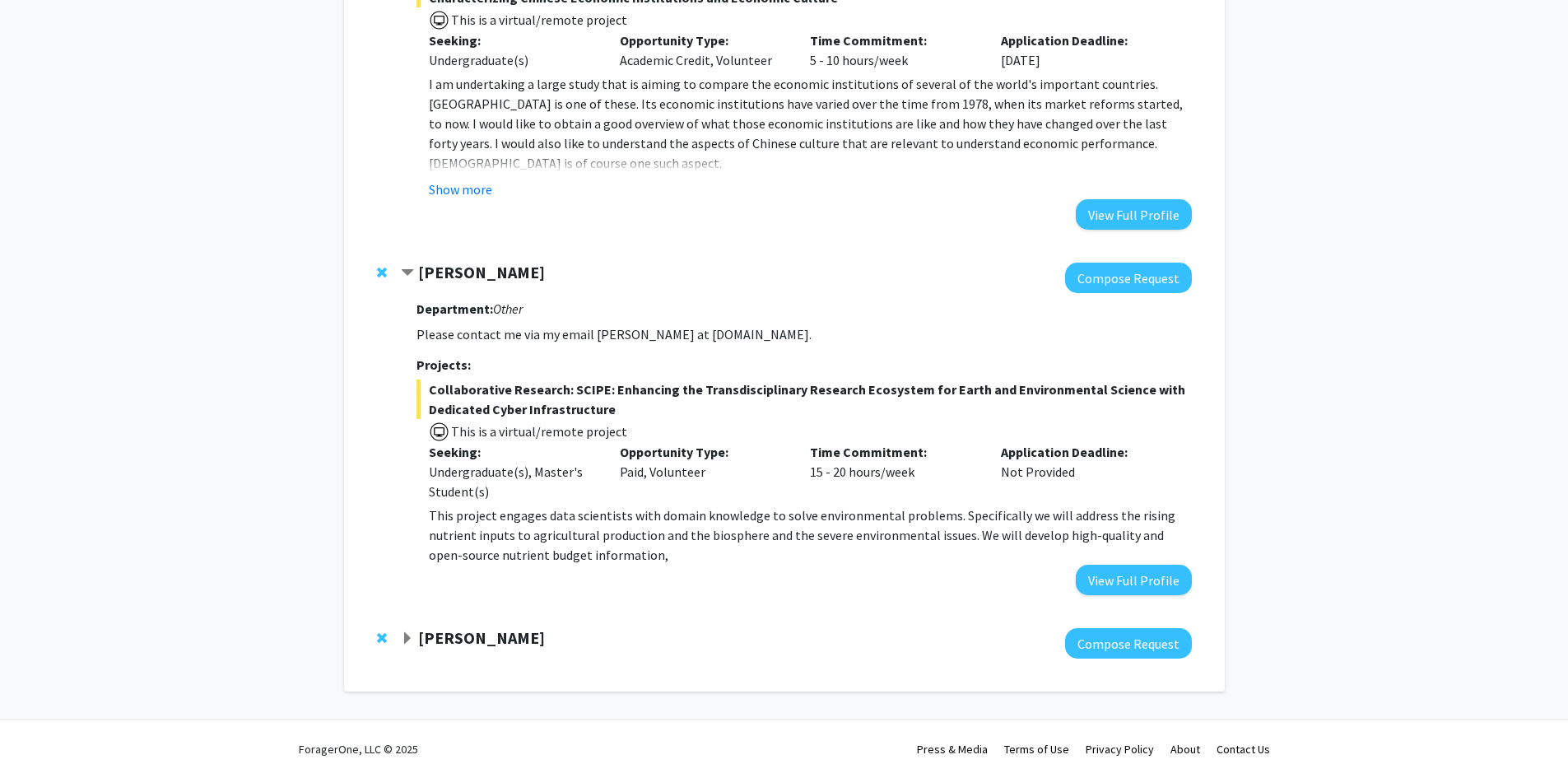
click at [461, 636] on strong "[PERSON_NAME]" at bounding box center [481, 637] width 127 height 20
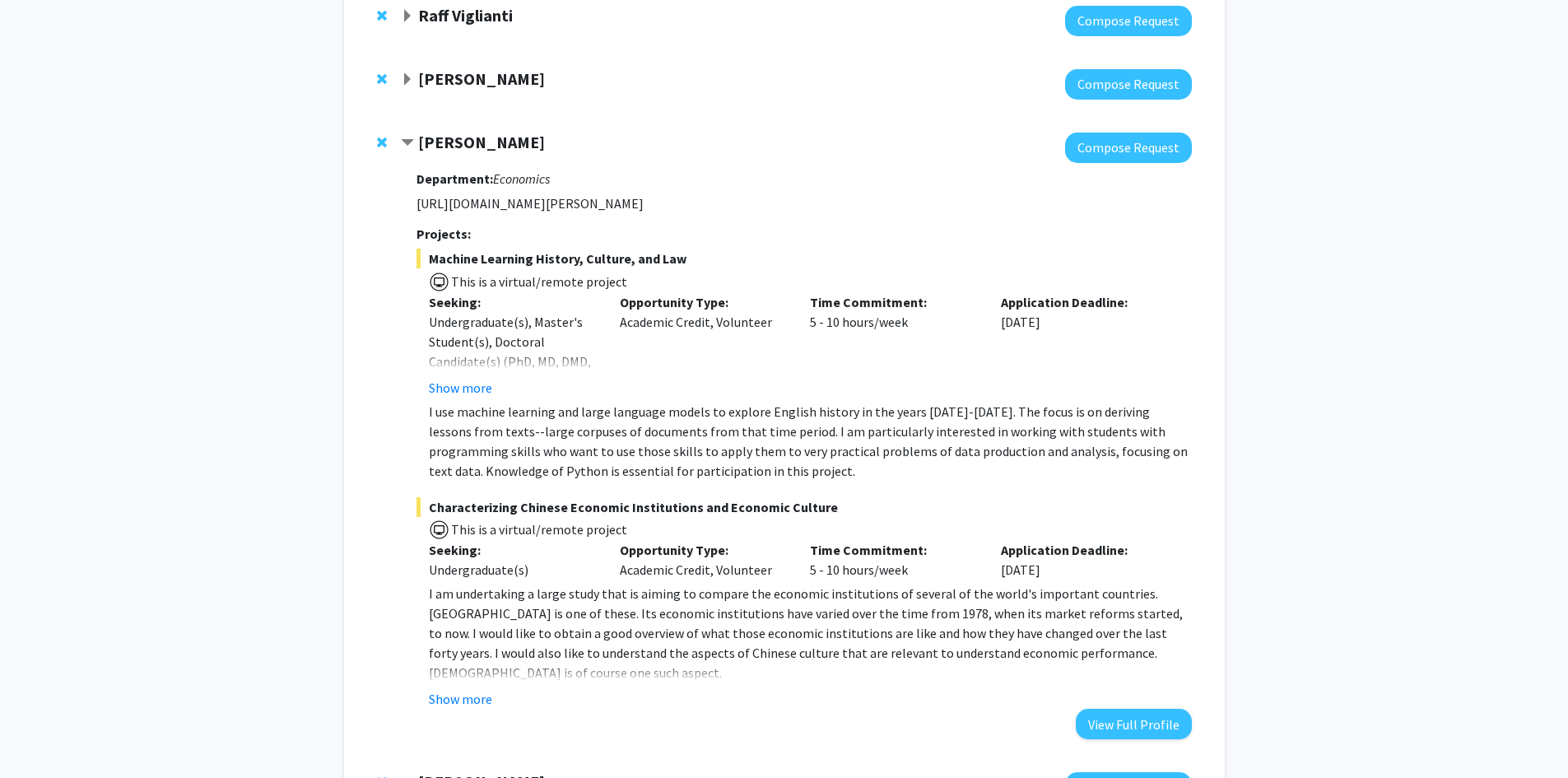
scroll to position [0, 0]
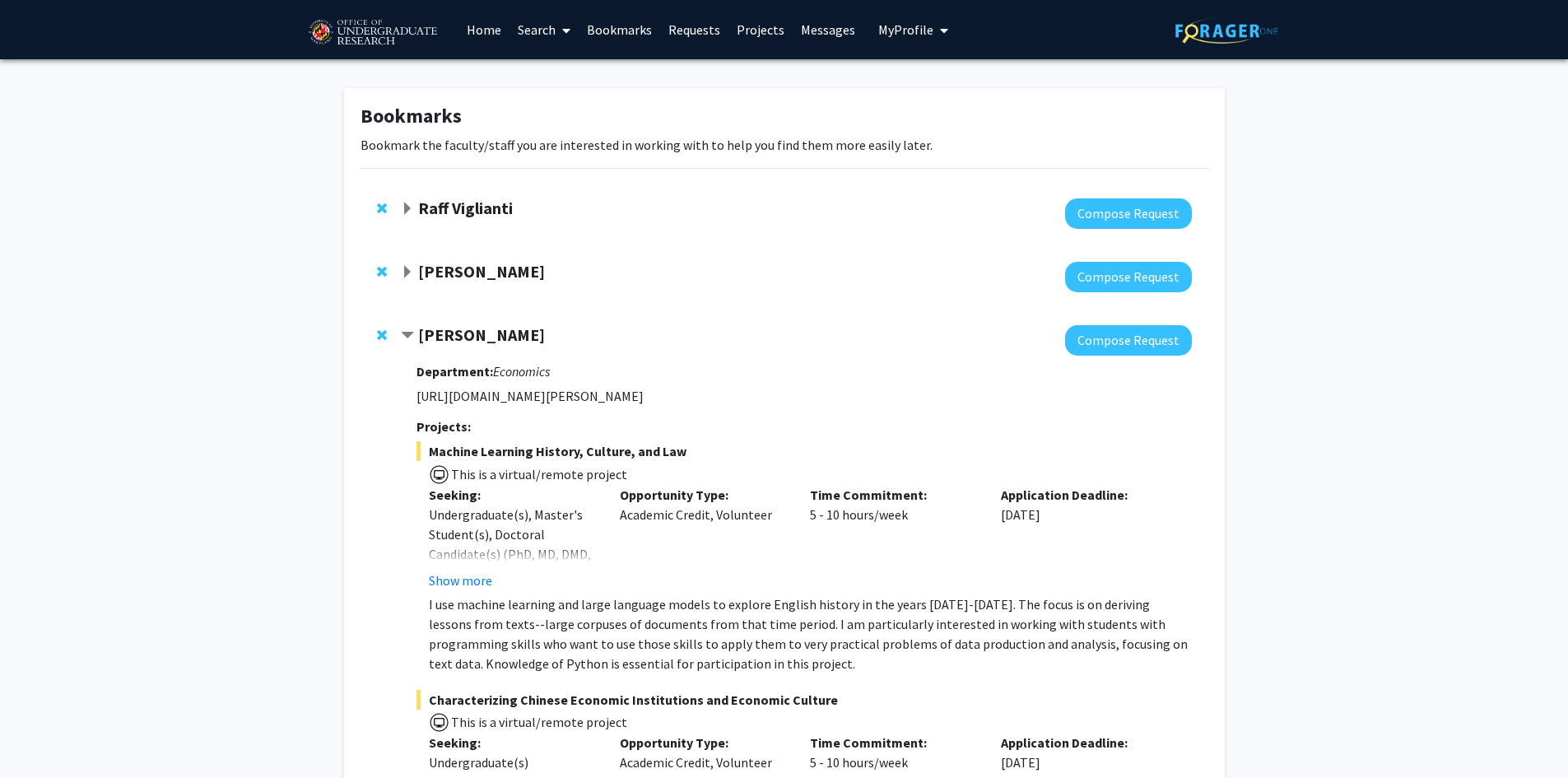
click at [463, 286] on div at bounding box center [796, 277] width 790 height 31
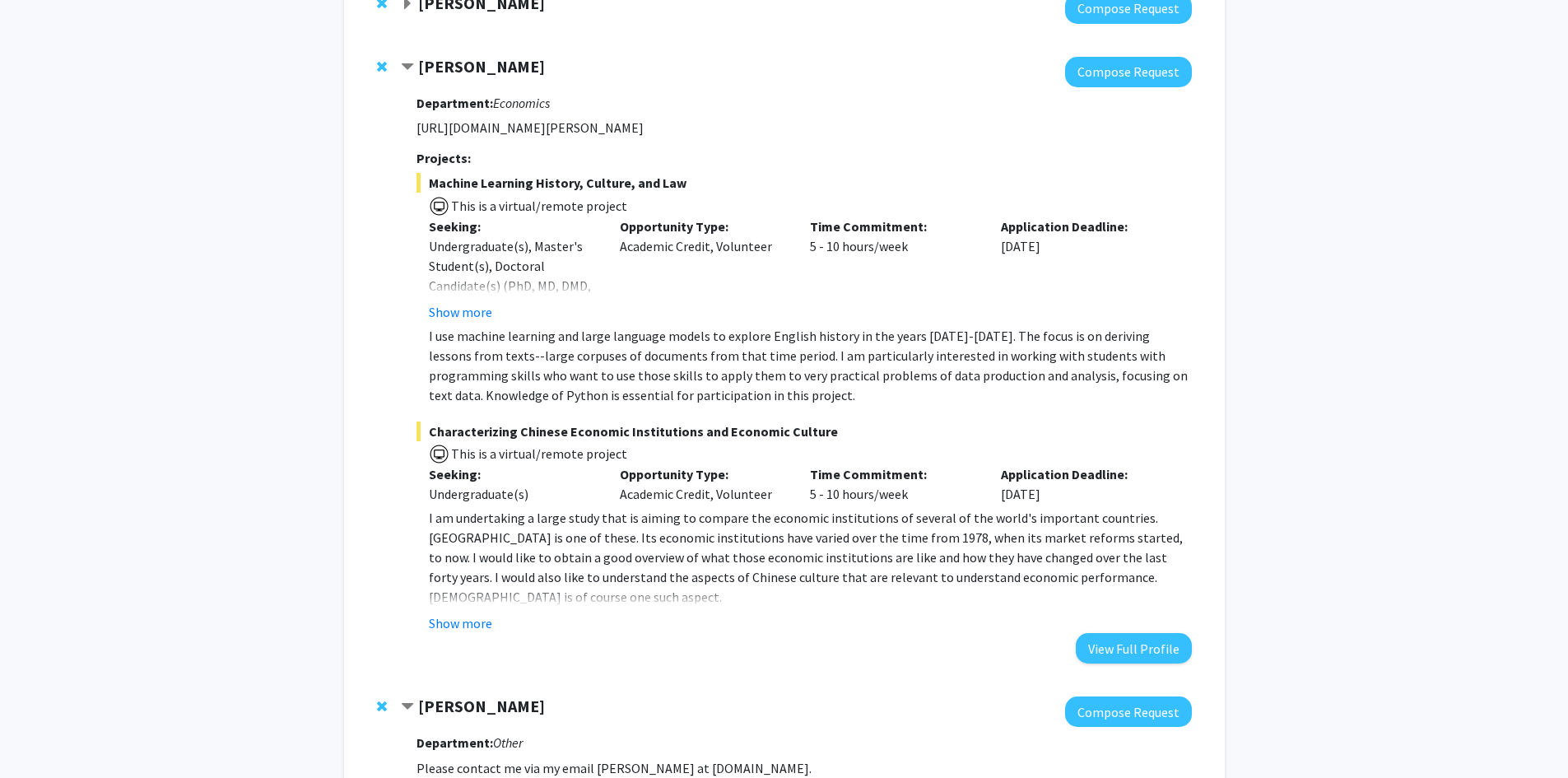
scroll to position [329, 0]
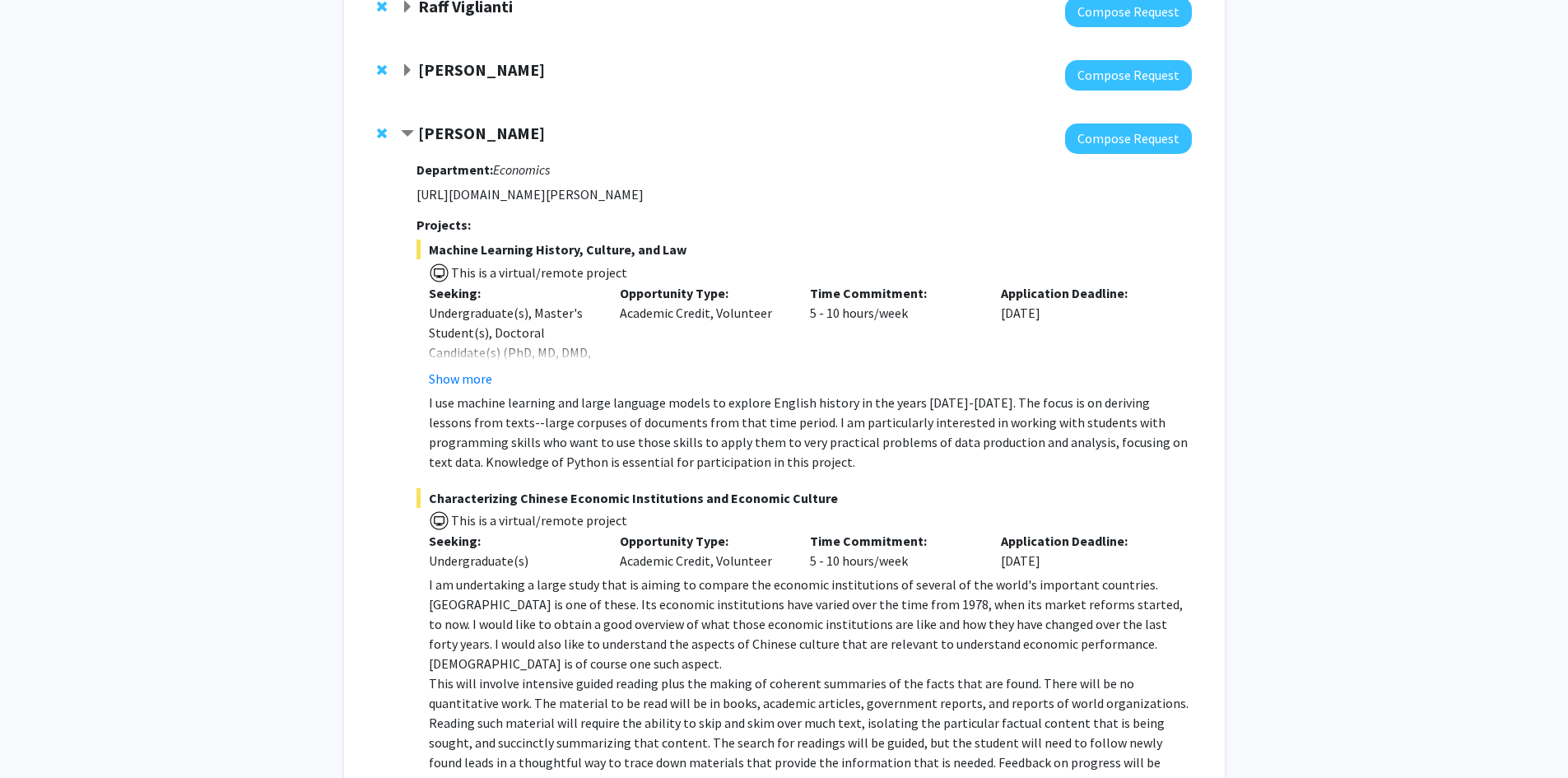
scroll to position [230, 0]
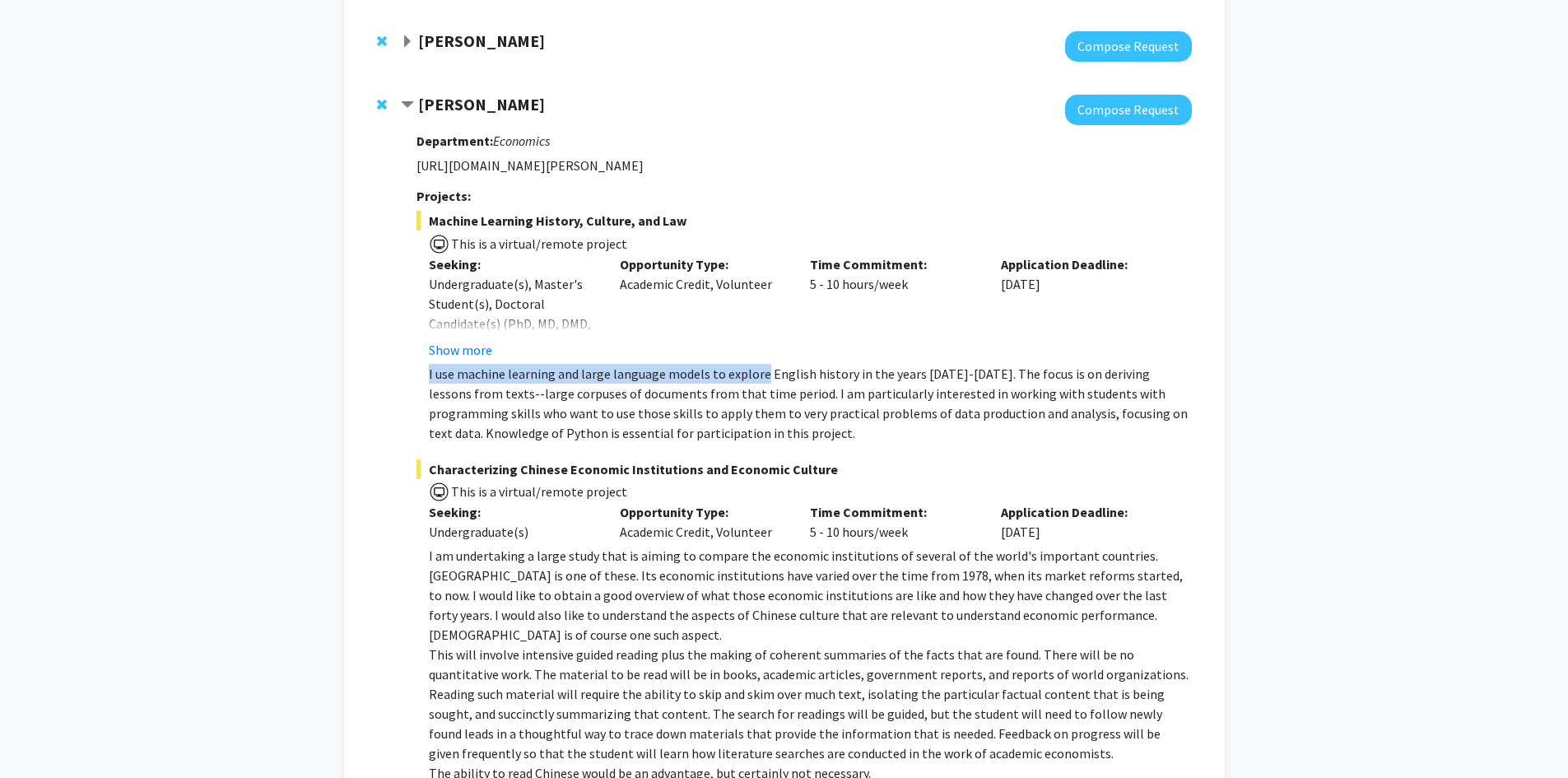
drag, startPoint x: 431, startPoint y: 374, endPoint x: 757, endPoint y: 376, distance: 326.0
click at [757, 376] on p "I use machine learning and large language models to explore English history in …" at bounding box center [809, 403] width 762 height 79
click at [749, 373] on p "I use machine learning and large language models to explore English history in …" at bounding box center [809, 403] width 762 height 79
drag, startPoint x: 762, startPoint y: 374, endPoint x: 458, endPoint y: 368, distance: 304.1
click at [458, 368] on p "I use machine learning and large language models to explore English history in …" at bounding box center [809, 403] width 762 height 79
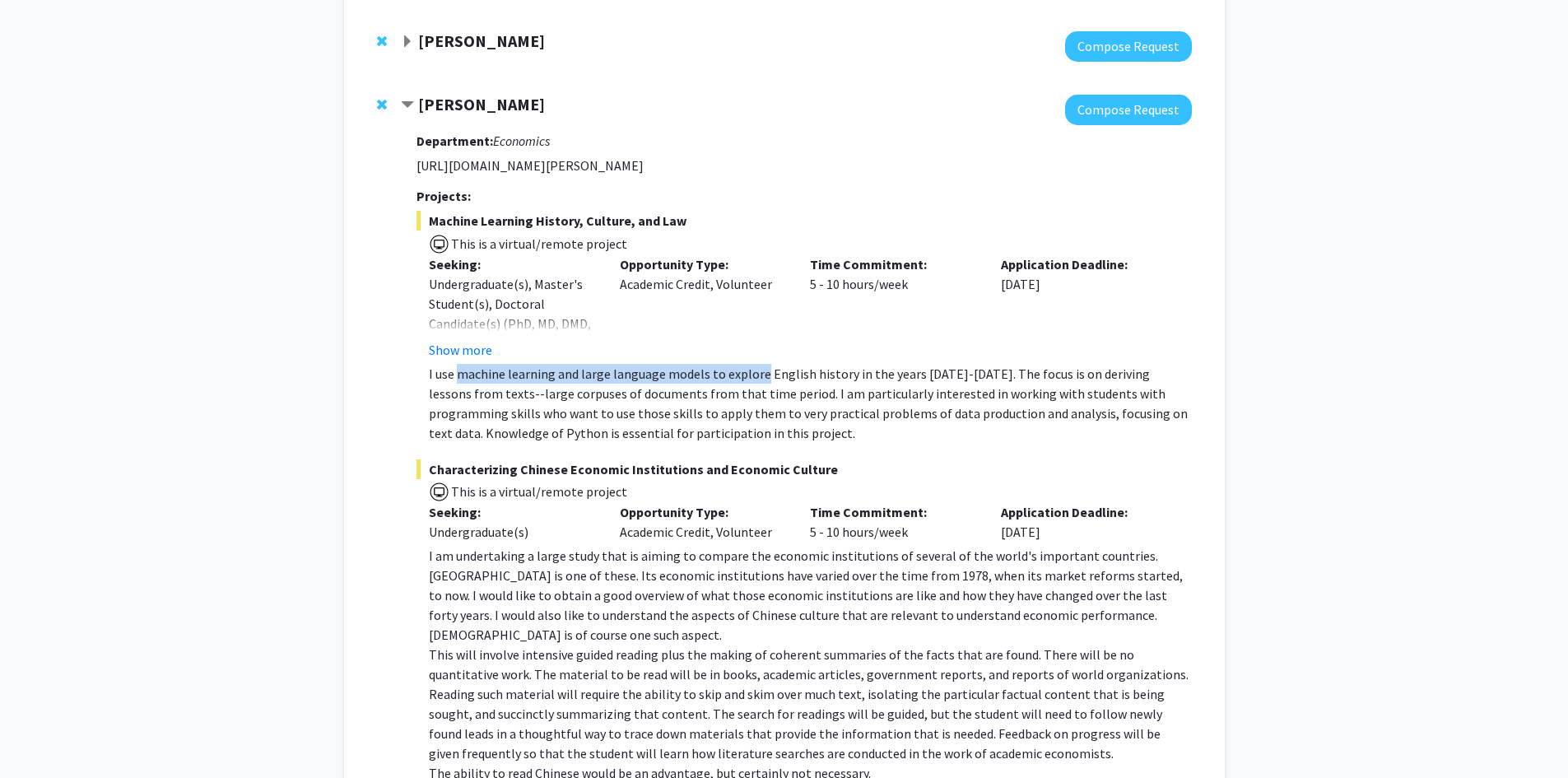
copy p "machine learning and large language models to explore"
click at [854, 420] on p "I use machine learning and large language models to explore English history in …" at bounding box center [809, 403] width 762 height 79
